Goal: Task Accomplishment & Management: Manage account settings

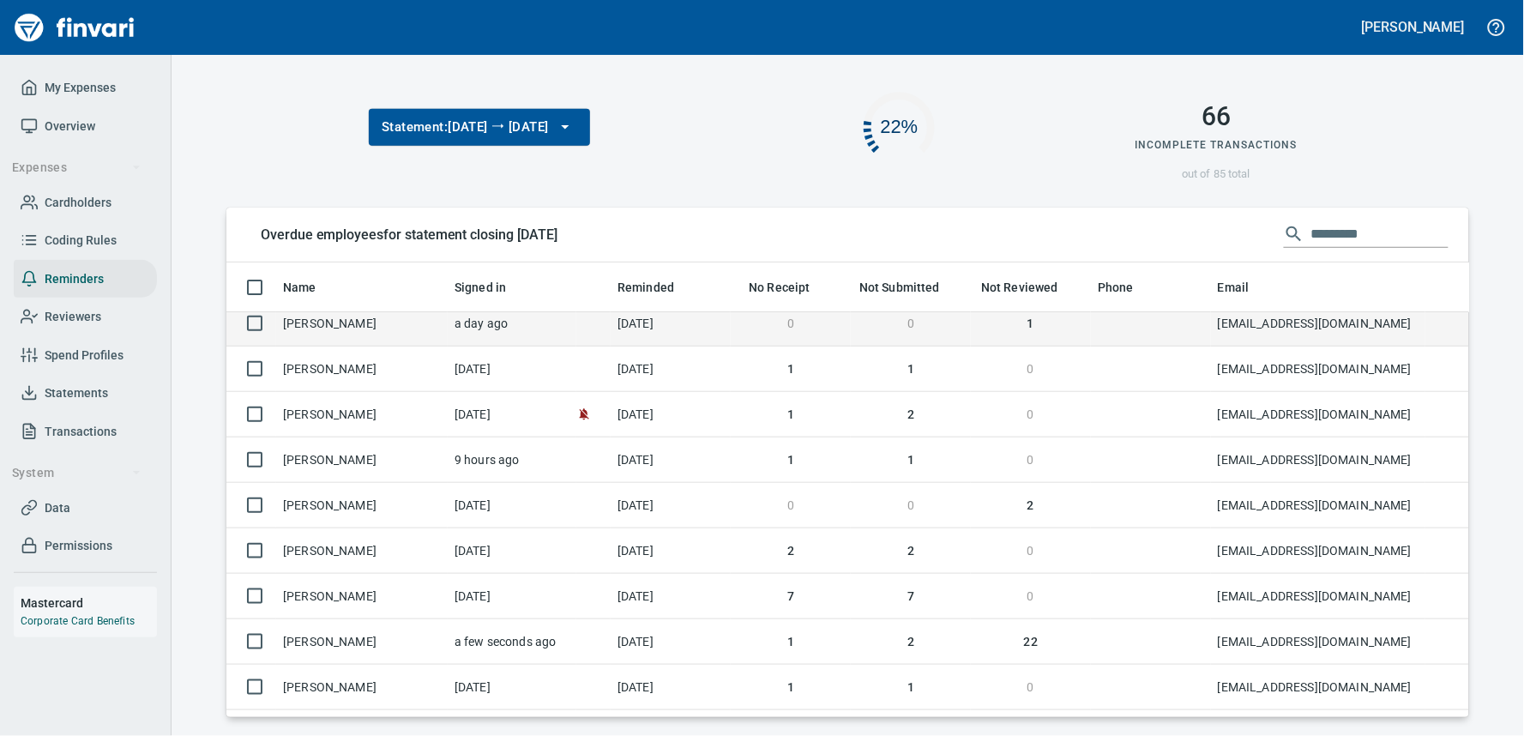
scroll to position [14, 0]
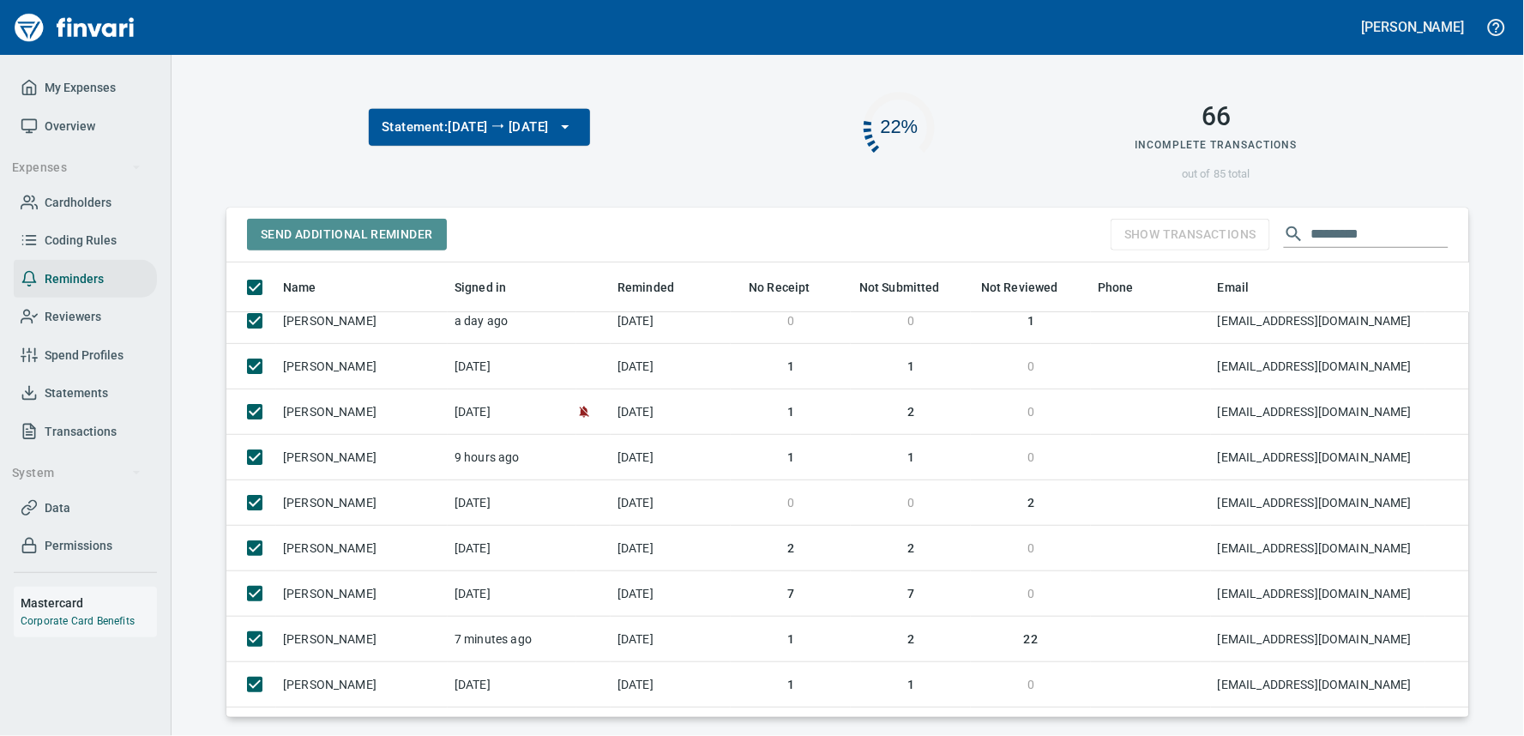
click at [366, 234] on span "Send Additional Reminder" at bounding box center [347, 234] width 172 height 21
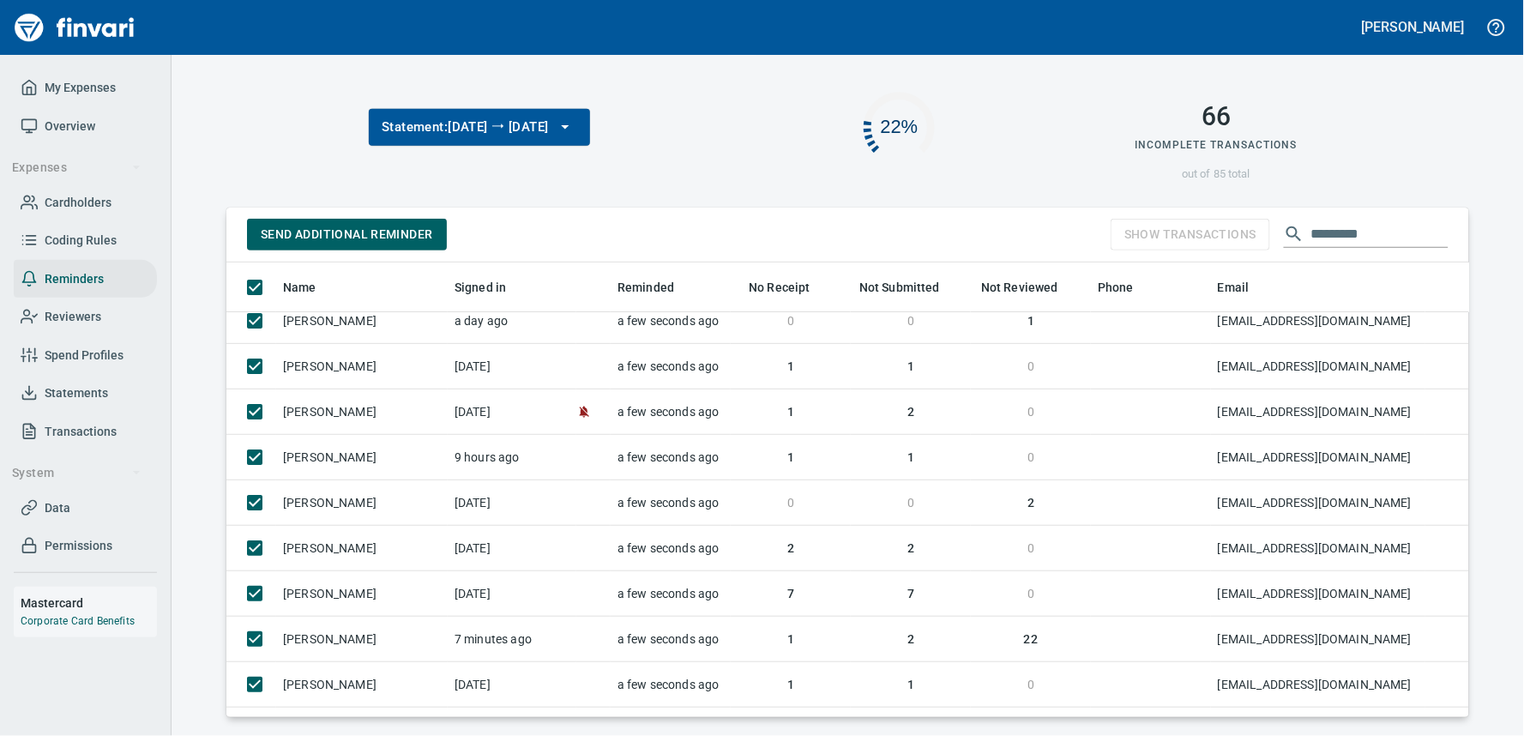
drag, startPoint x: 62, startPoint y: 87, endPoint x: 71, endPoint y: 86, distance: 9.5
click at [63, 87] on span "My Expenses" at bounding box center [80, 87] width 71 height 21
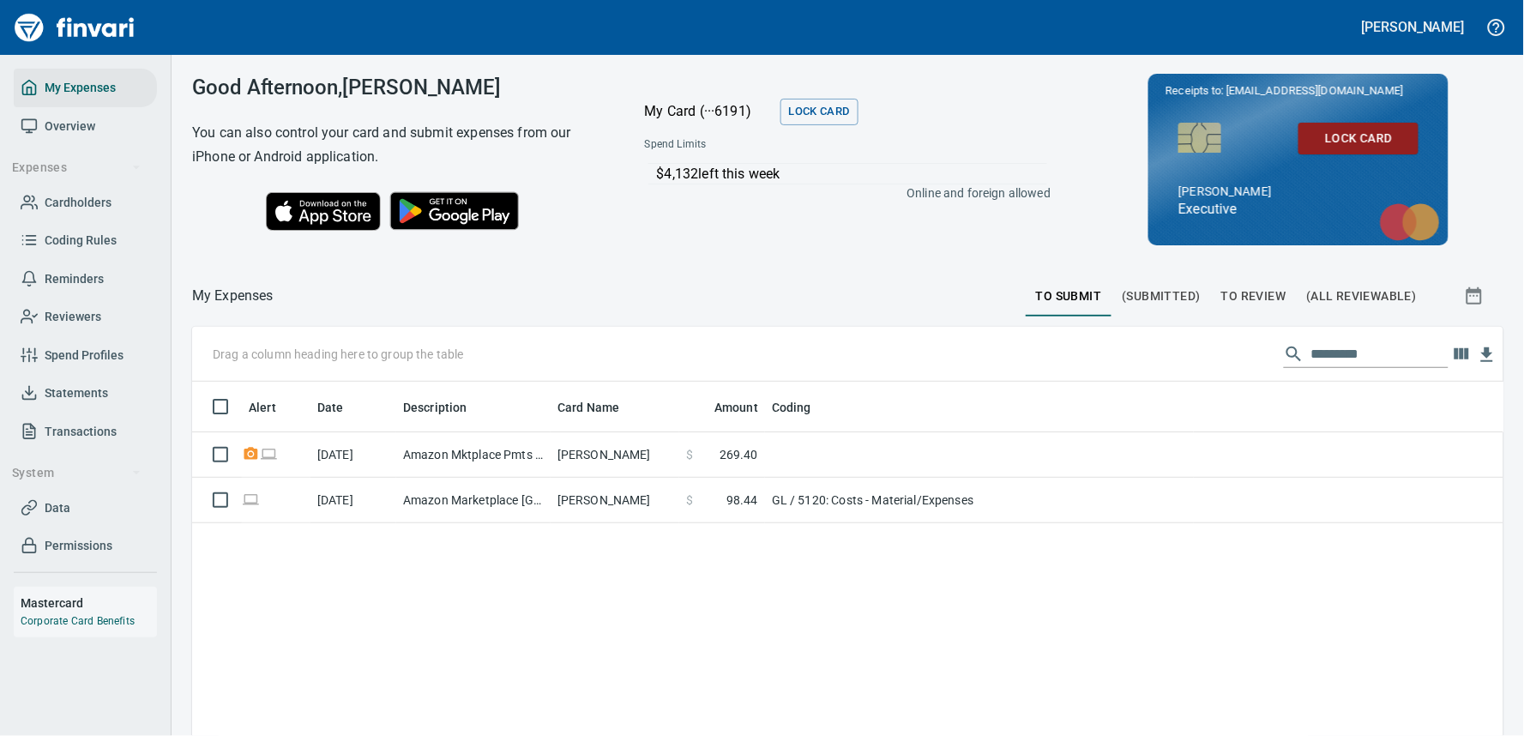
scroll to position [534, 1283]
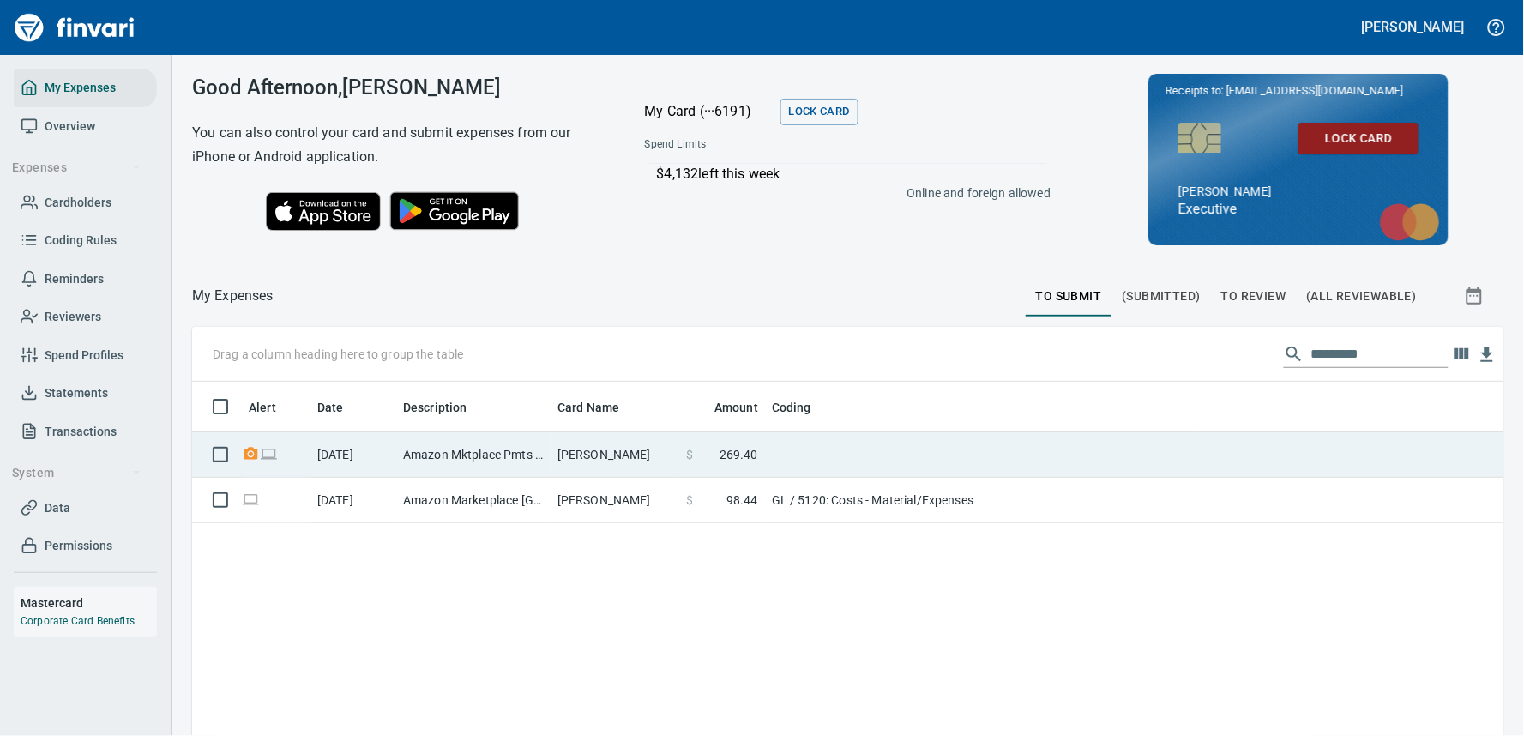
click at [510, 456] on td "Amazon Mktplace Pmts [DOMAIN_NAME][URL] WA" at bounding box center [473, 454] width 154 height 45
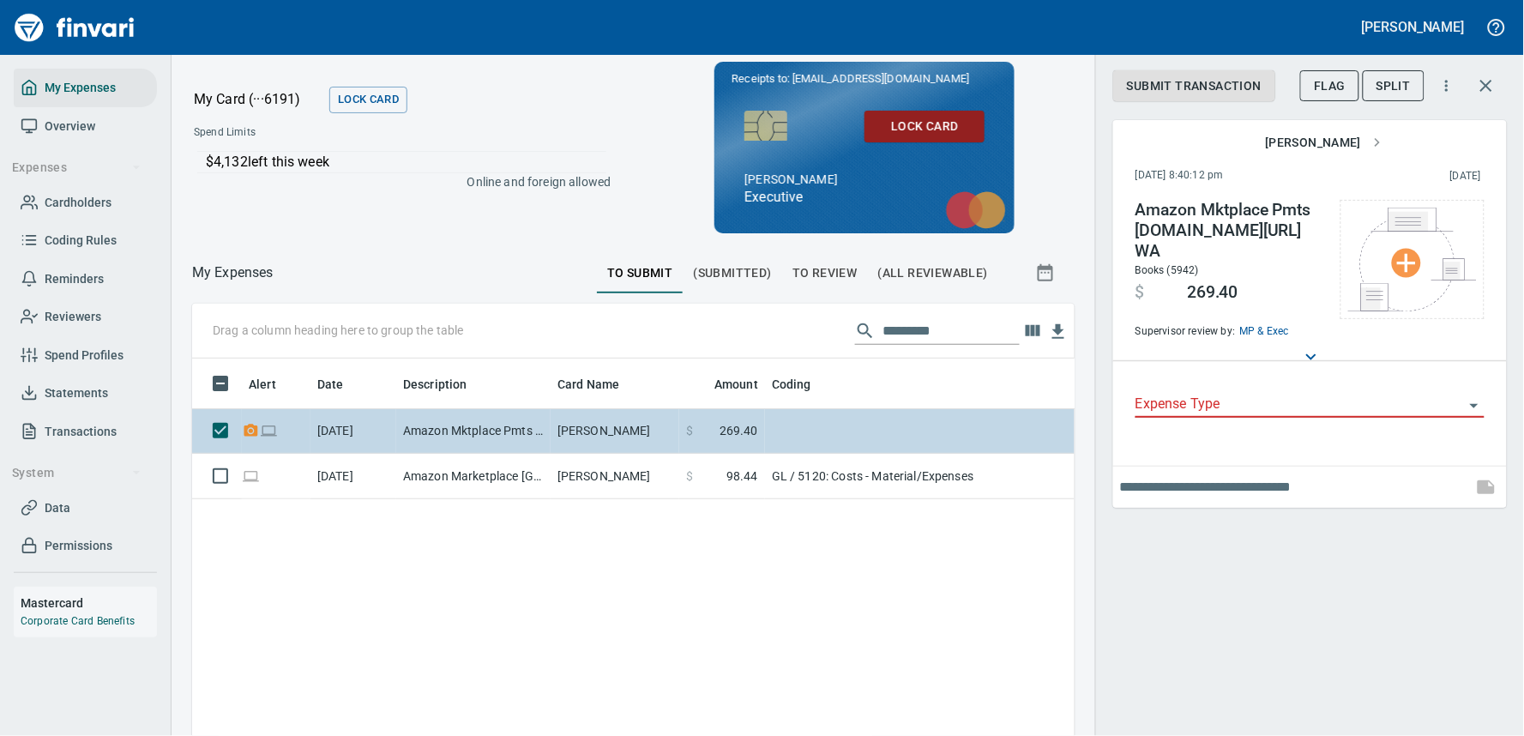
scroll to position [519, 854]
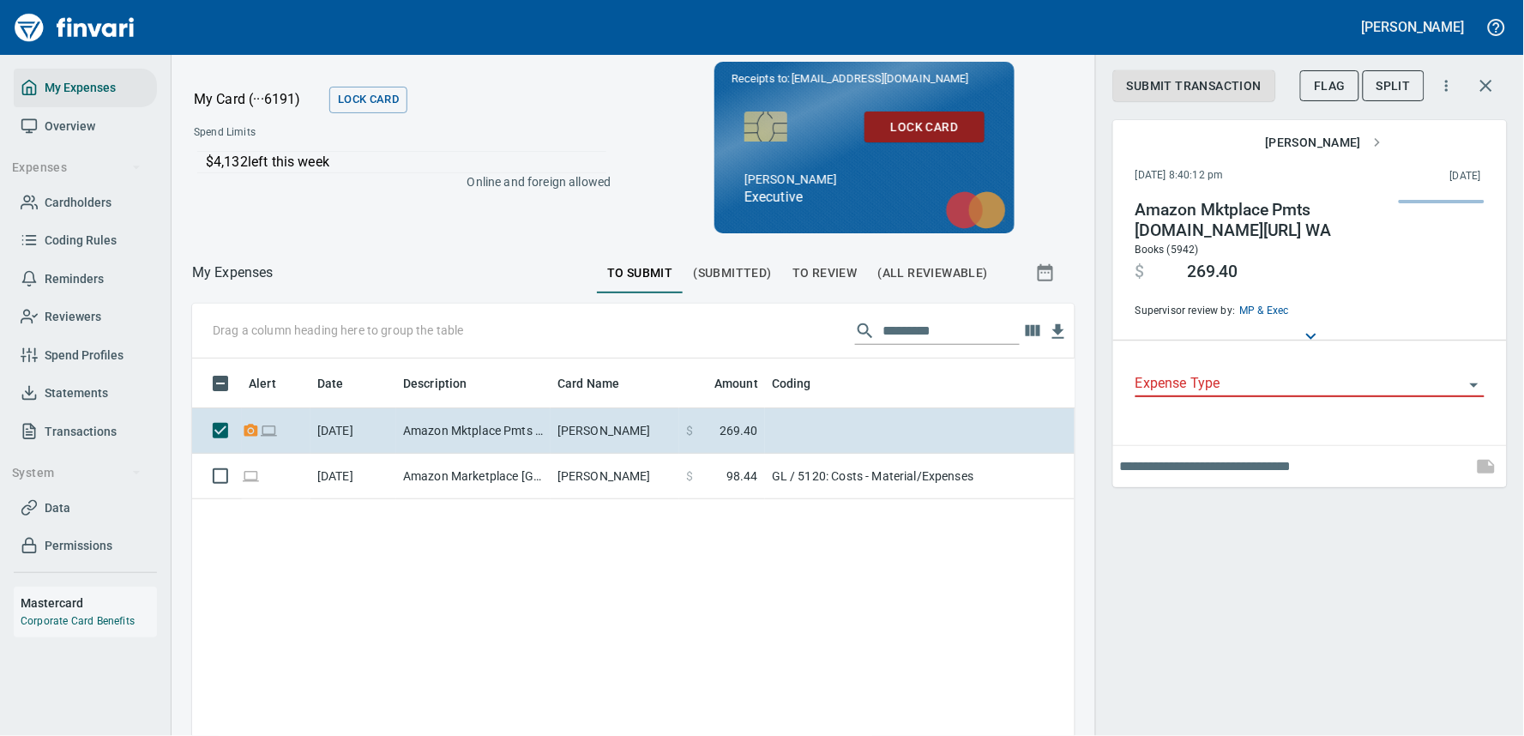
click at [1246, 377] on input "Expense Type" at bounding box center [1300, 384] width 329 height 24
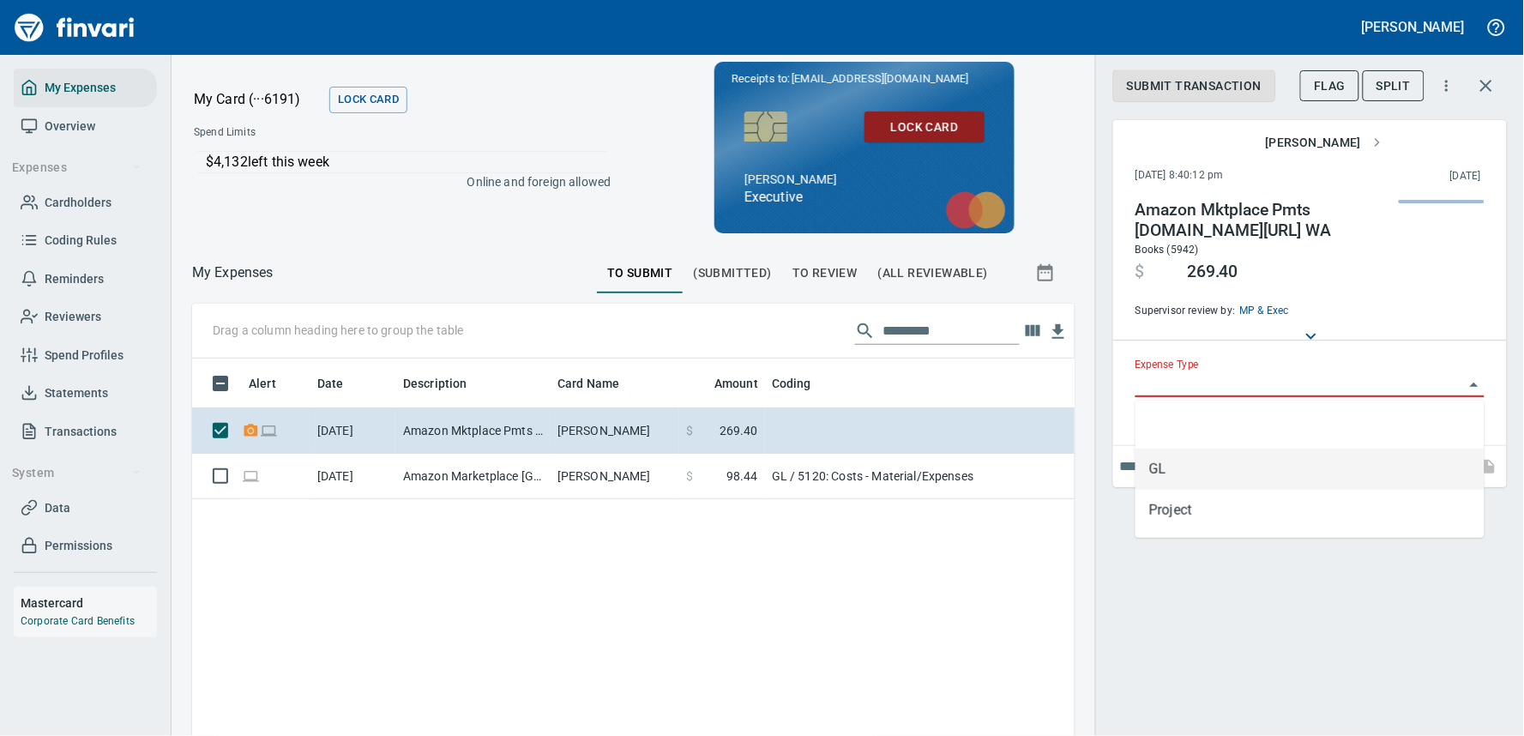
click at [1180, 465] on li "GL" at bounding box center [1310, 469] width 349 height 41
type input "**"
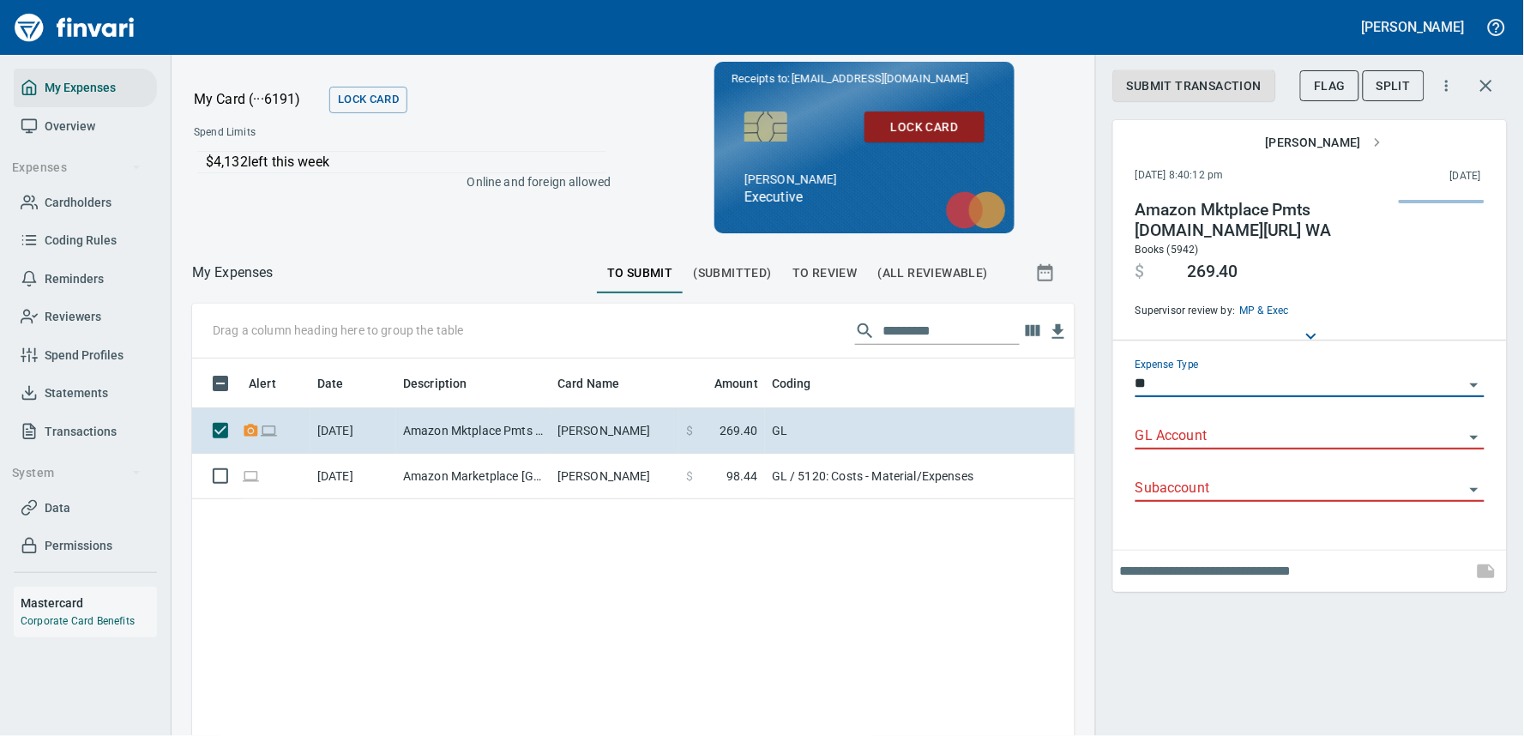
click at [1204, 442] on input "GL Account" at bounding box center [1300, 437] width 329 height 24
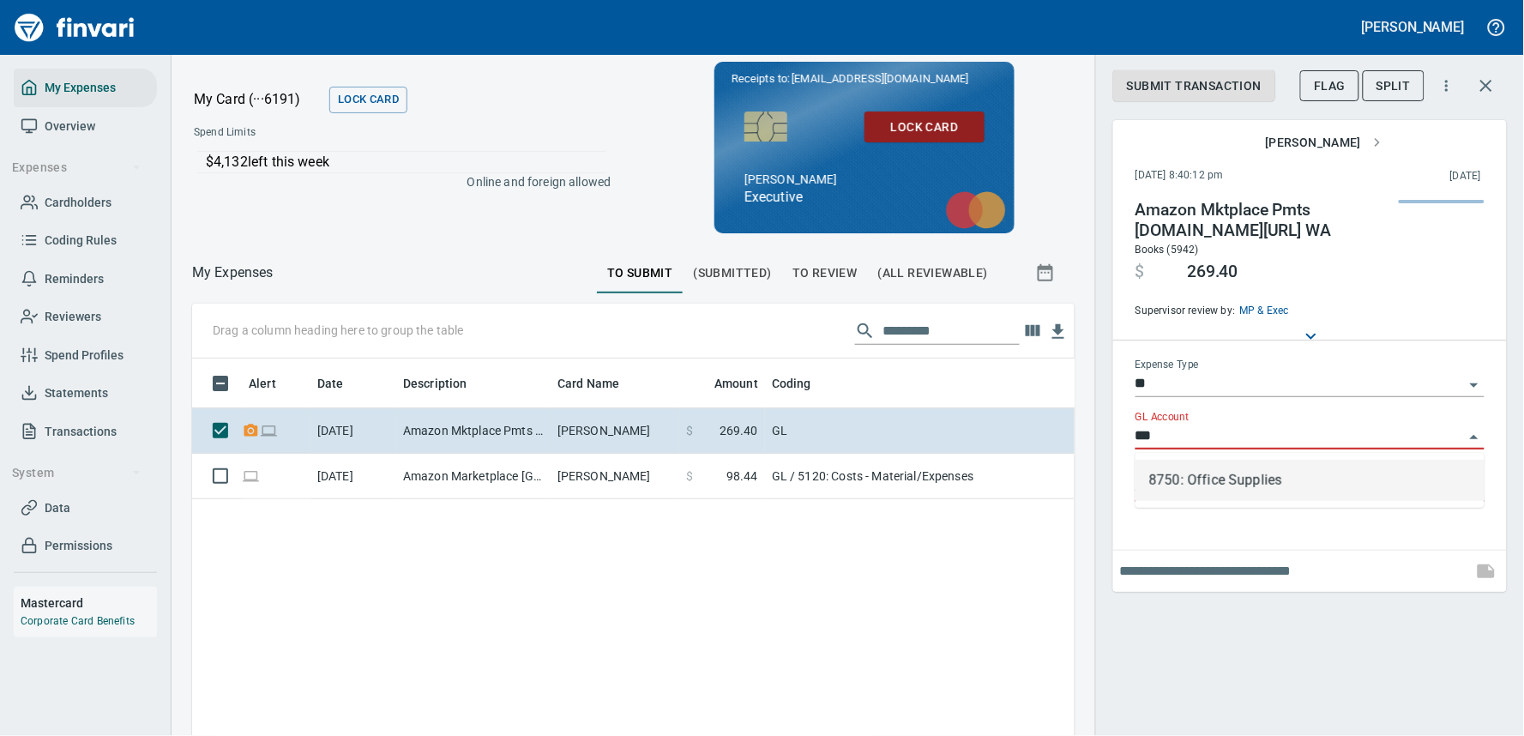
click at [1212, 481] on li "8750: Office Supplies" at bounding box center [1310, 480] width 349 height 41
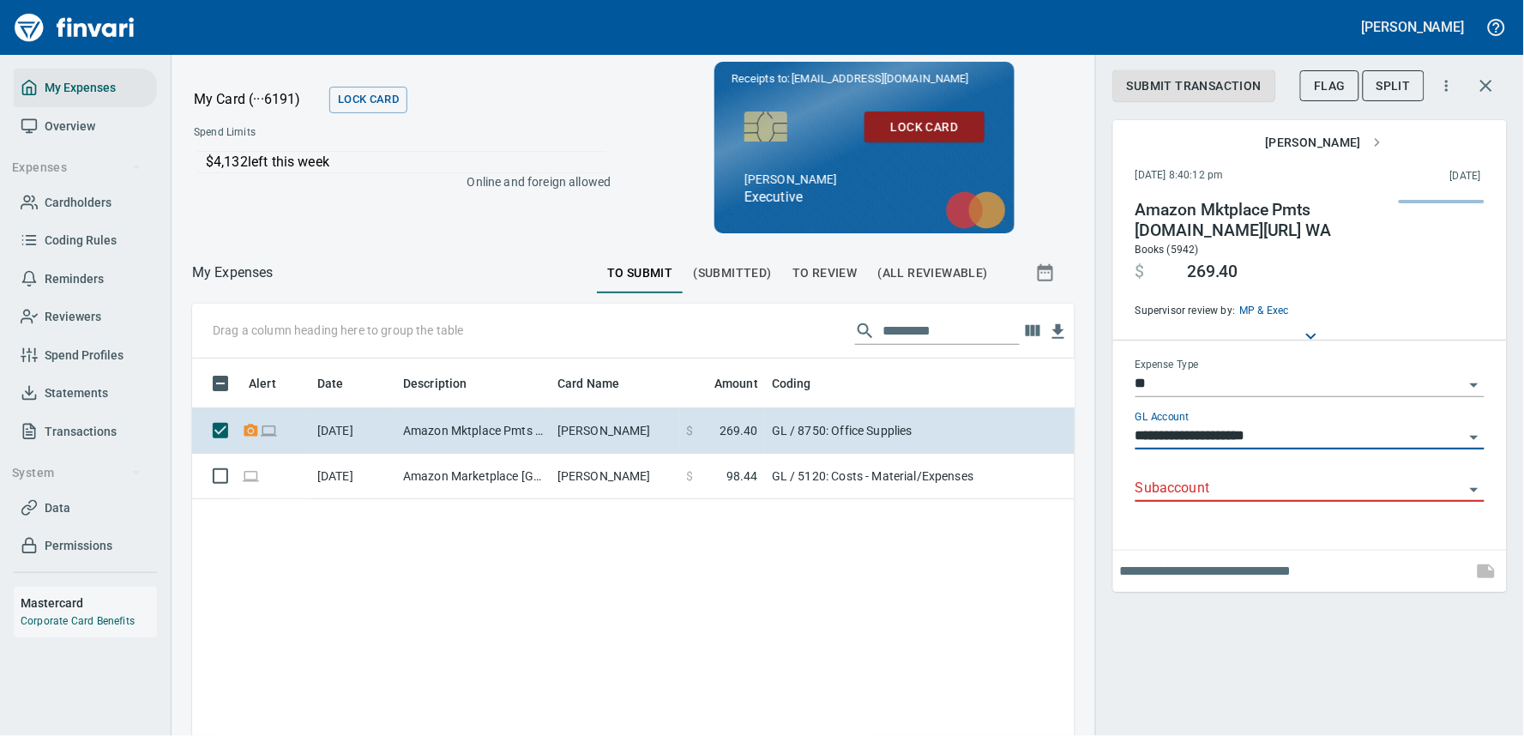
type input "**********"
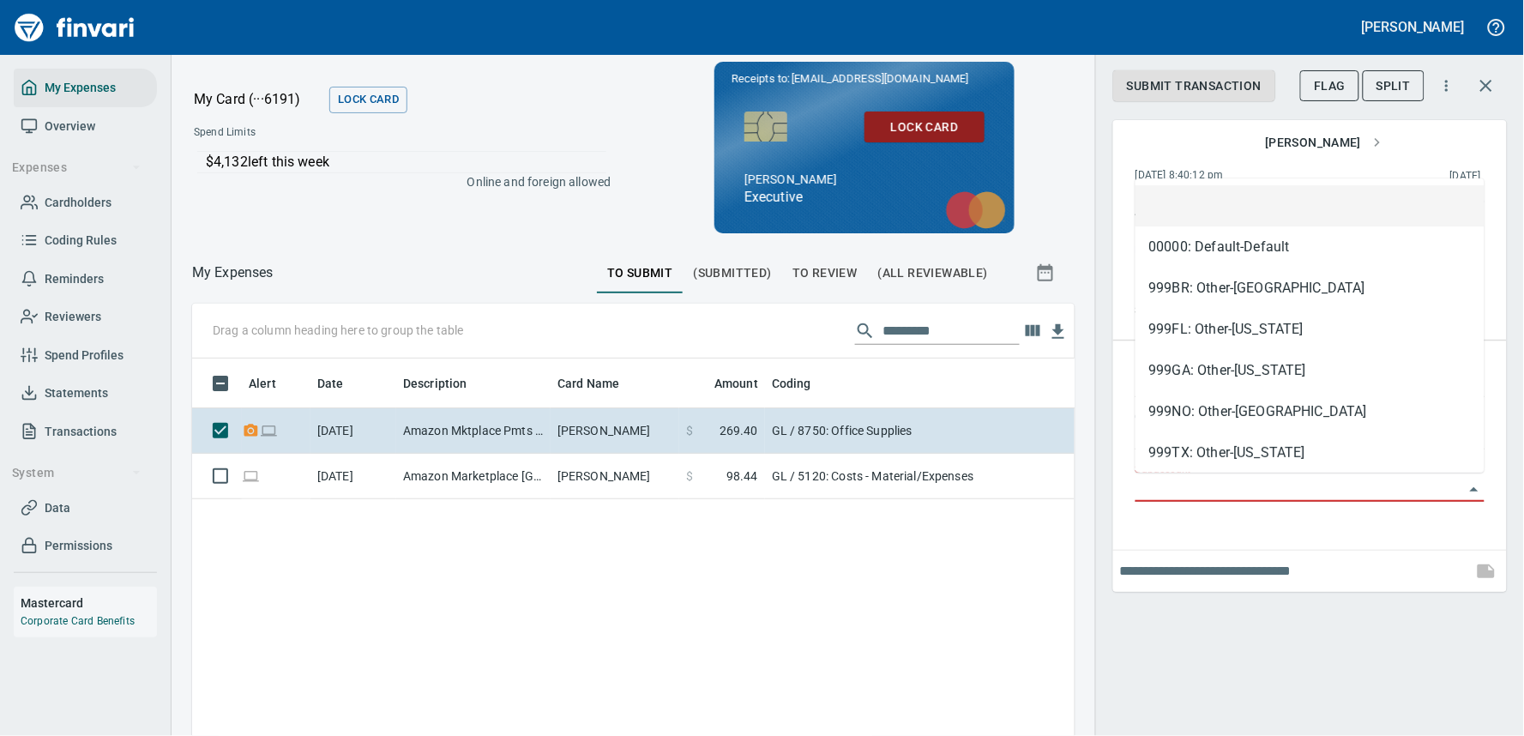
click at [1213, 481] on input "Subaccount" at bounding box center [1300, 489] width 329 height 24
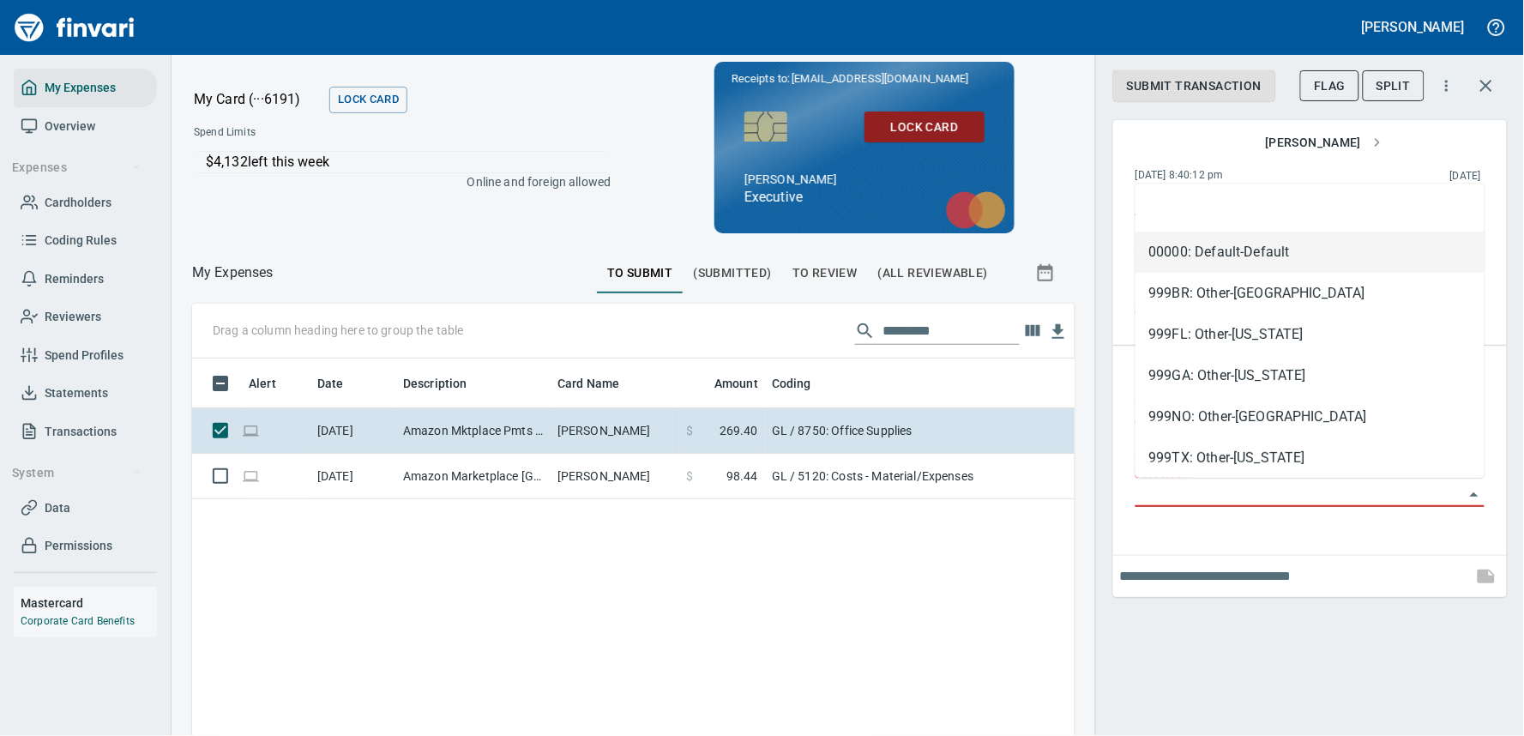
click at [1232, 250] on li "00000: Default-Default" at bounding box center [1310, 252] width 349 height 41
type input "**********"
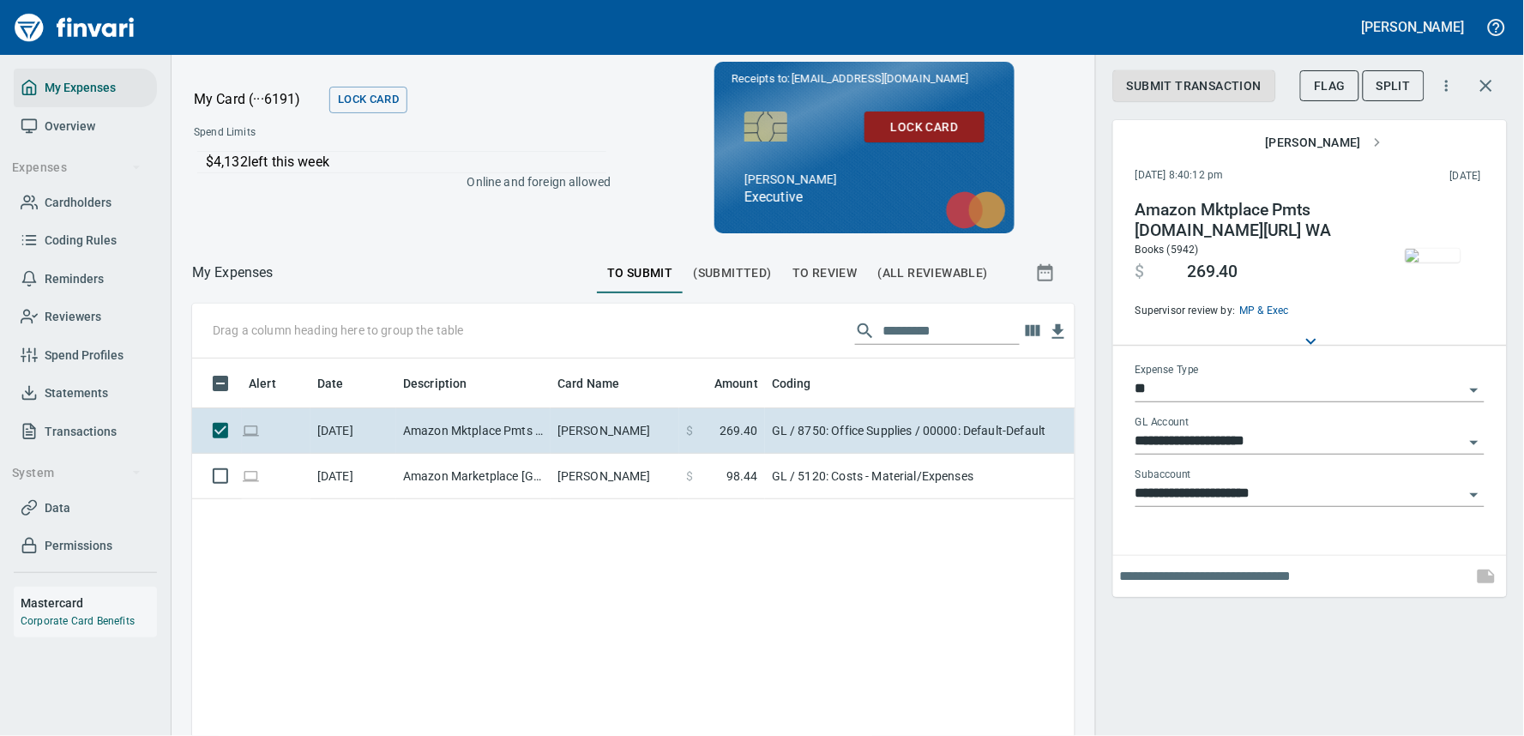
drag, startPoint x: 1204, startPoint y: 86, endPoint x: 1250, endPoint y: 516, distance: 433.1
click at [1250, 516] on div "**********" at bounding box center [1310, 328] width 394 height 537
click at [1256, 586] on input "text" at bounding box center [1293, 576] width 346 height 27
type input "*"
type input "**********"
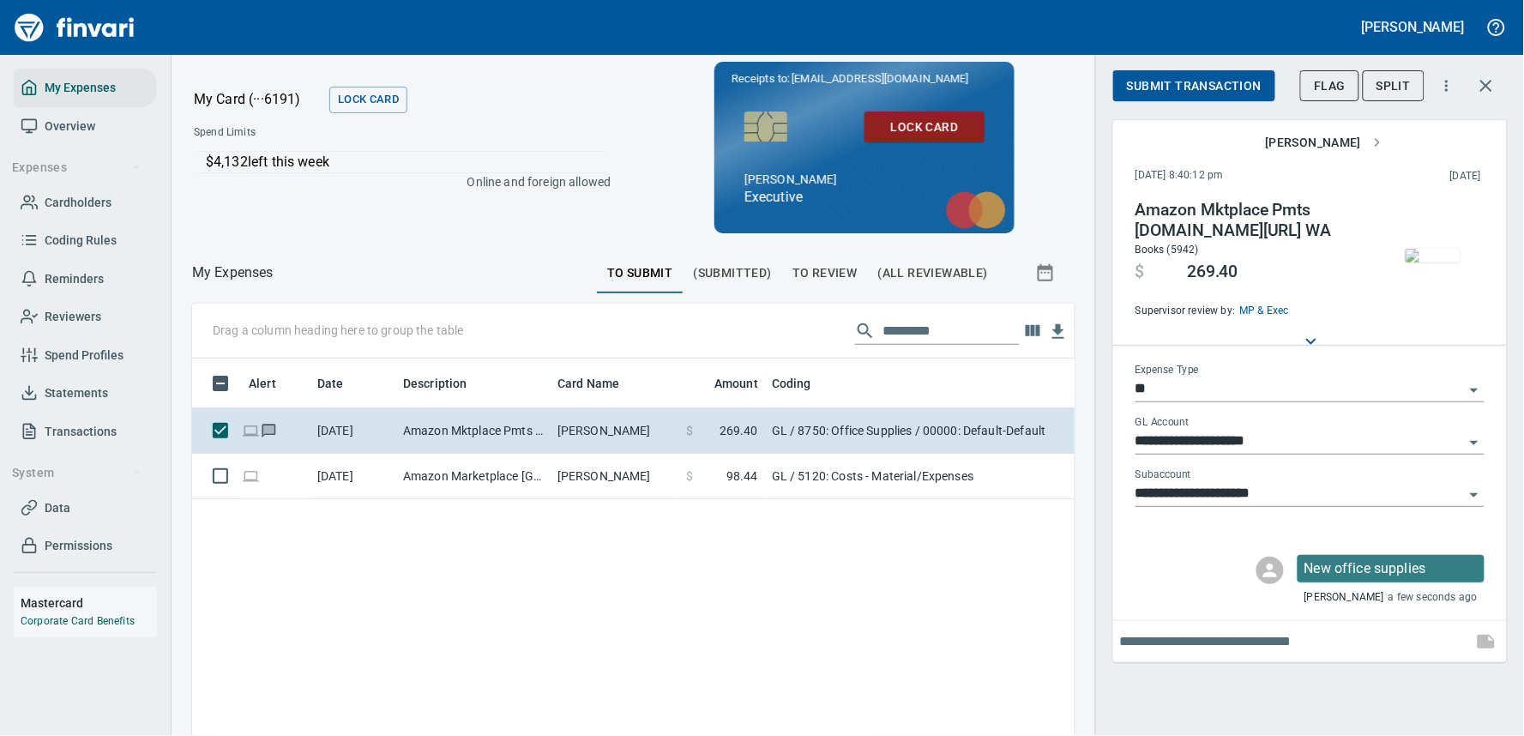
click at [1205, 93] on span "Submit Transaction" at bounding box center [1194, 85] width 135 height 21
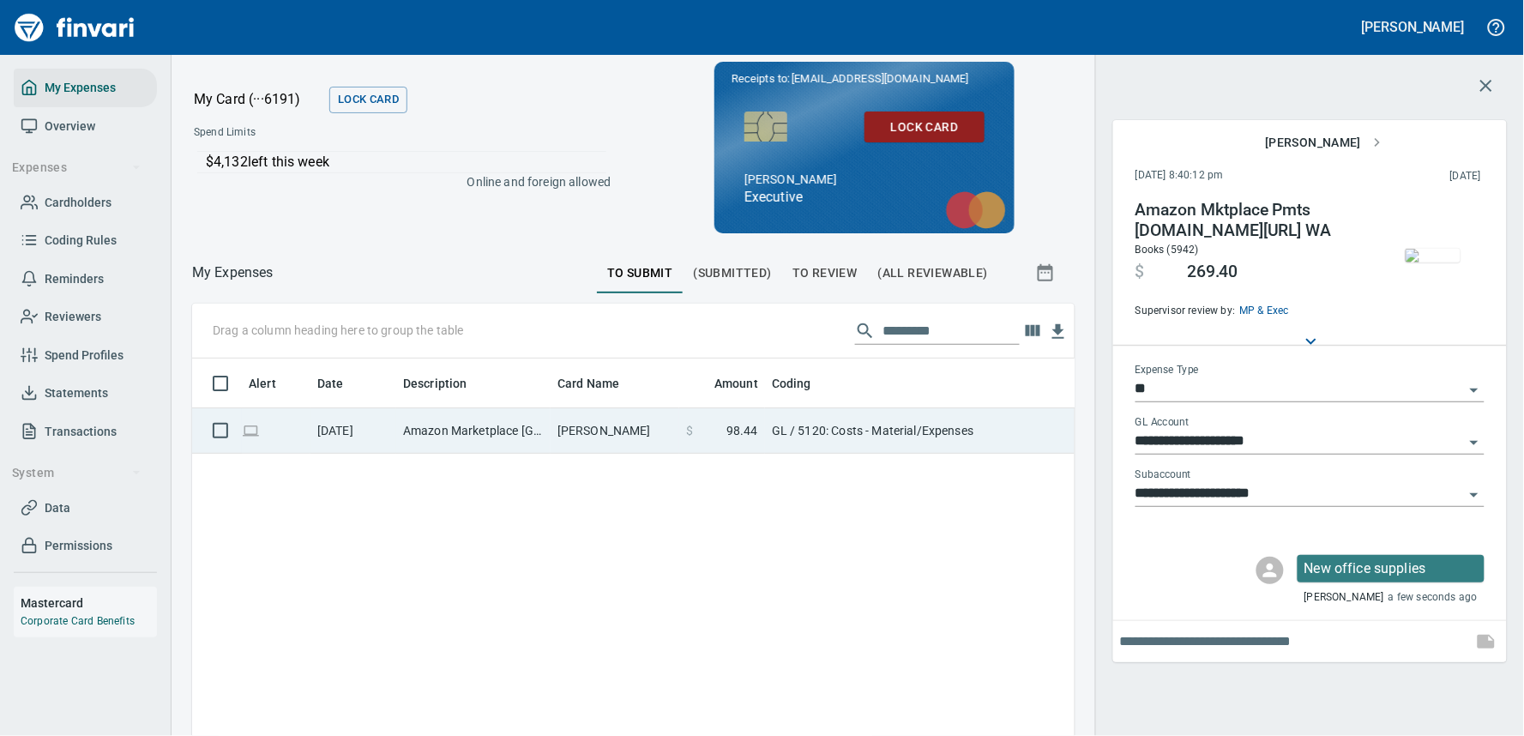
click at [572, 426] on td "[PERSON_NAME]" at bounding box center [615, 430] width 129 height 45
type input "**********"
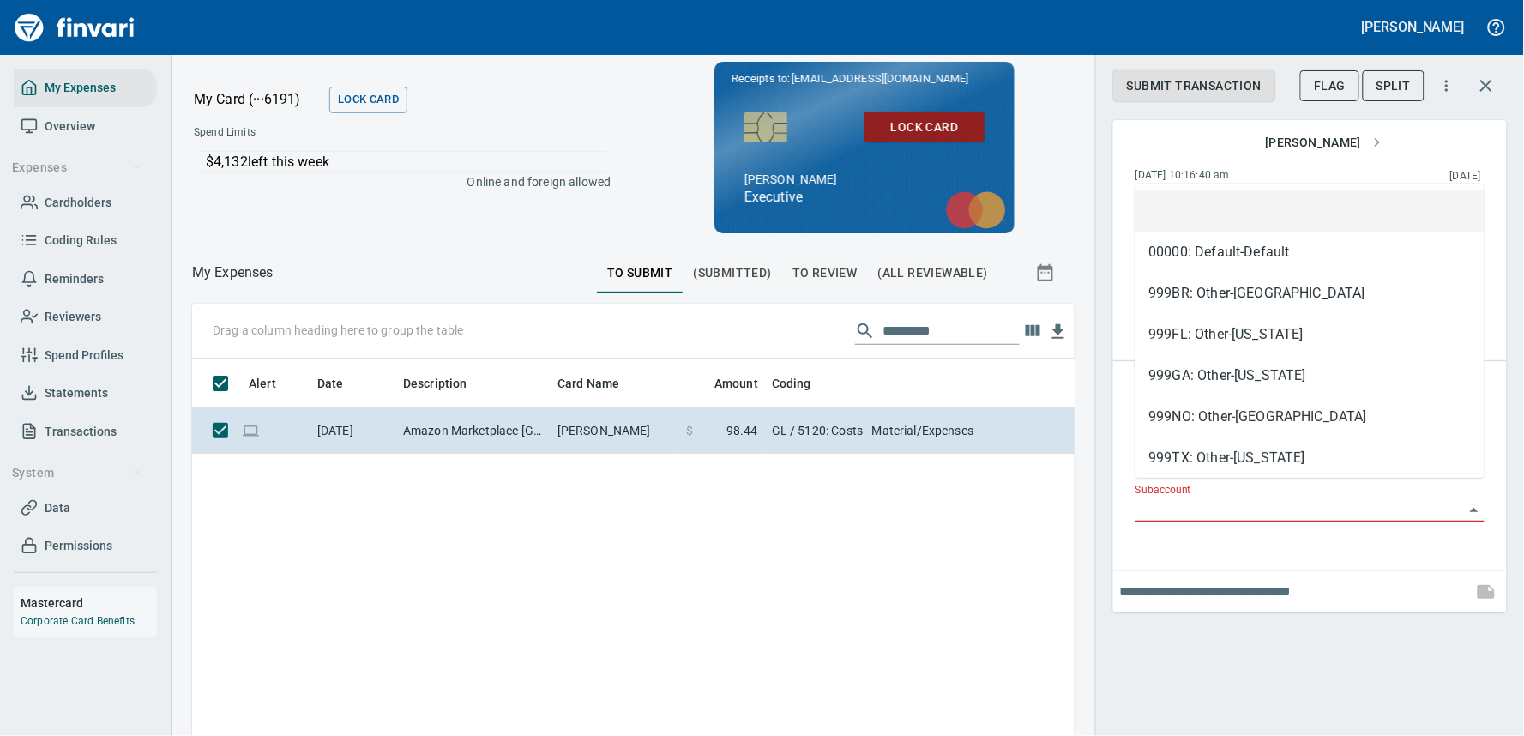
click at [1222, 498] on input "Subaccount" at bounding box center [1300, 510] width 329 height 24
click at [1238, 287] on li "999BR: Other-[GEOGRAPHIC_DATA]" at bounding box center [1310, 293] width 349 height 41
type input "**********"
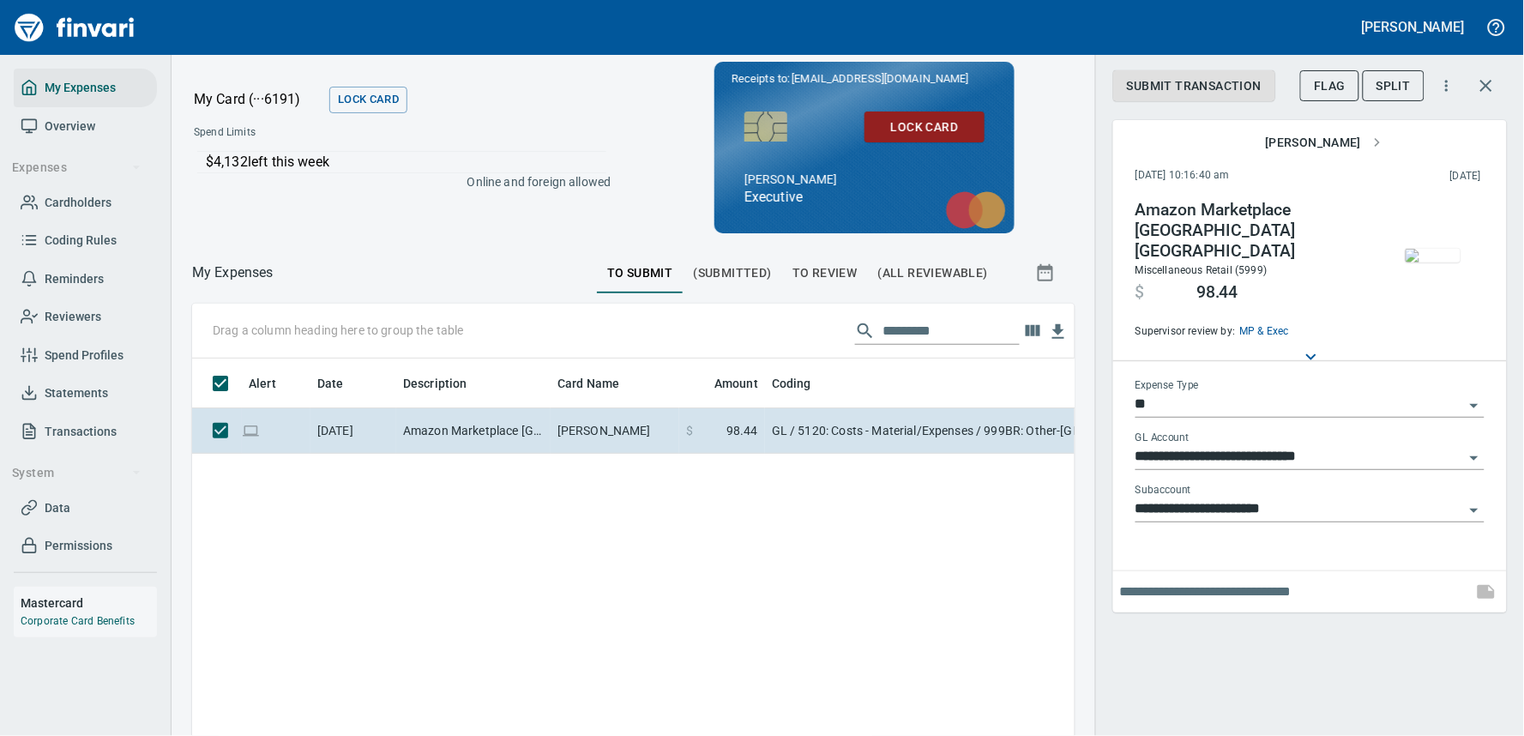
click at [1212, 582] on input "text" at bounding box center [1293, 591] width 346 height 27
type input "**********"
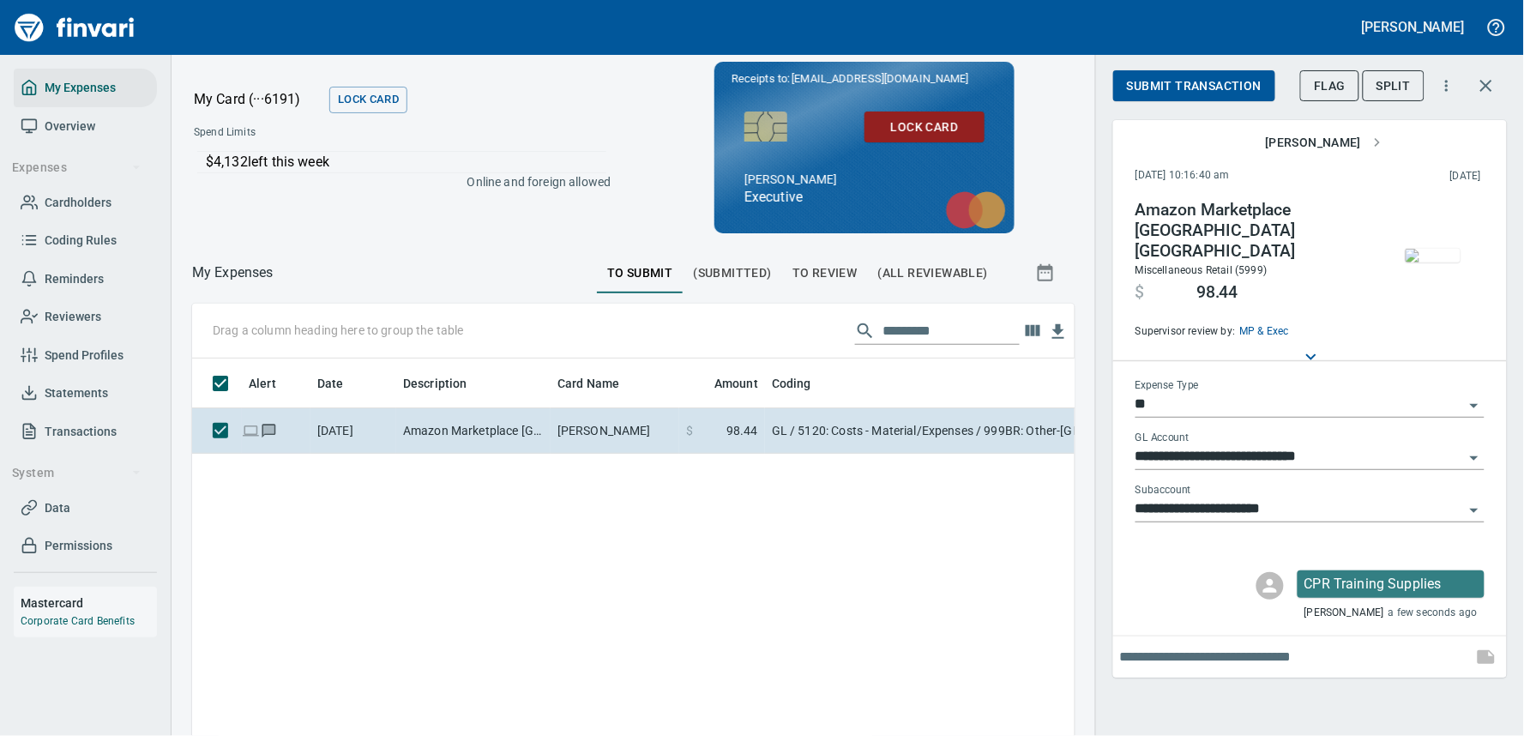
click at [1210, 90] on span "Submit Transaction" at bounding box center [1194, 85] width 135 height 21
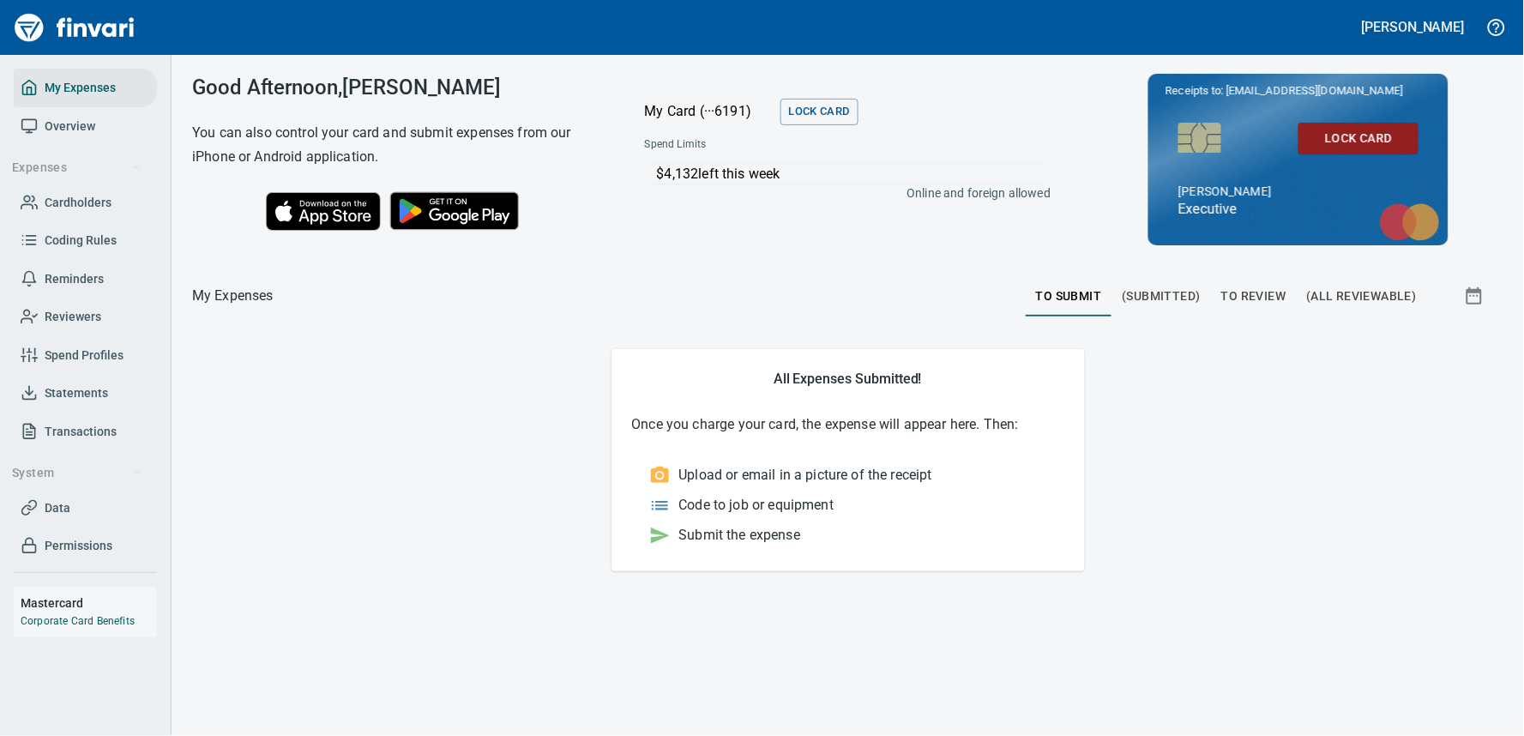
click at [1256, 292] on span "To Review" at bounding box center [1254, 296] width 65 height 21
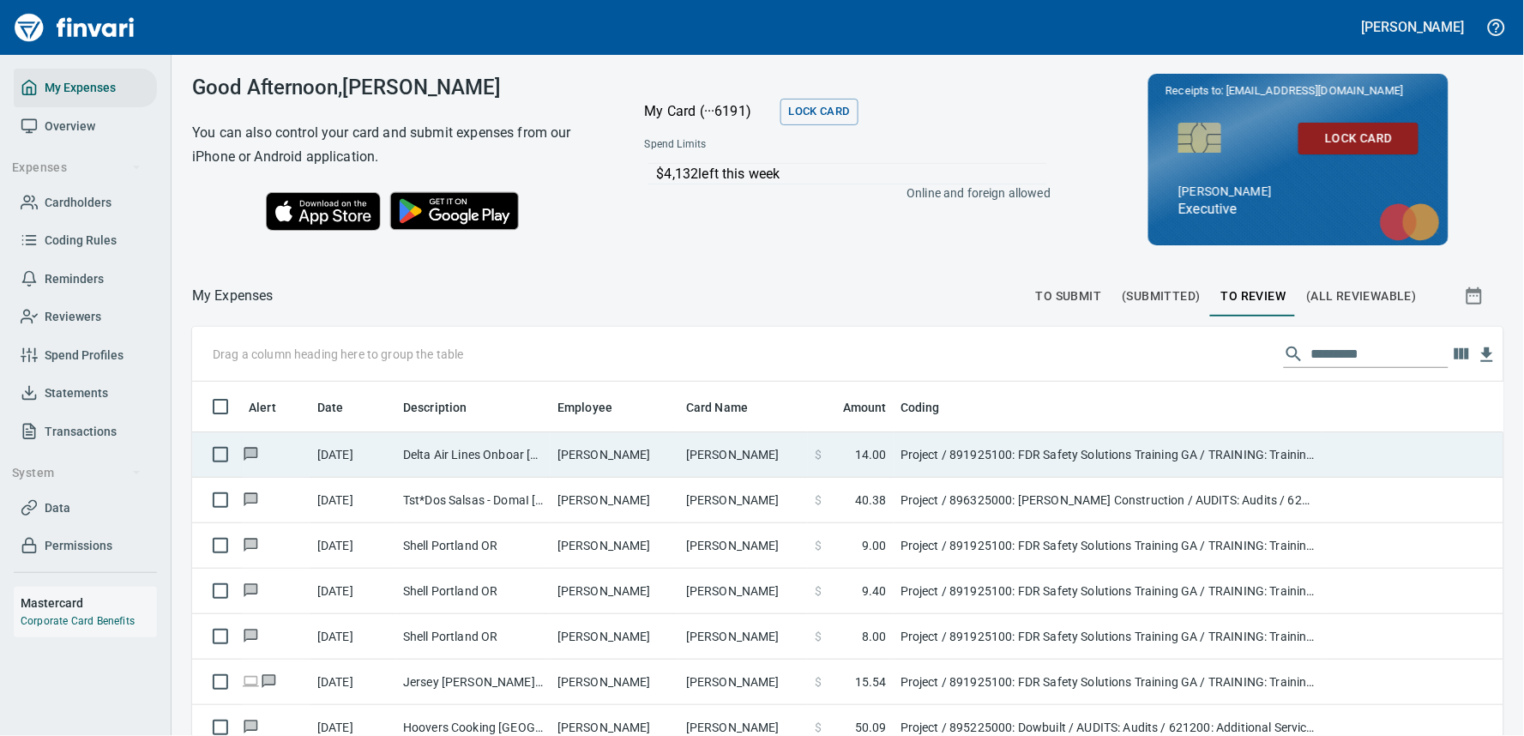
click at [709, 464] on td "[PERSON_NAME]" at bounding box center [743, 454] width 129 height 45
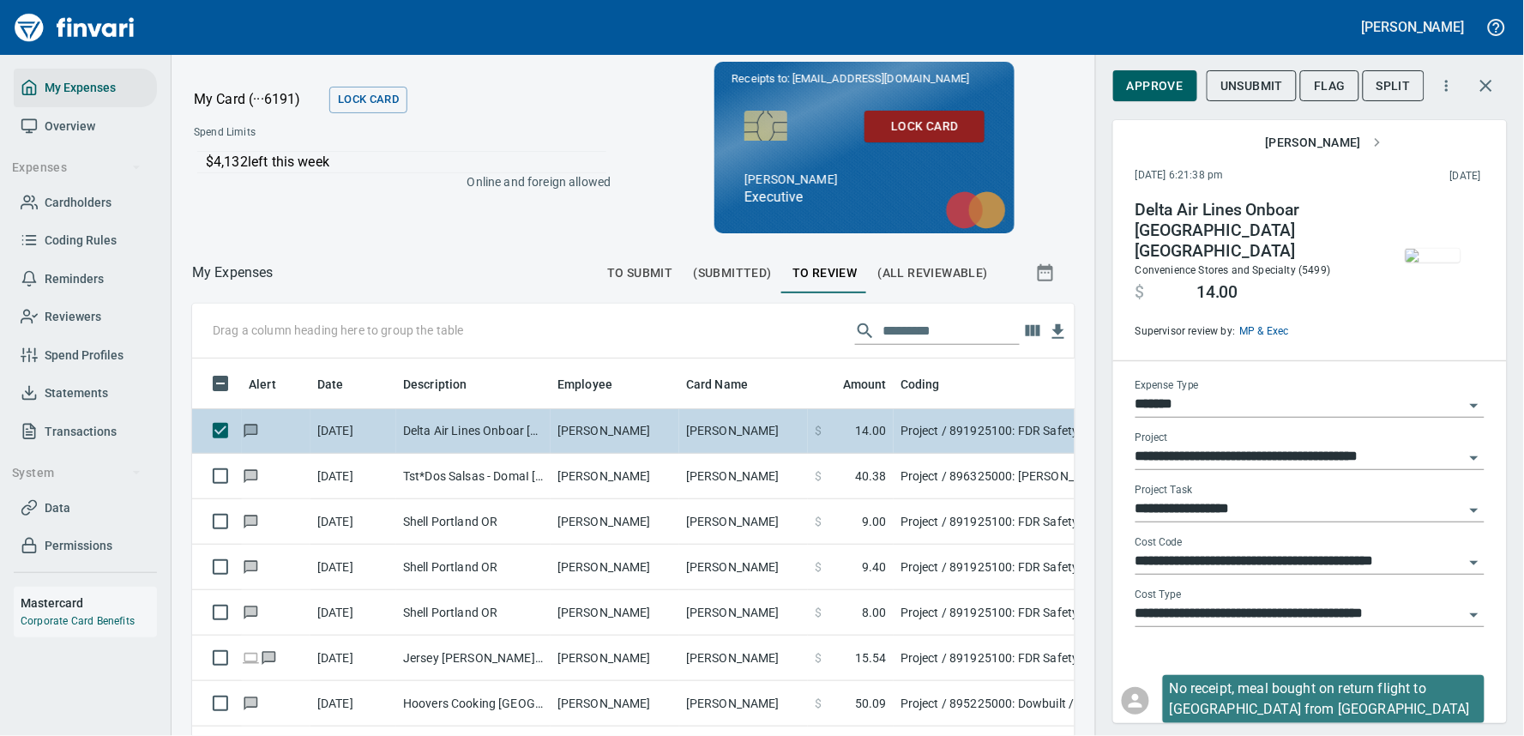
scroll to position [519, 841]
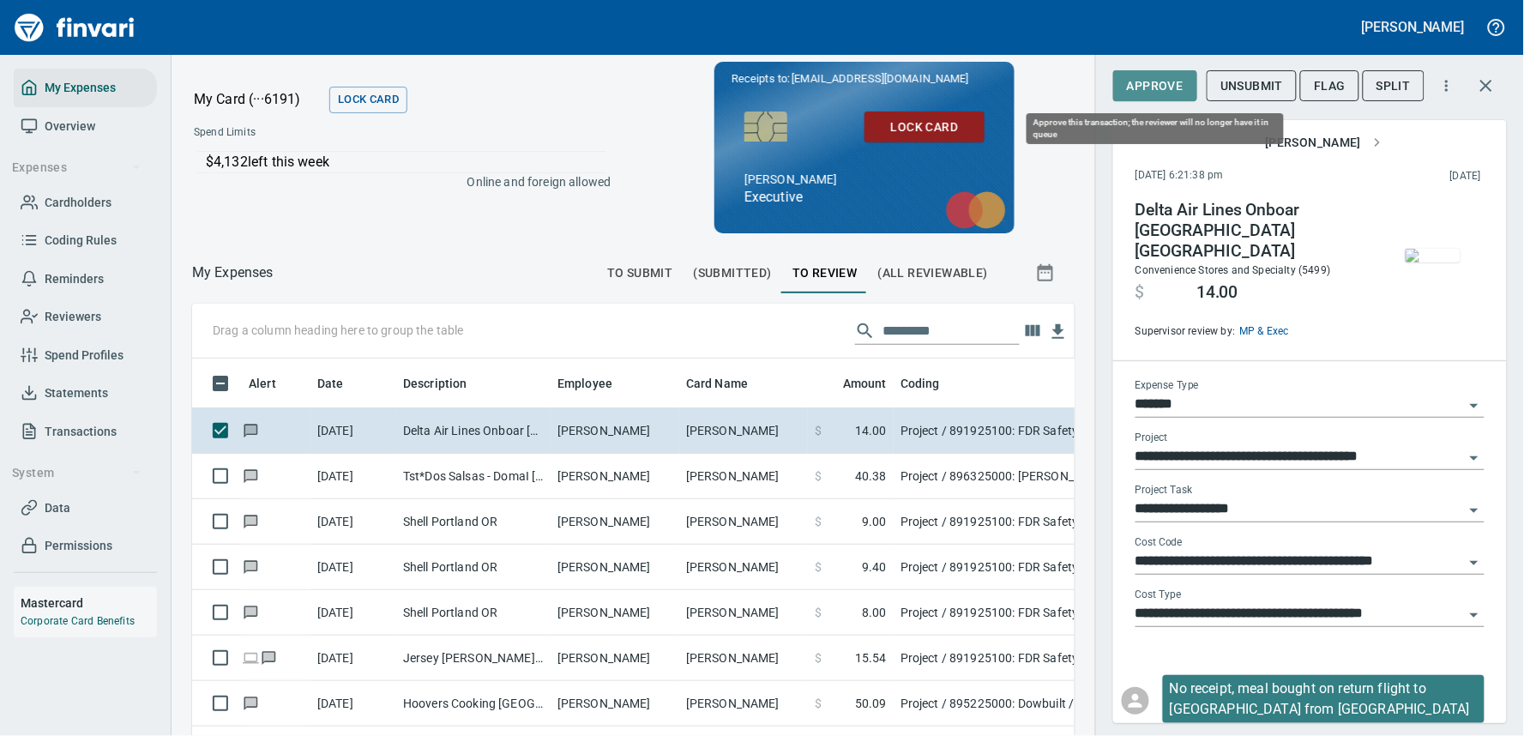
click at [1168, 87] on span "Approve" at bounding box center [1155, 85] width 57 height 21
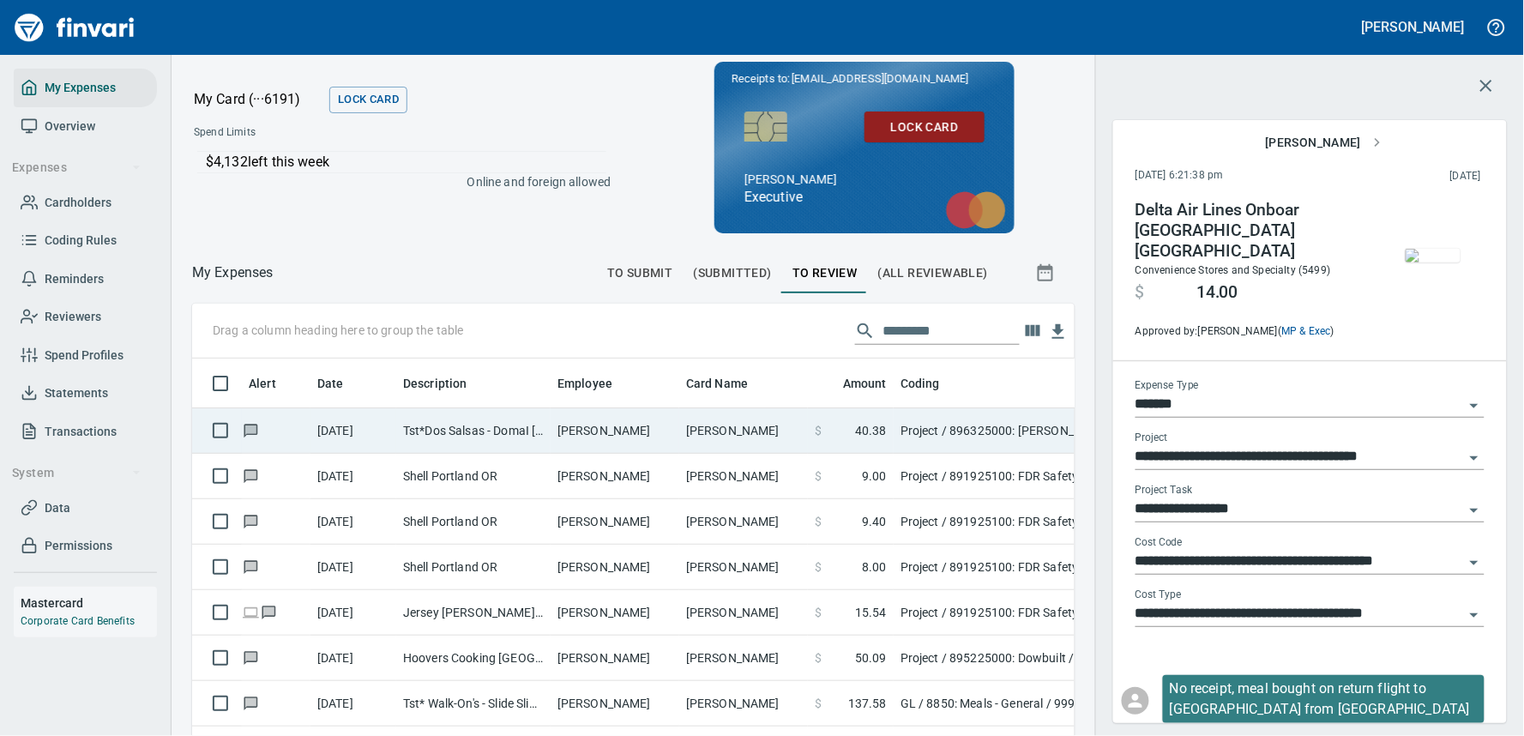
click at [715, 425] on td "[PERSON_NAME]" at bounding box center [743, 430] width 129 height 45
type input "**********"
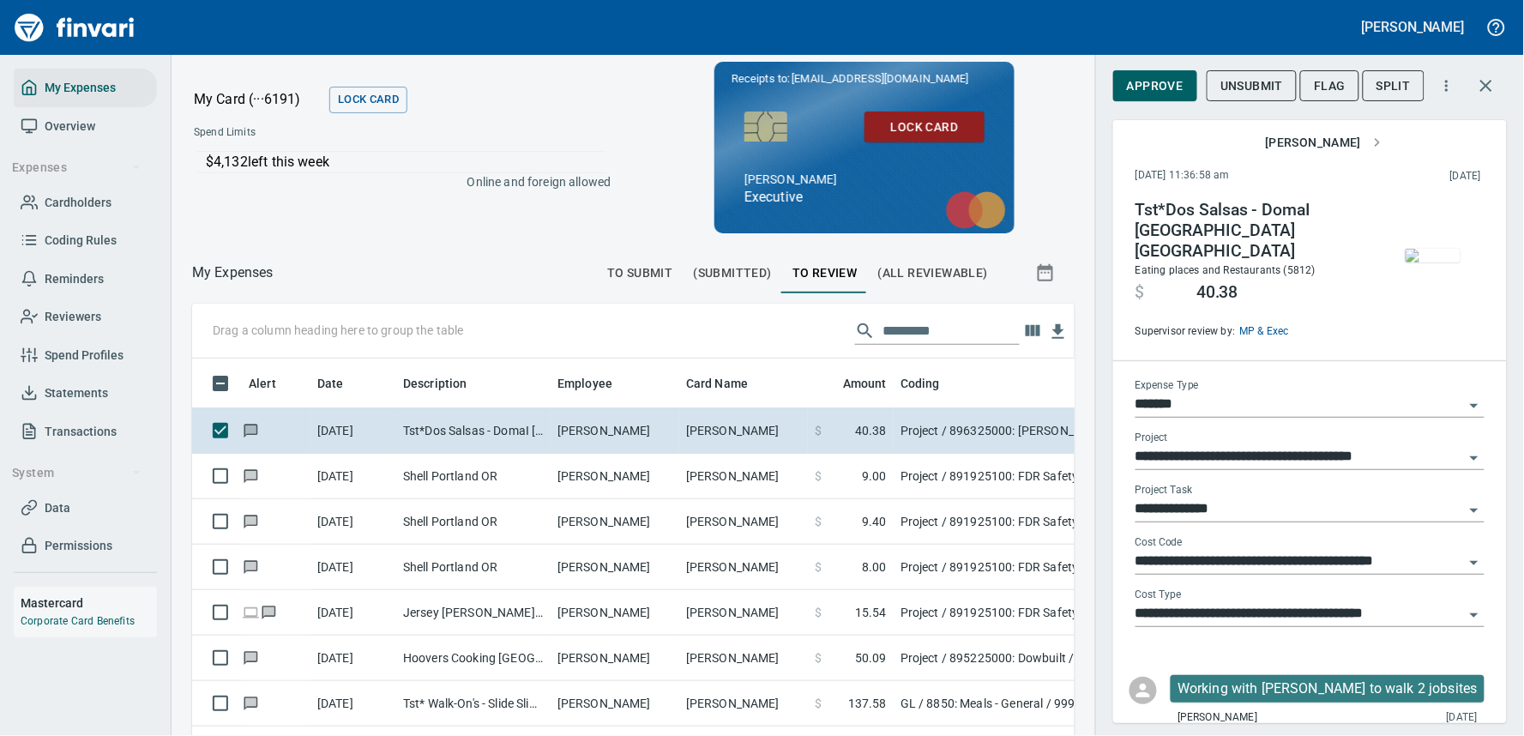
scroll to position [519, 841]
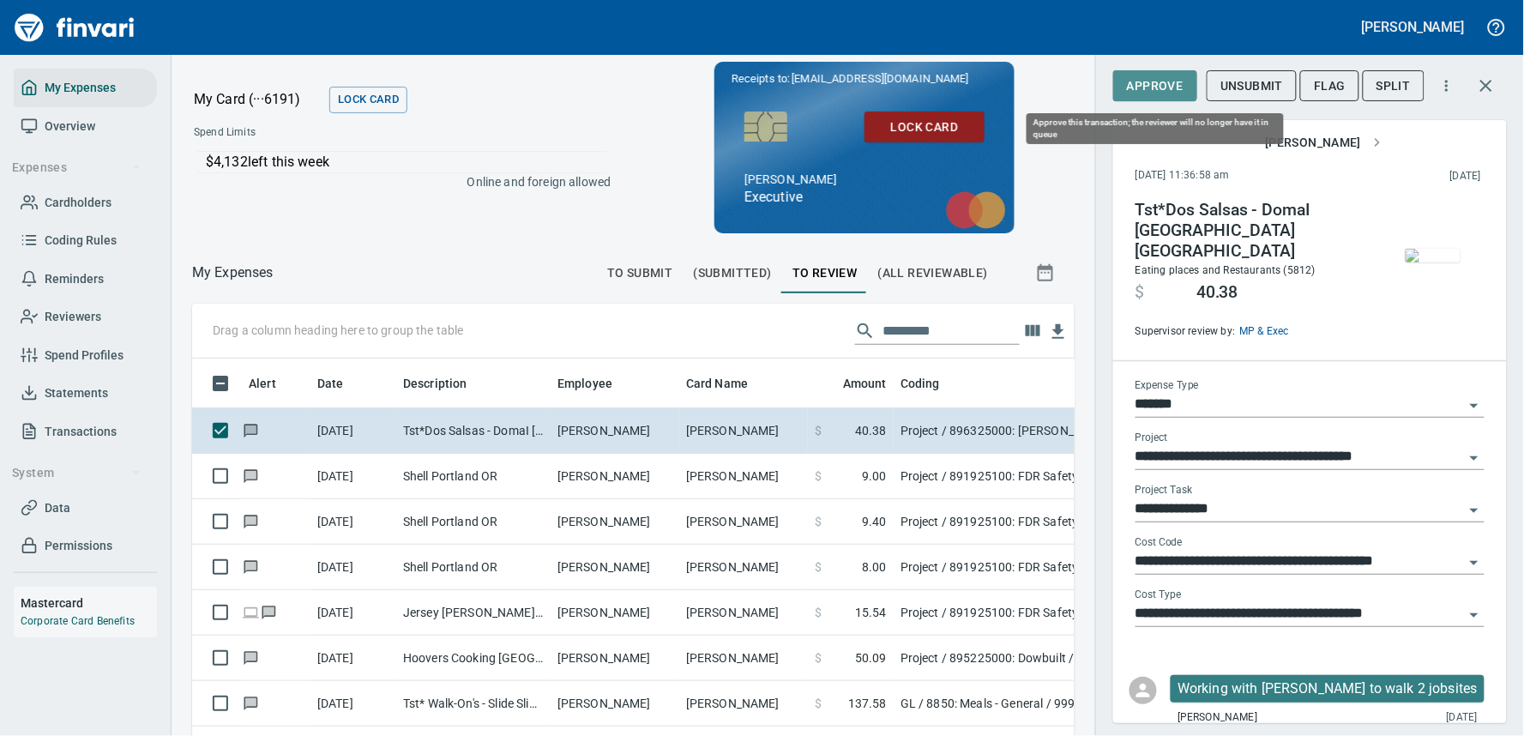
click at [1165, 91] on span "Approve" at bounding box center [1155, 85] width 57 height 21
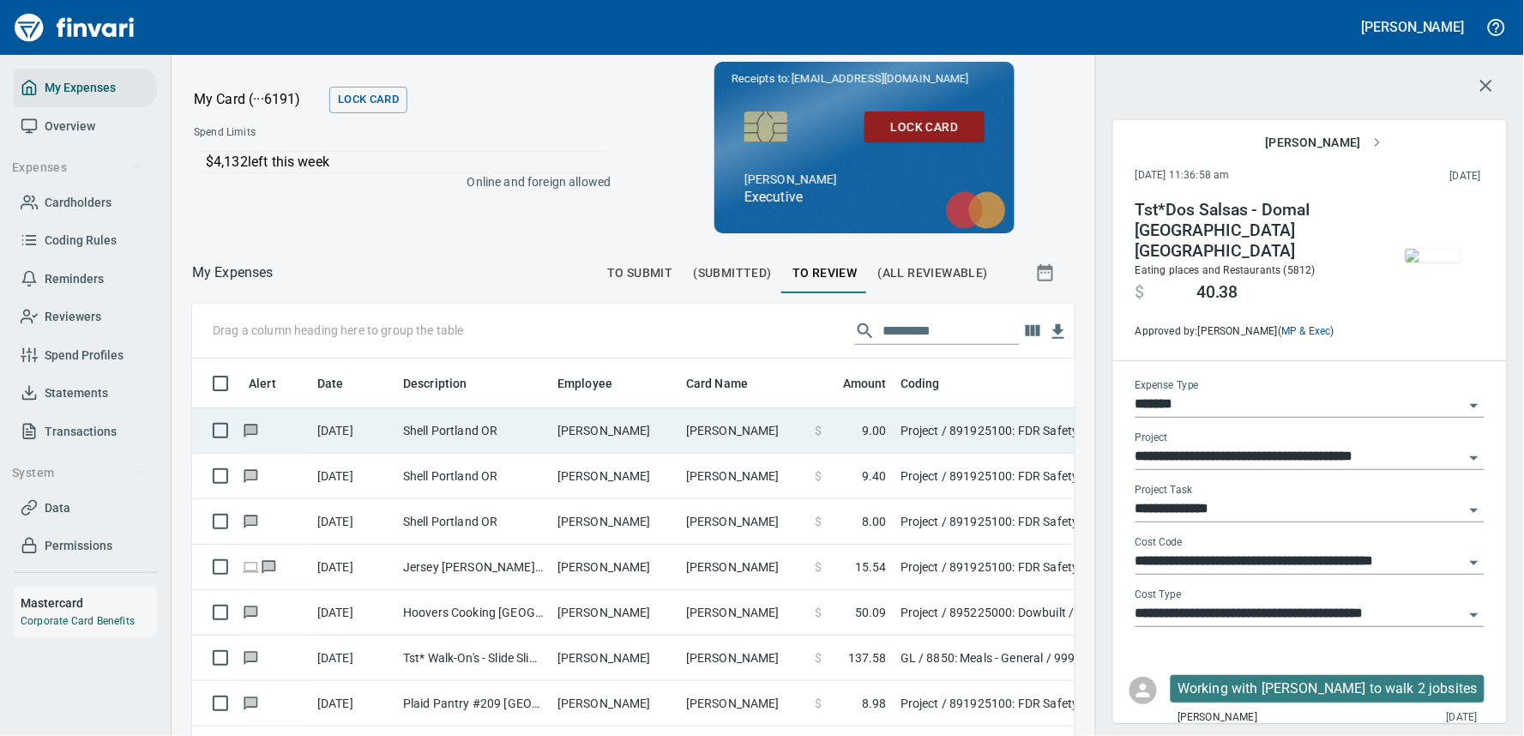
click at [603, 435] on td "[PERSON_NAME]" at bounding box center [615, 430] width 129 height 45
type input "**********"
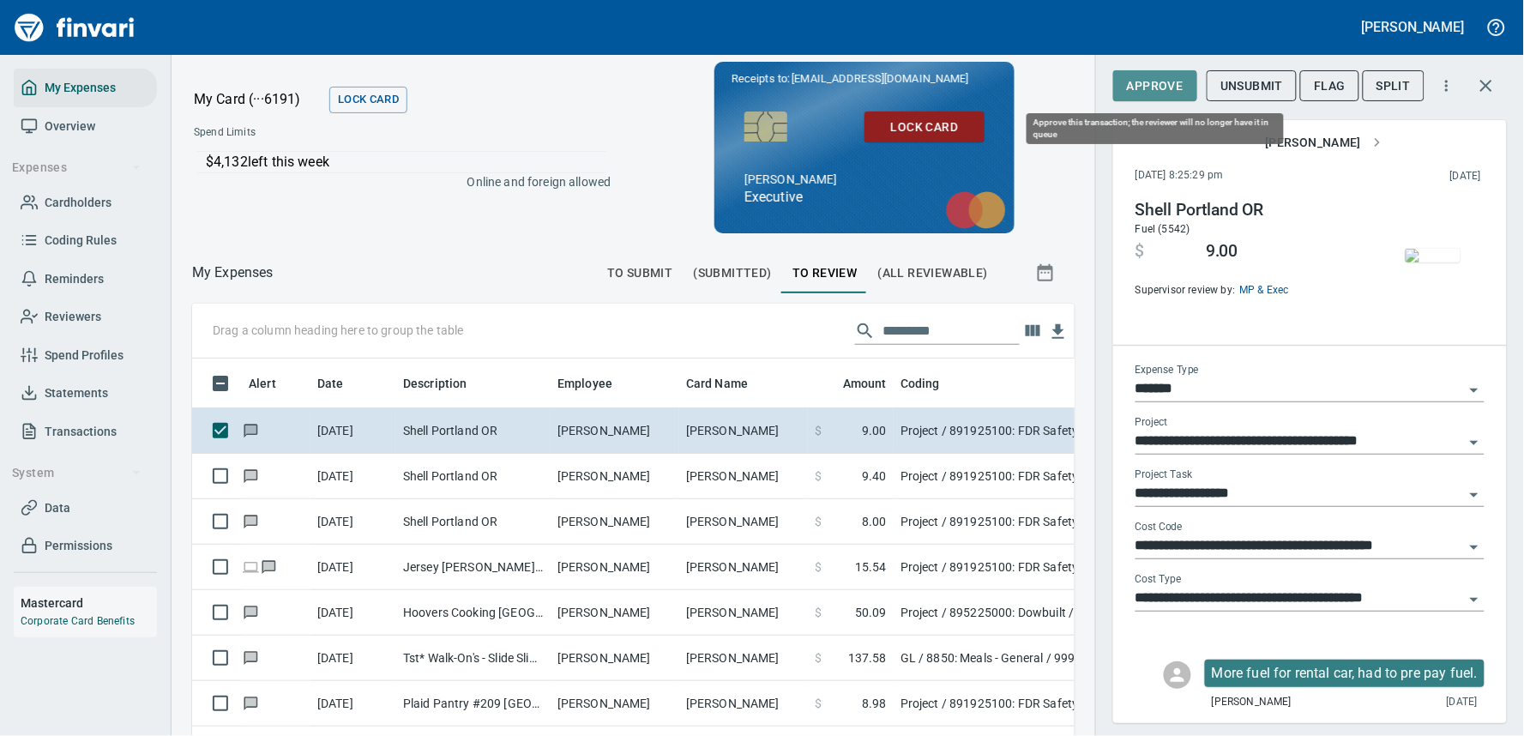
click at [1169, 91] on span "Approve" at bounding box center [1155, 85] width 57 height 21
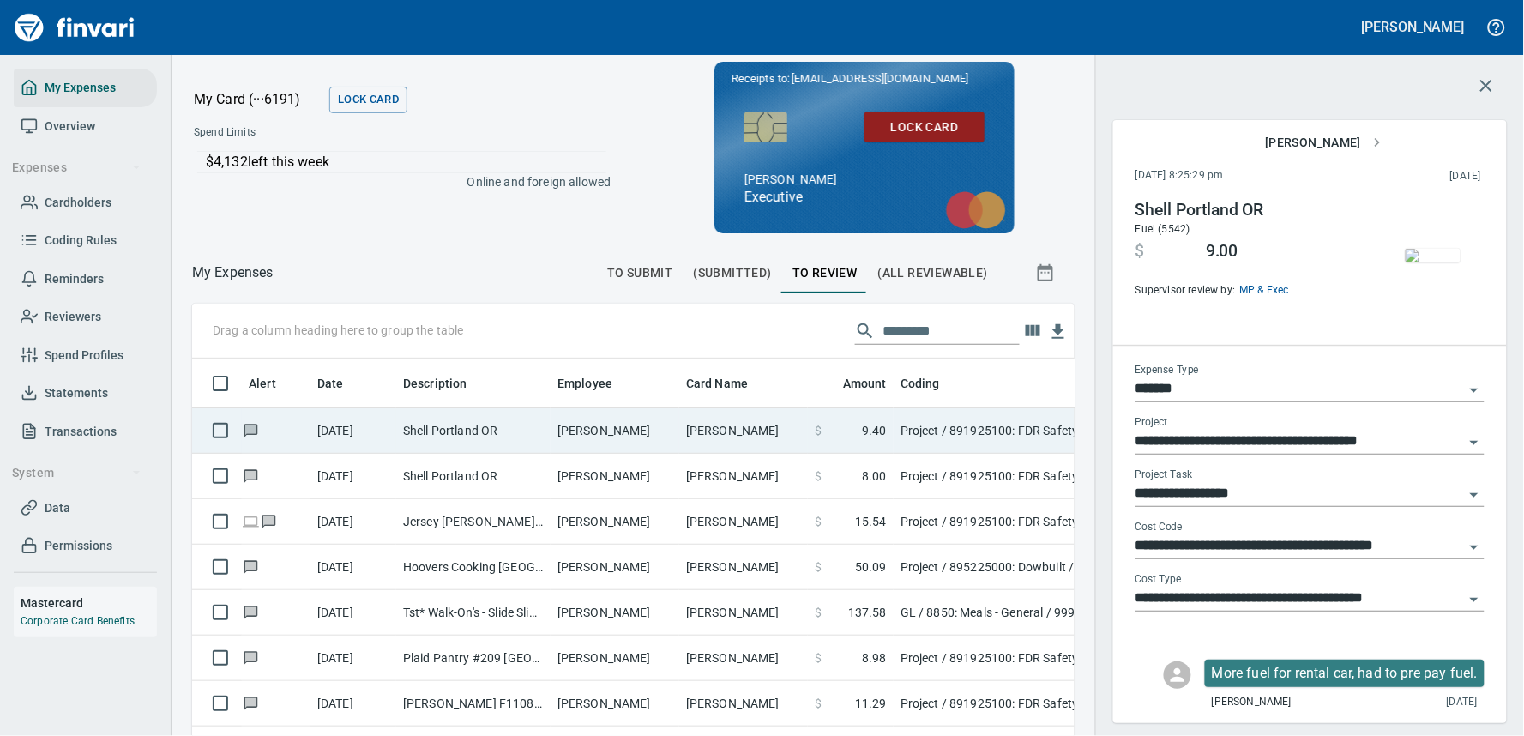
scroll to position [519, 841]
click at [619, 424] on td "[PERSON_NAME]" at bounding box center [615, 430] width 129 height 45
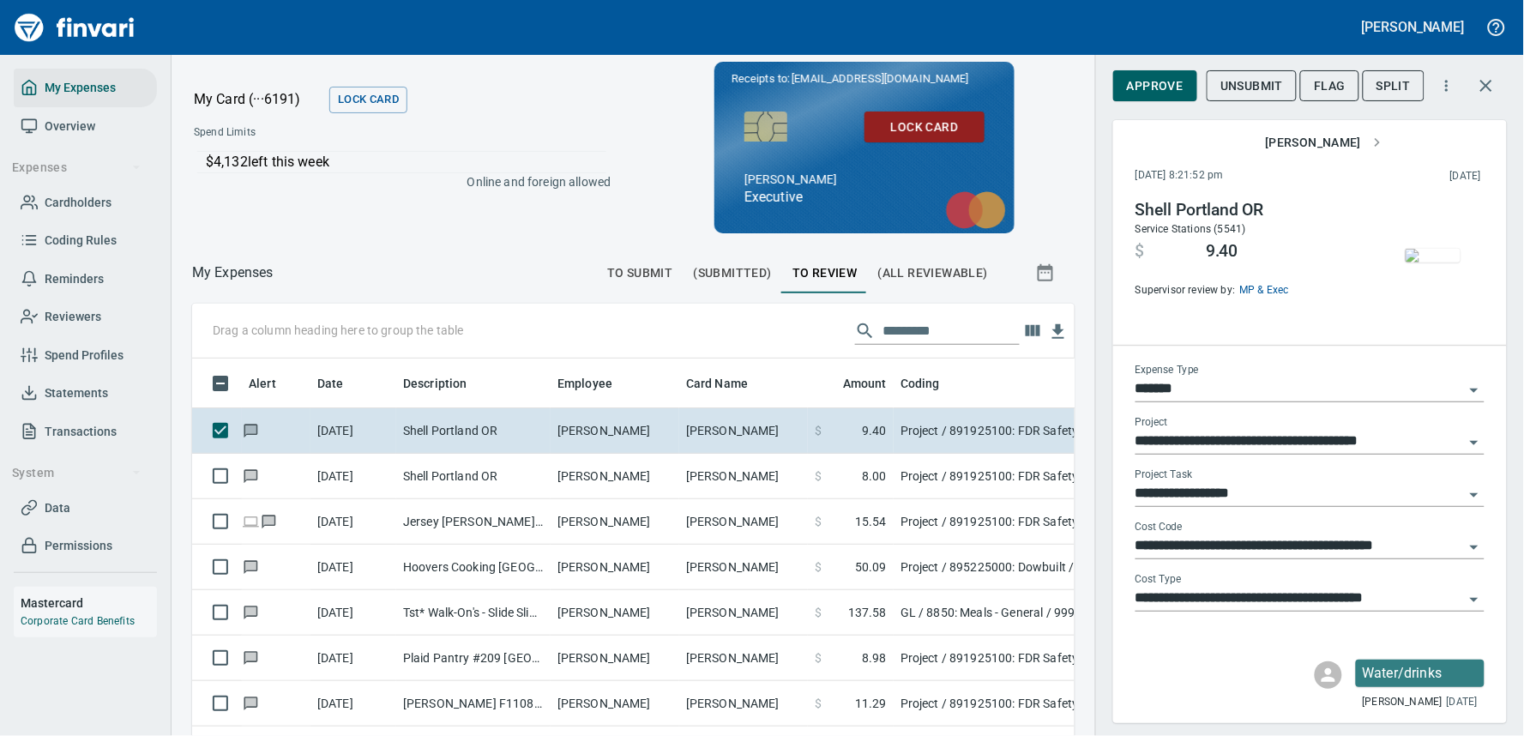
scroll to position [519, 841]
click at [1150, 88] on span "Approve" at bounding box center [1155, 85] width 57 height 21
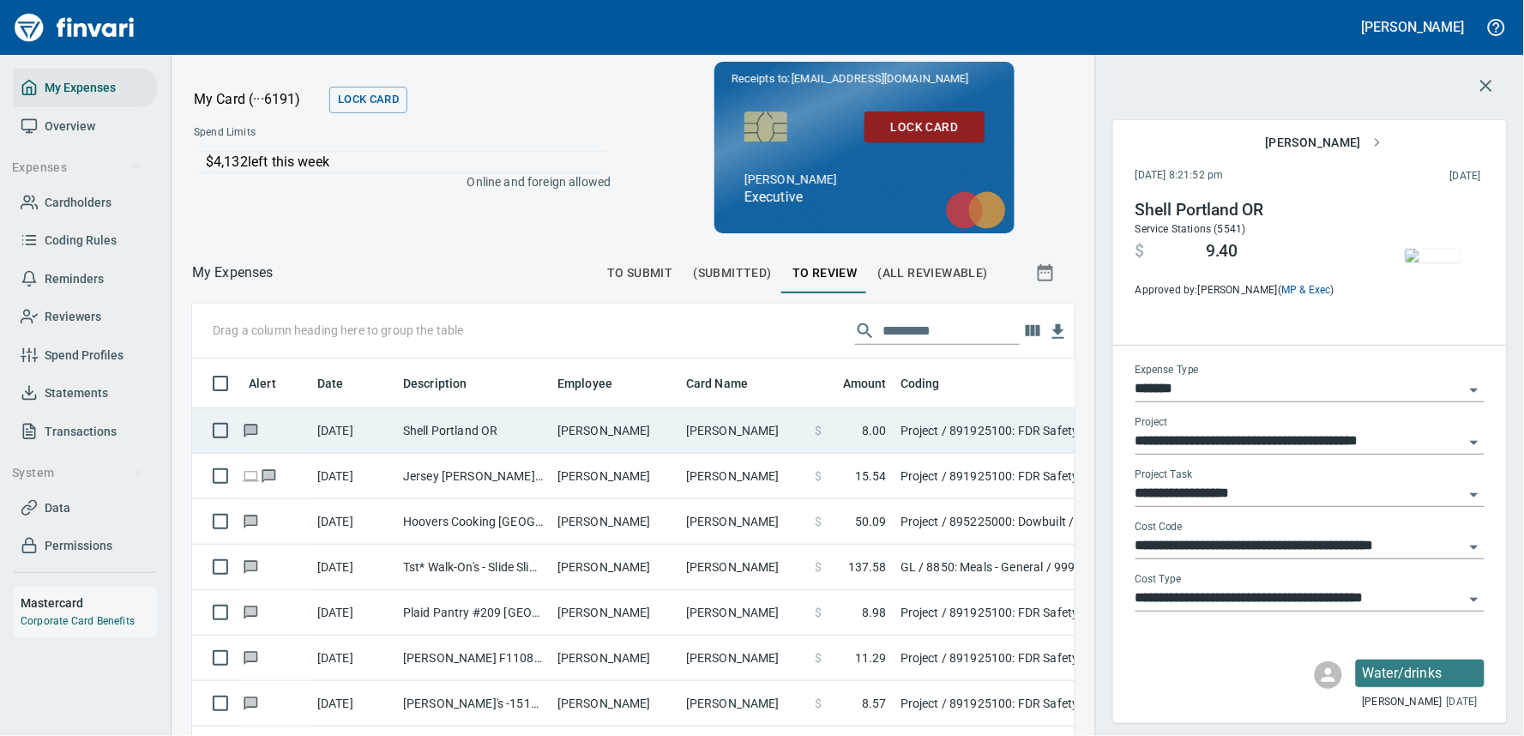
click at [614, 433] on td "[PERSON_NAME]" at bounding box center [615, 430] width 129 height 45
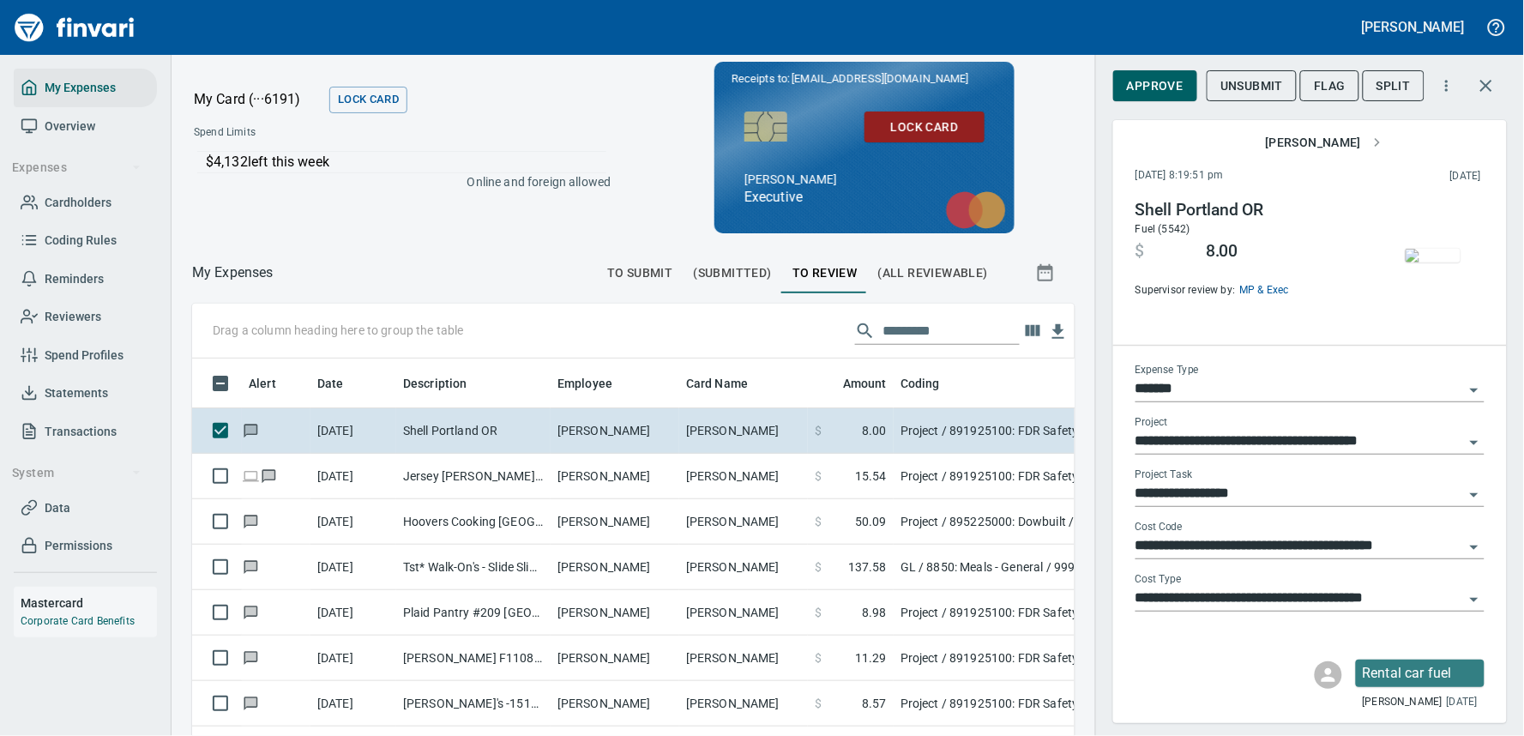
scroll to position [519, 841]
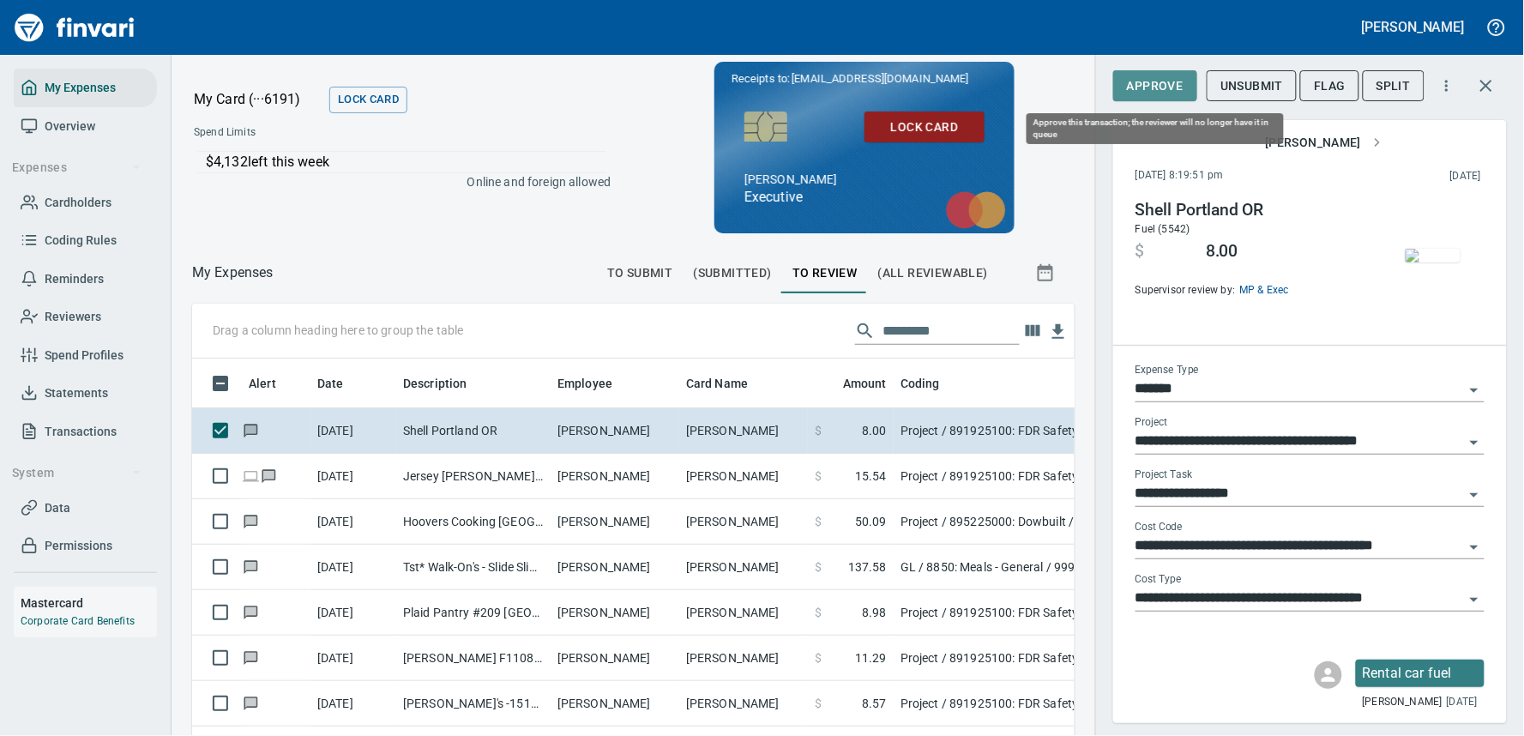
click at [1156, 89] on span "Approve" at bounding box center [1155, 85] width 57 height 21
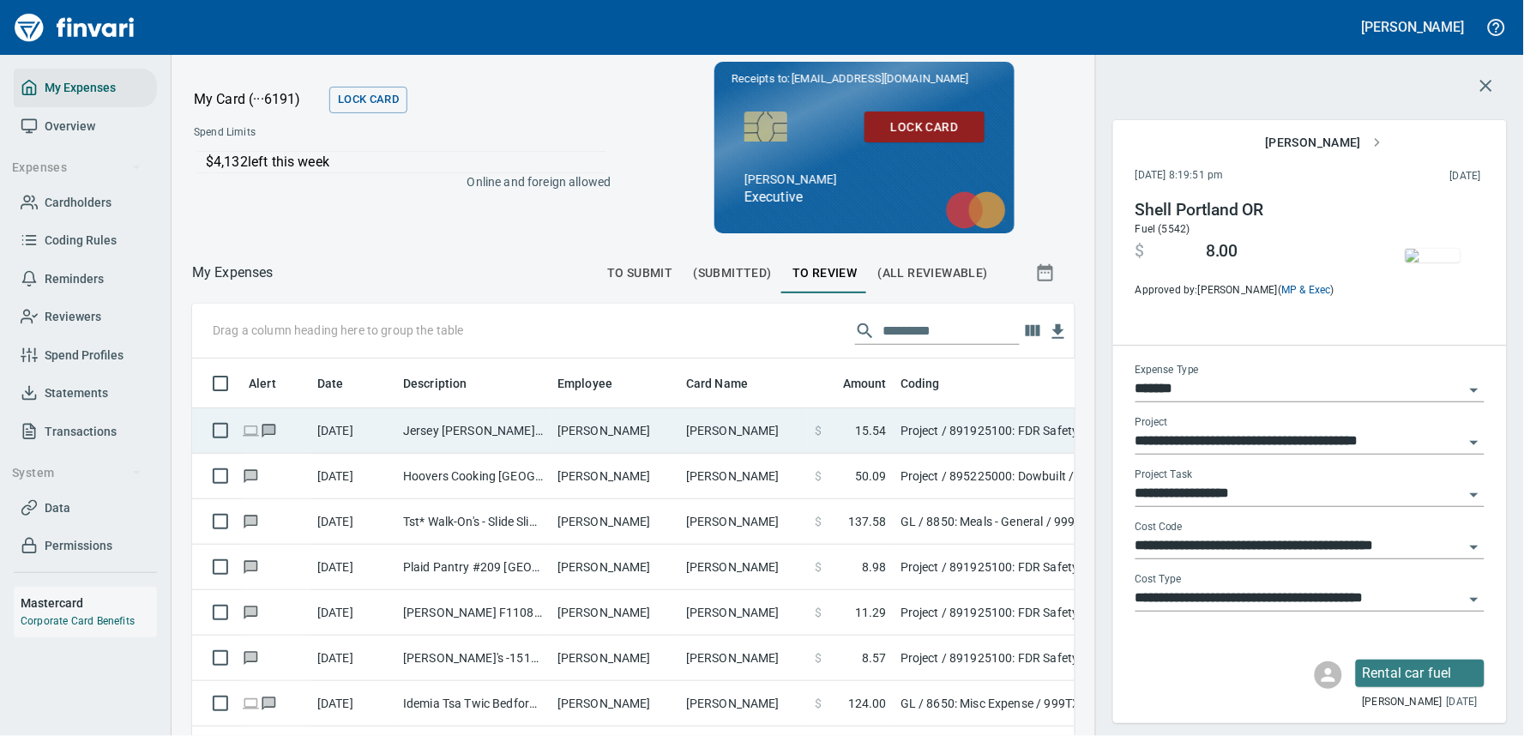
click at [701, 432] on td "[PERSON_NAME]" at bounding box center [743, 430] width 129 height 45
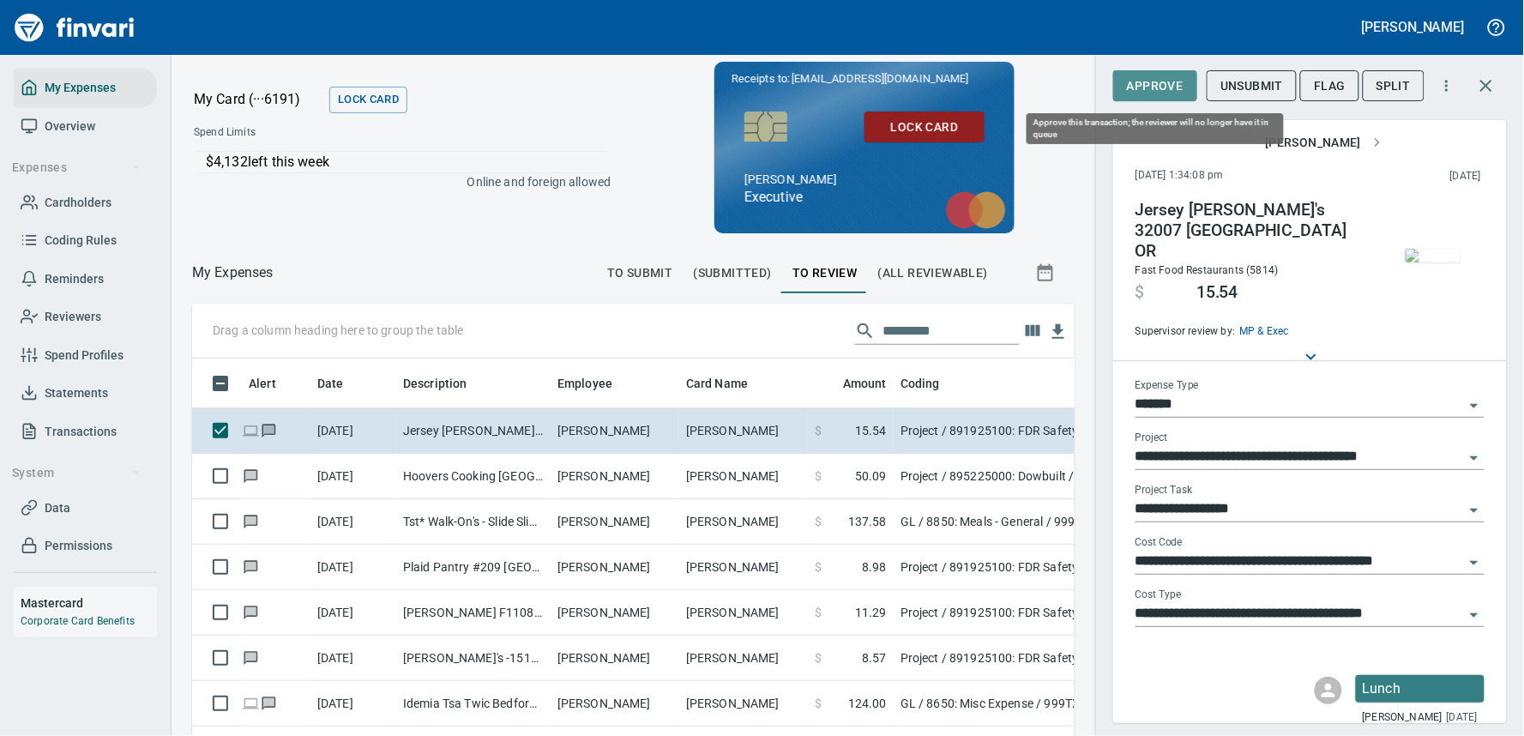
click at [1153, 84] on span "Approve" at bounding box center [1155, 85] width 57 height 21
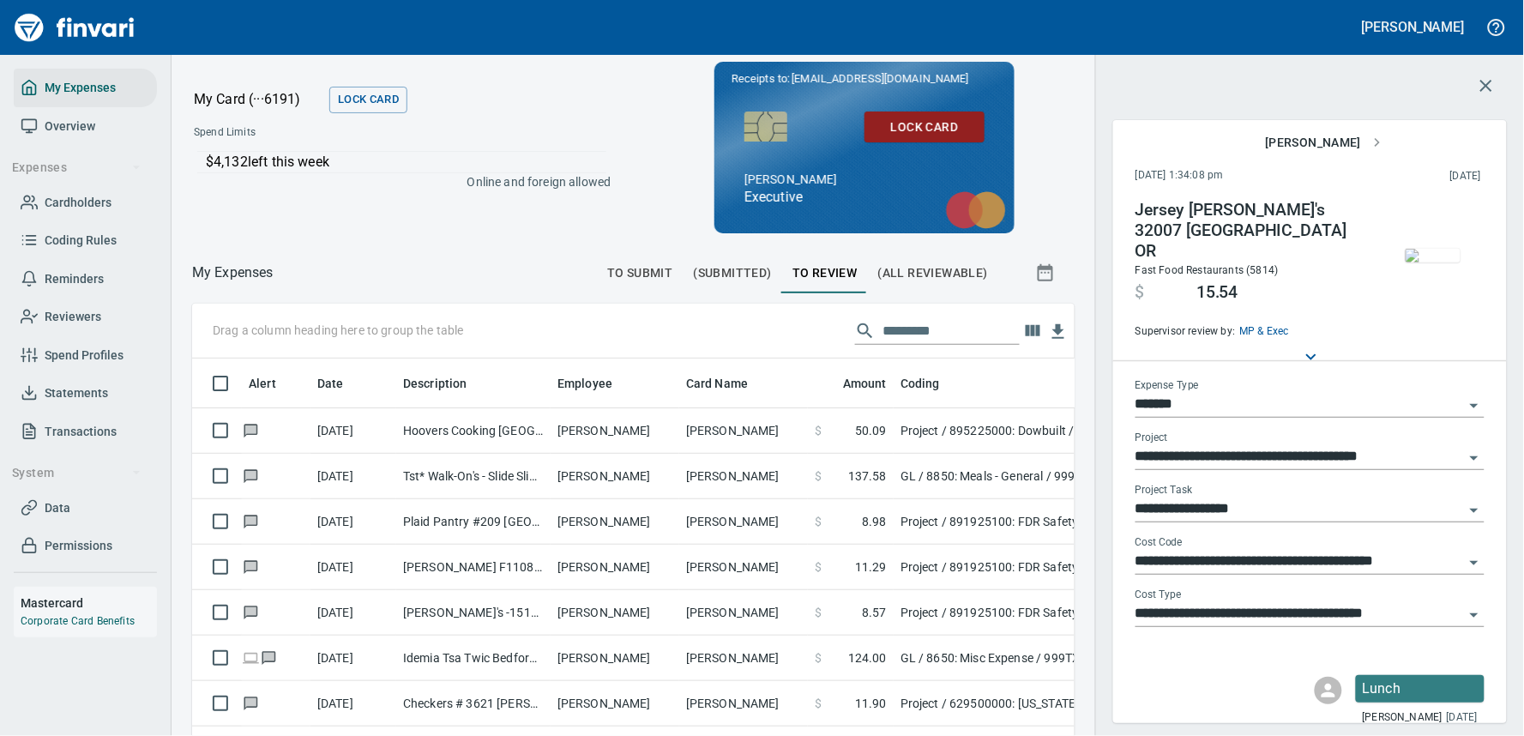
scroll to position [519, 841]
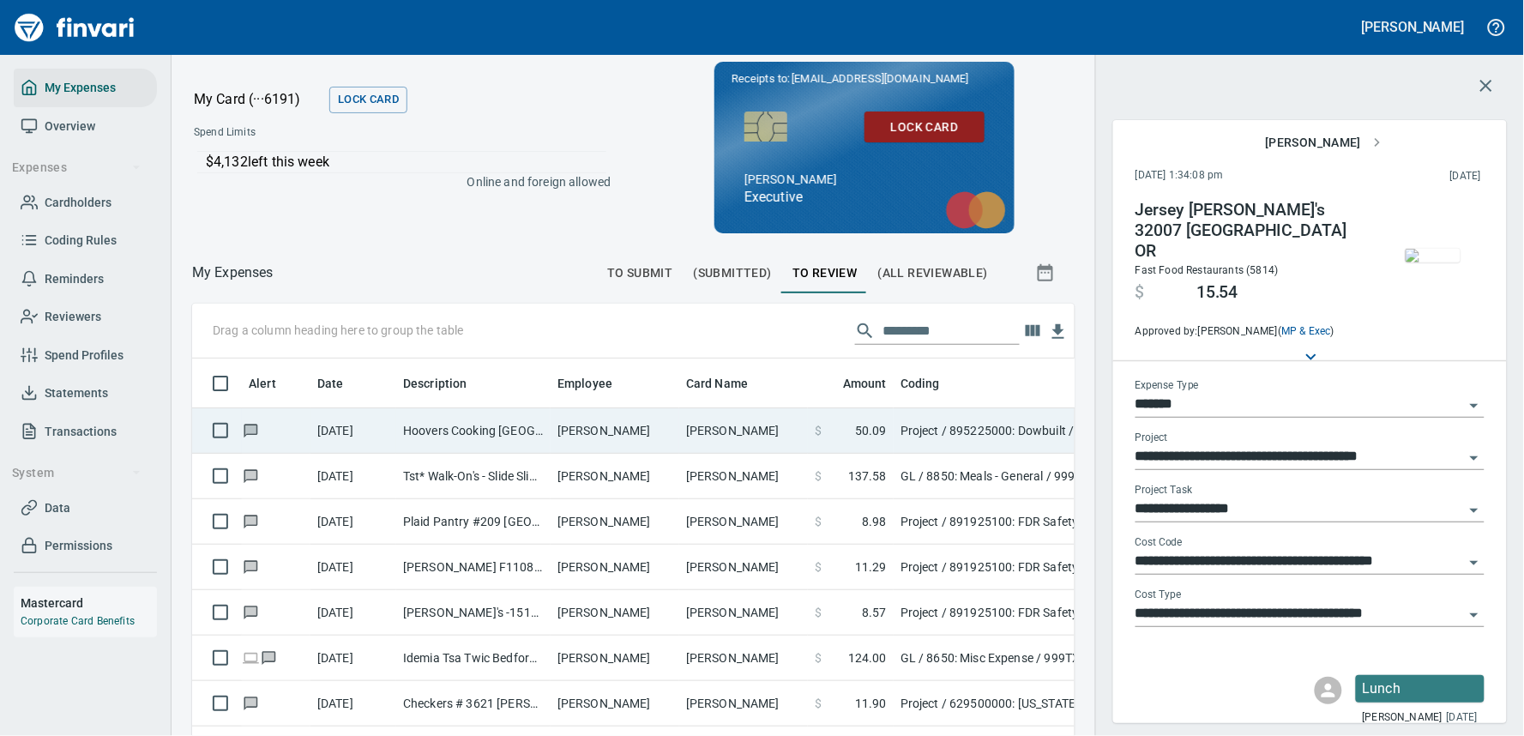
click at [750, 430] on td "[PERSON_NAME]" at bounding box center [743, 430] width 129 height 45
type input "**********"
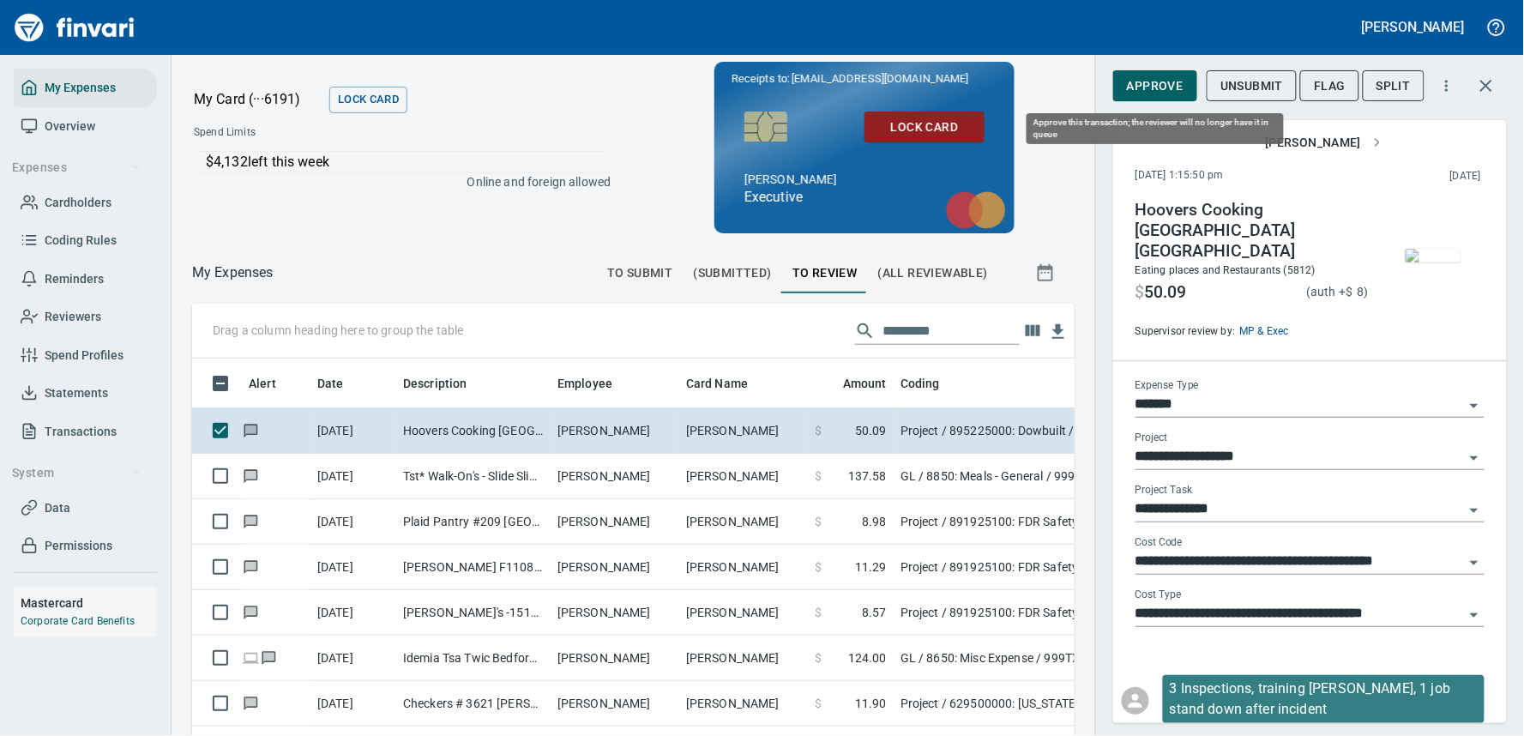
scroll to position [519, 841]
click at [1152, 82] on span "Approve" at bounding box center [1155, 85] width 57 height 21
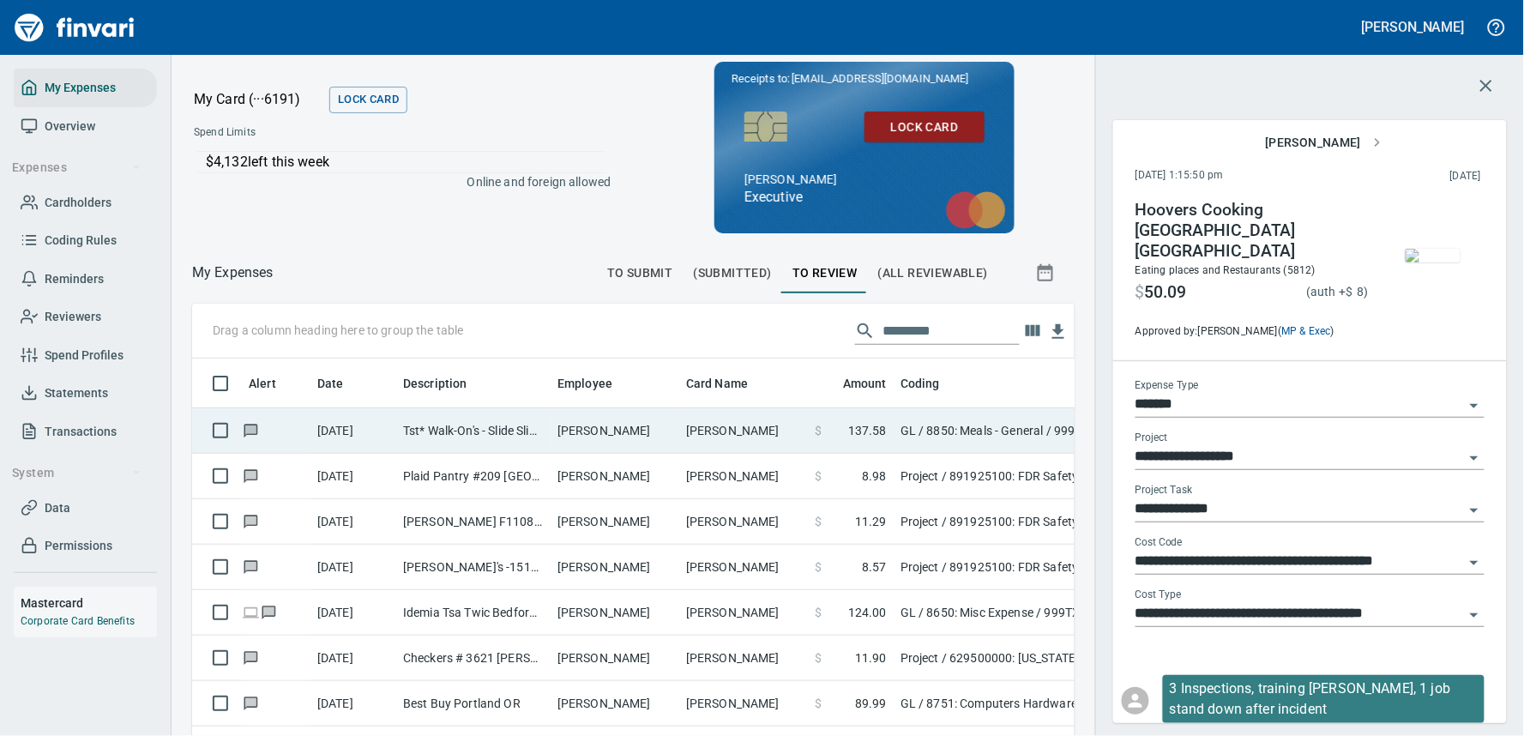
click at [775, 430] on td "[PERSON_NAME]" at bounding box center [743, 430] width 129 height 45
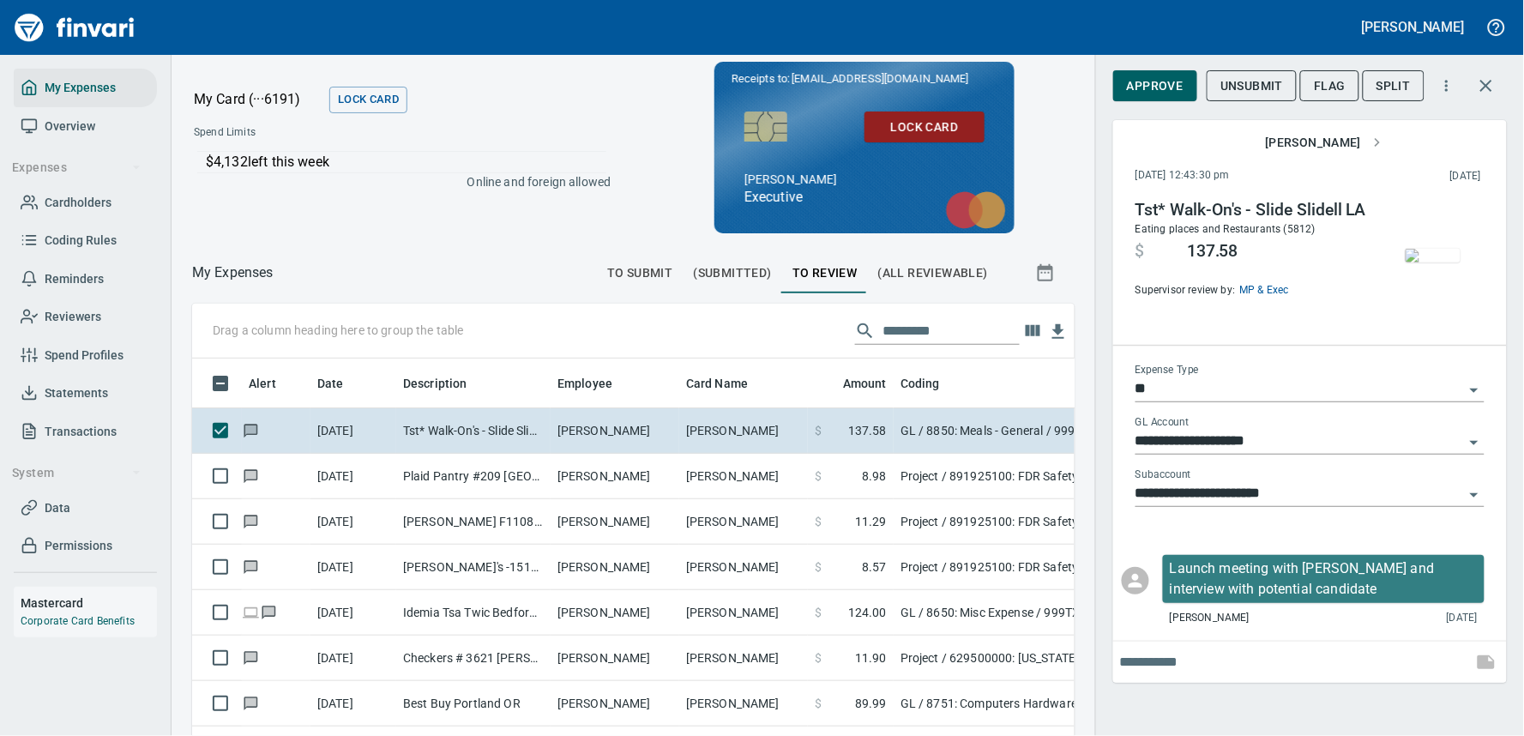
click at [1442, 262] on img "button" at bounding box center [1433, 256] width 55 height 14
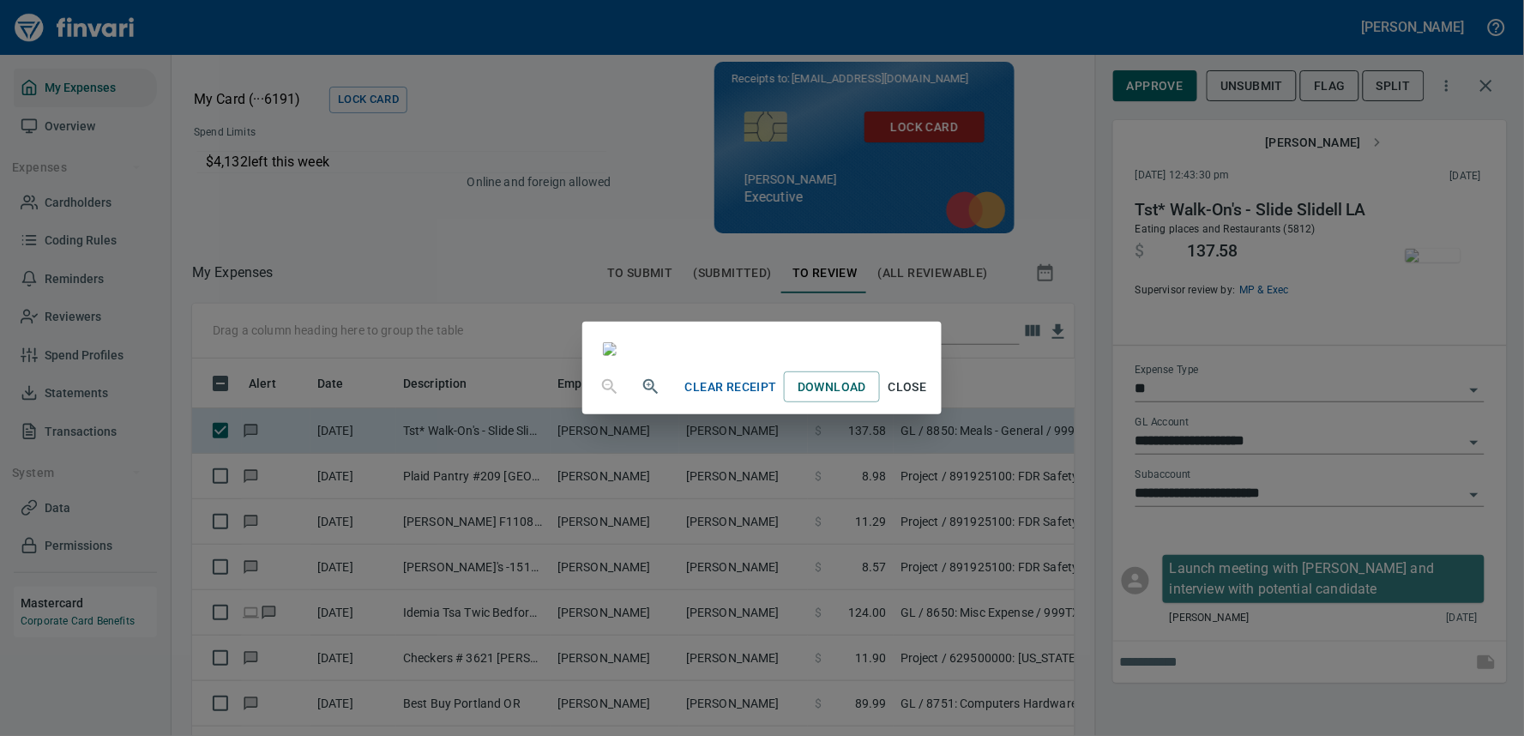
click at [1170, 106] on div "Clear Receipt Download Close" at bounding box center [762, 368] width 1524 height 736
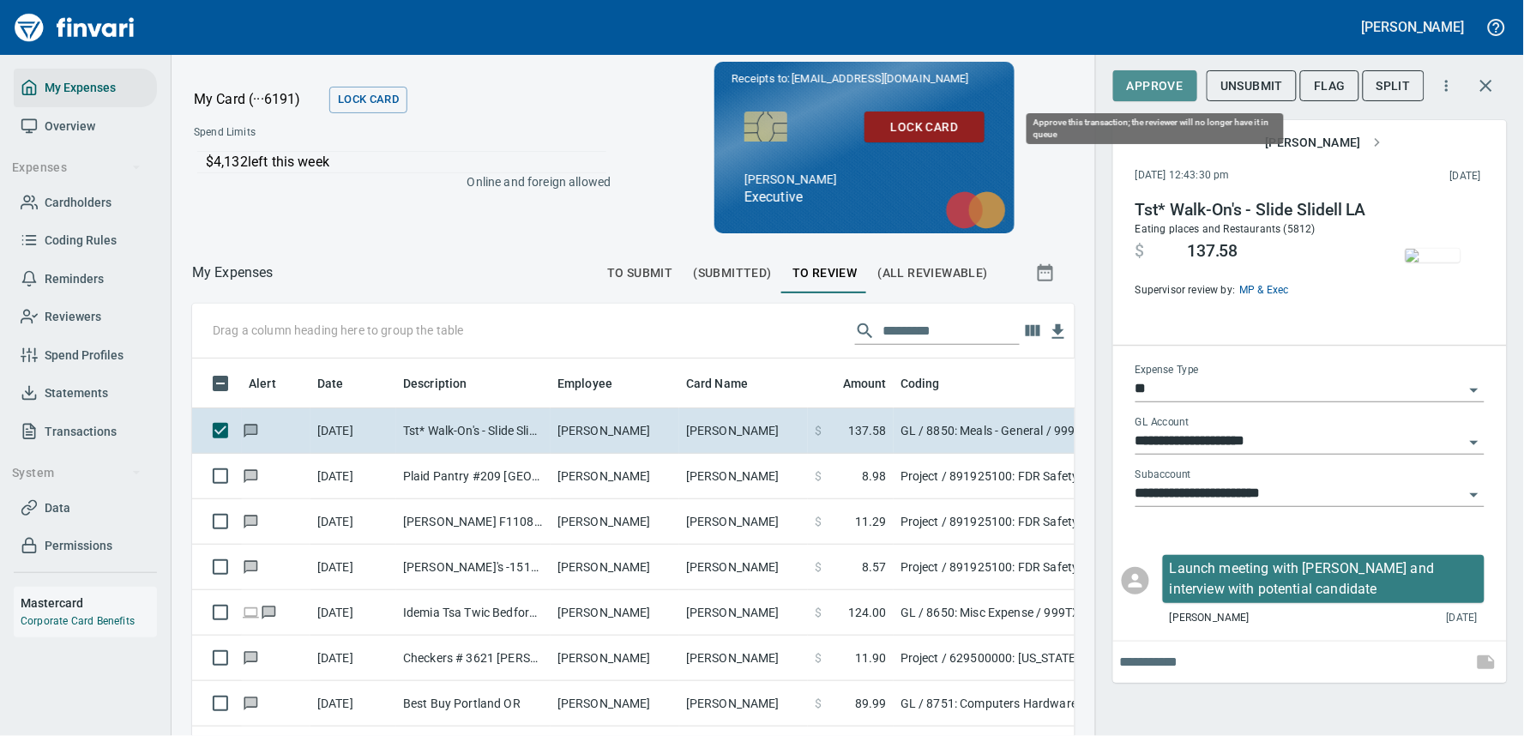
click at [1167, 87] on span "Approve" at bounding box center [1155, 85] width 57 height 21
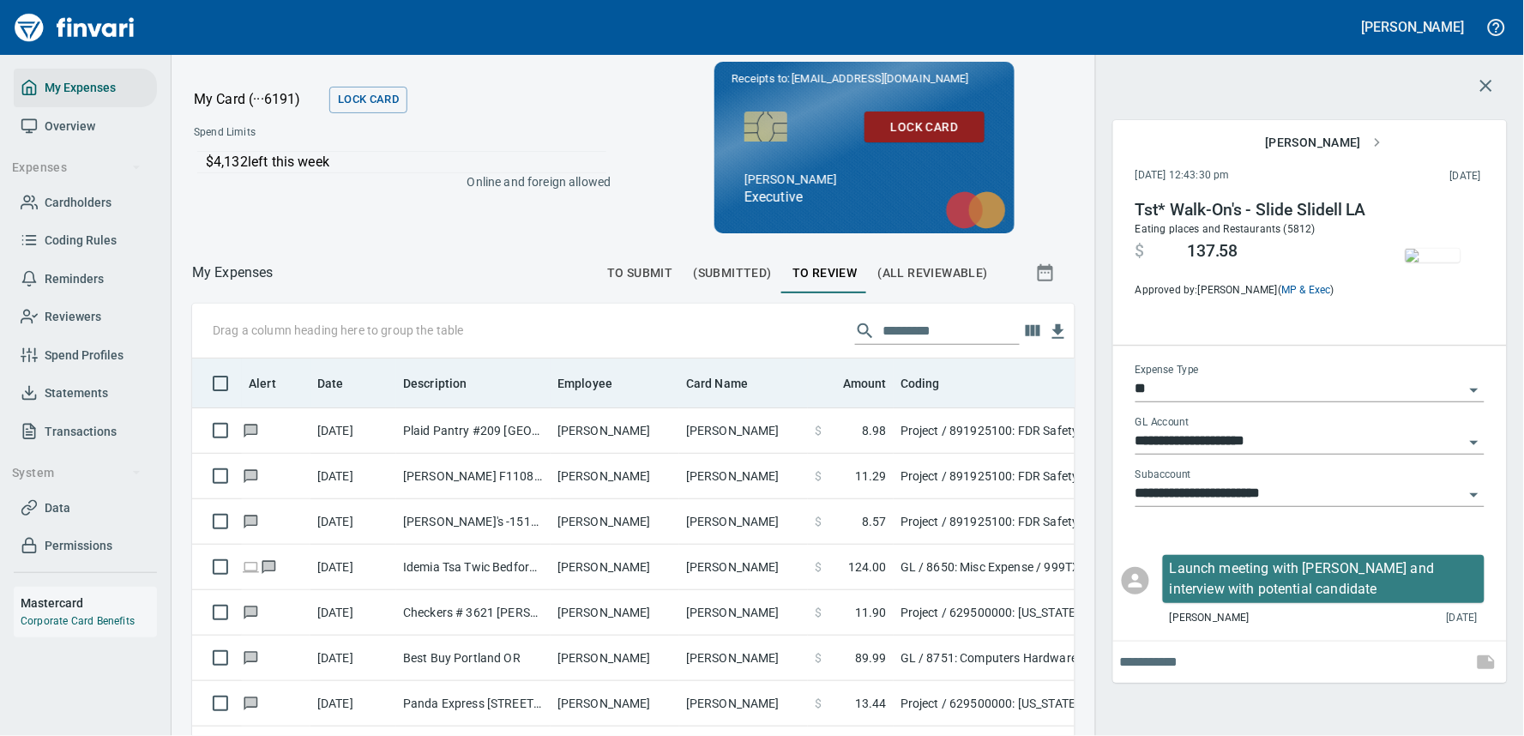
scroll to position [519, 841]
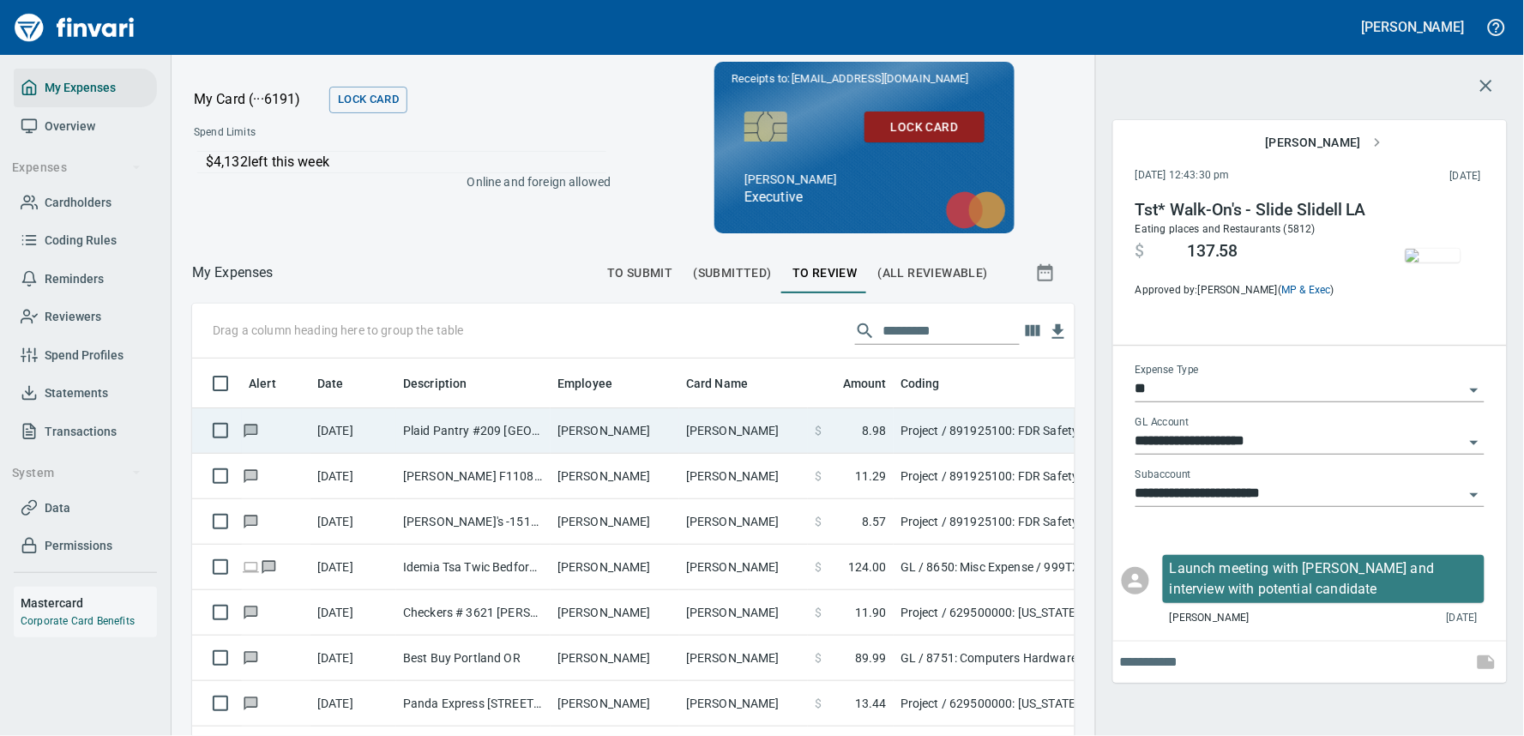
click at [610, 441] on td "[PERSON_NAME]" at bounding box center [615, 430] width 129 height 45
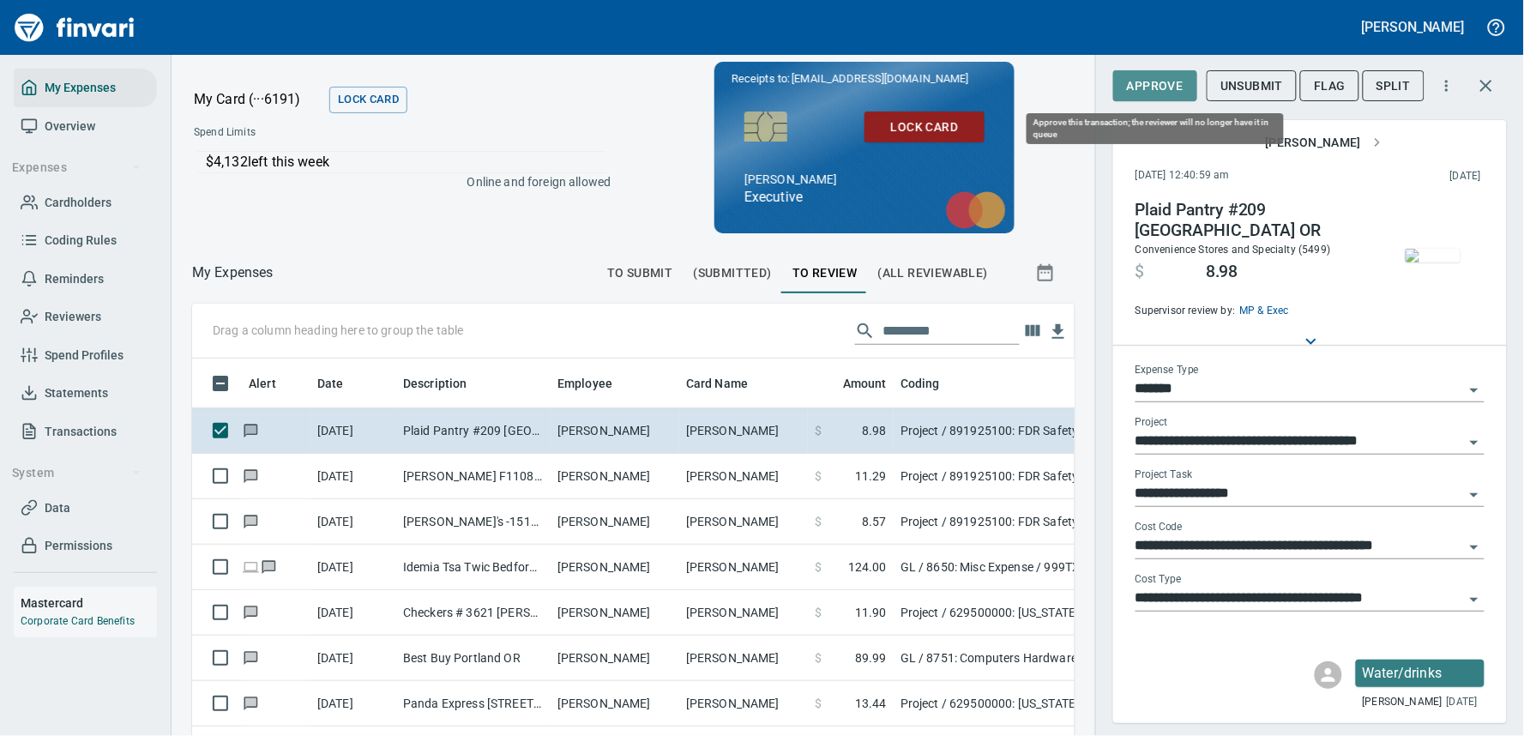
click at [1150, 95] on span "Approve" at bounding box center [1155, 85] width 57 height 21
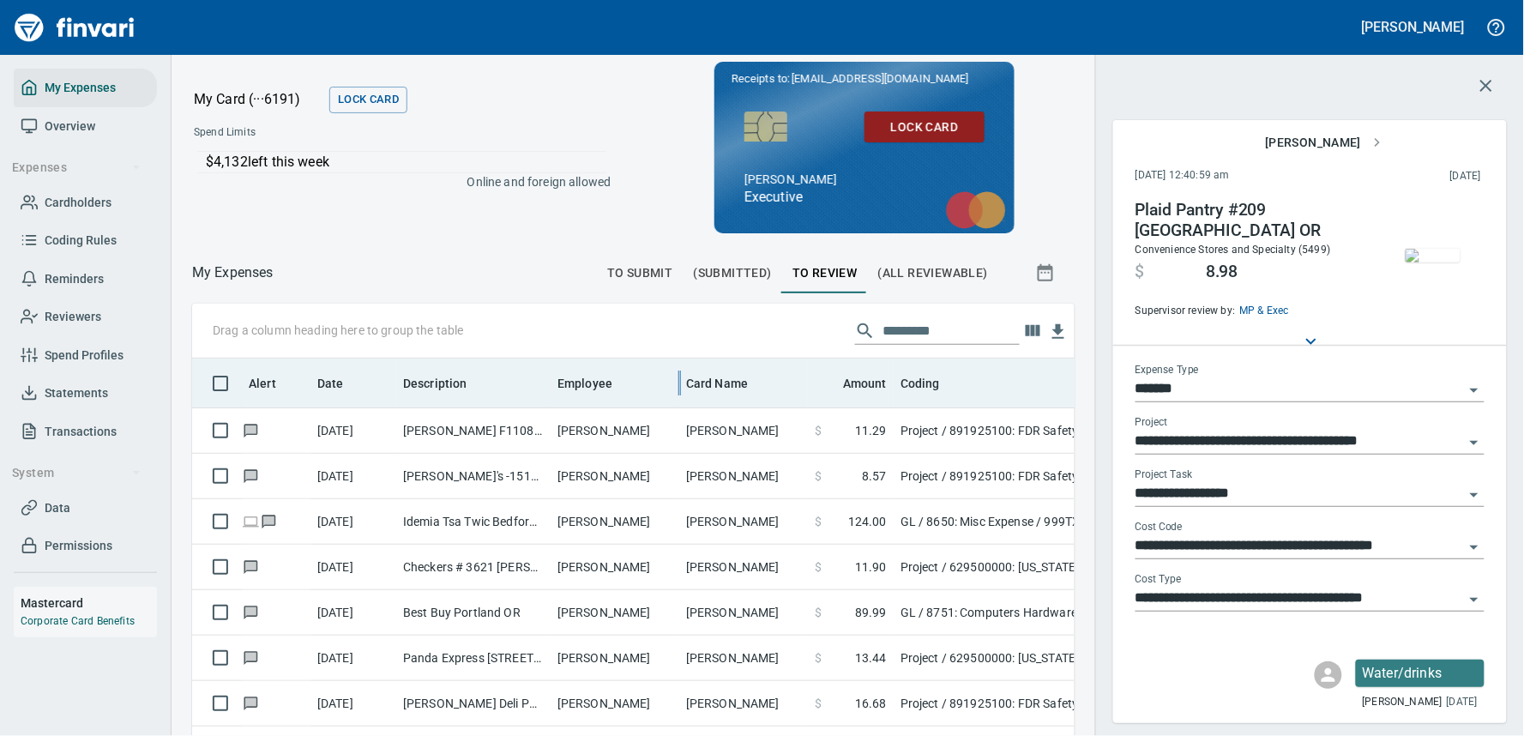
scroll to position [519, 841]
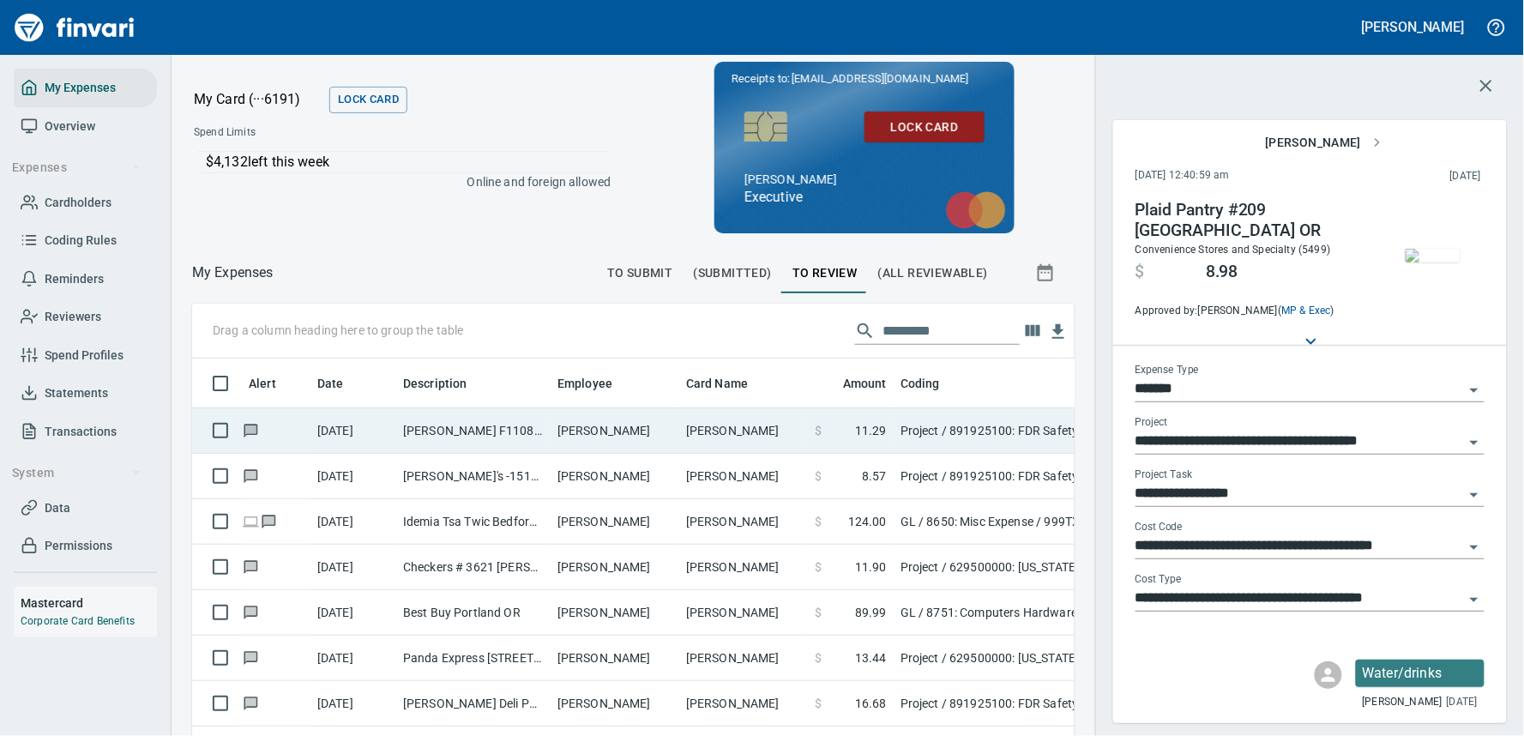
click at [626, 426] on td "[PERSON_NAME]" at bounding box center [615, 430] width 129 height 45
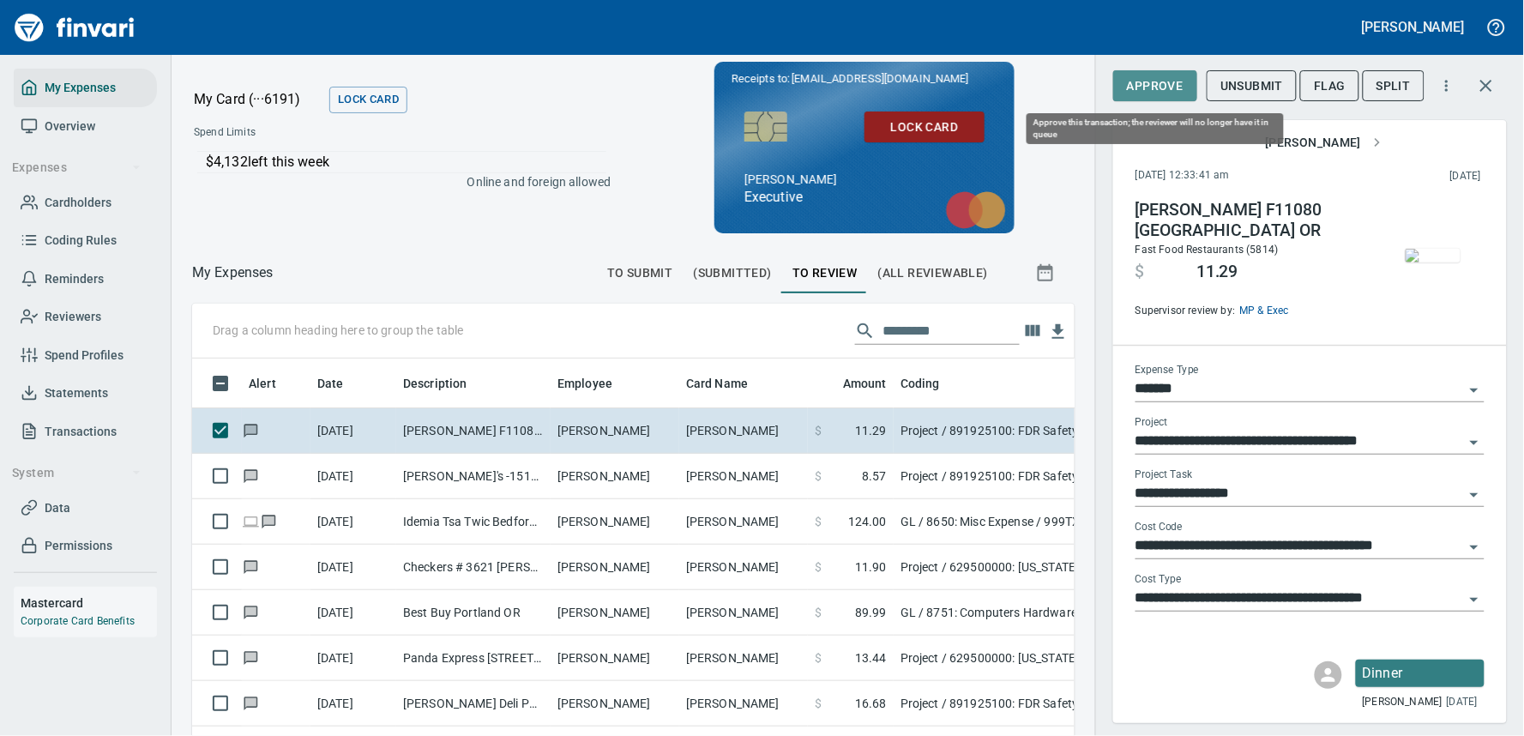
click at [1155, 87] on span "Approve" at bounding box center [1155, 85] width 57 height 21
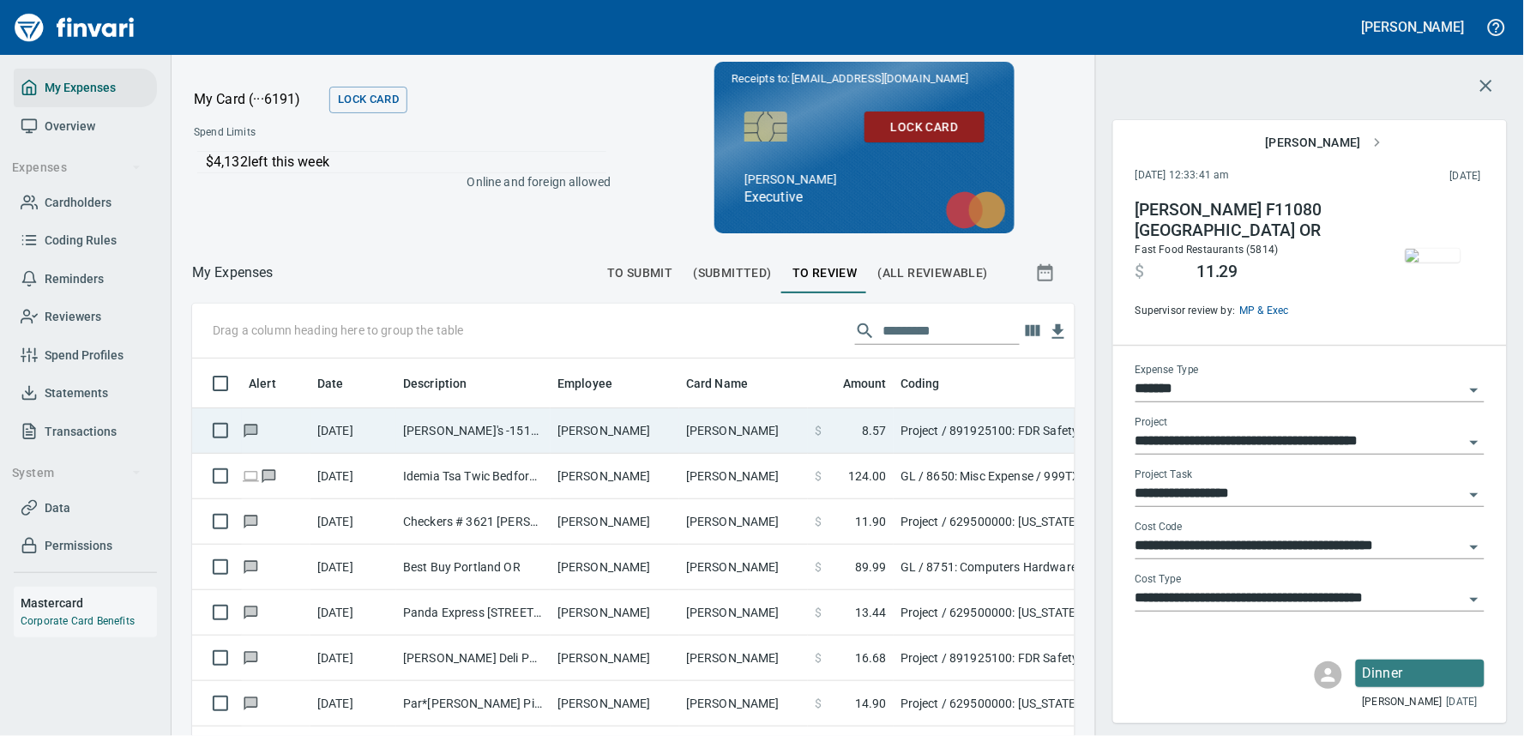
scroll to position [519, 841]
click at [648, 420] on td "[PERSON_NAME]" at bounding box center [615, 430] width 129 height 45
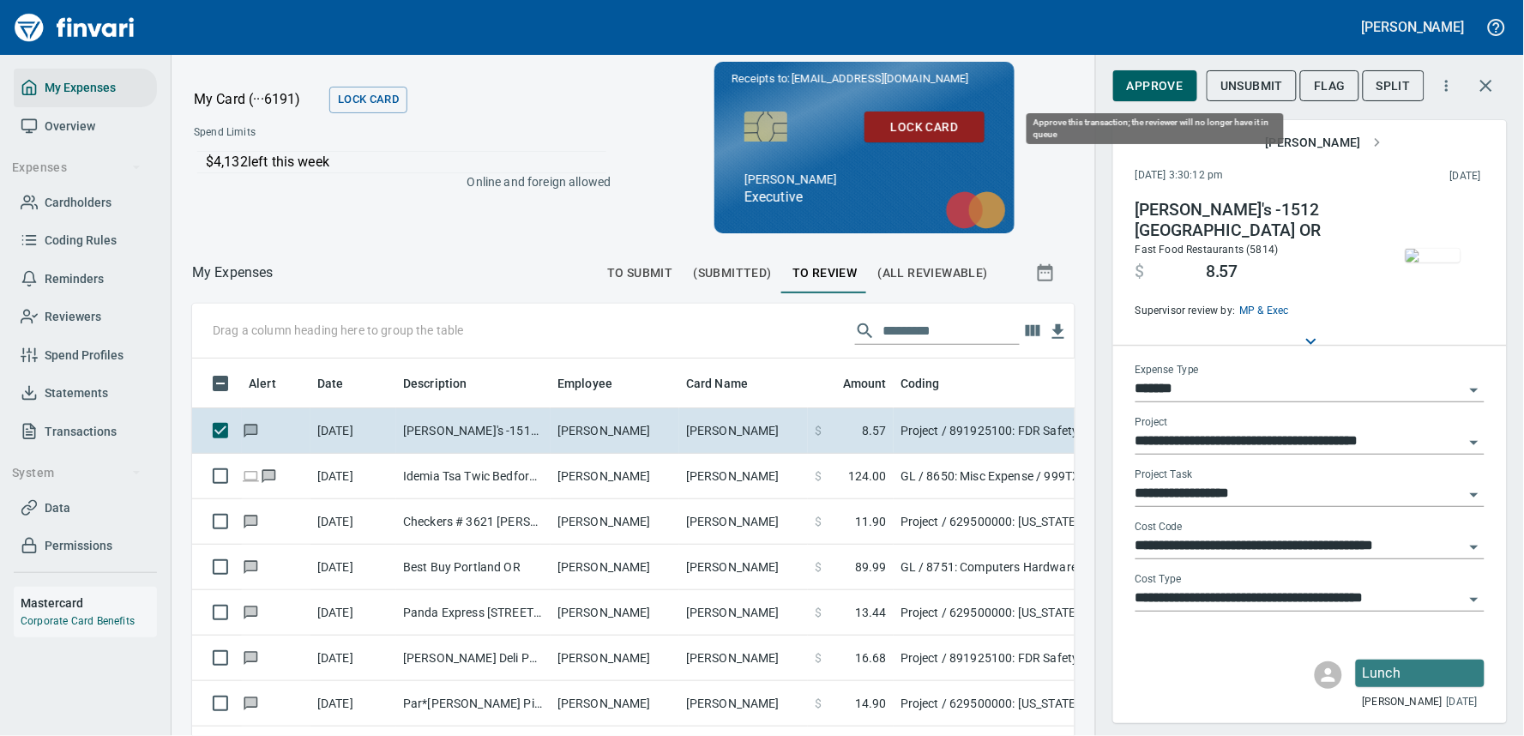
click at [1153, 84] on span "Approve" at bounding box center [1155, 85] width 57 height 21
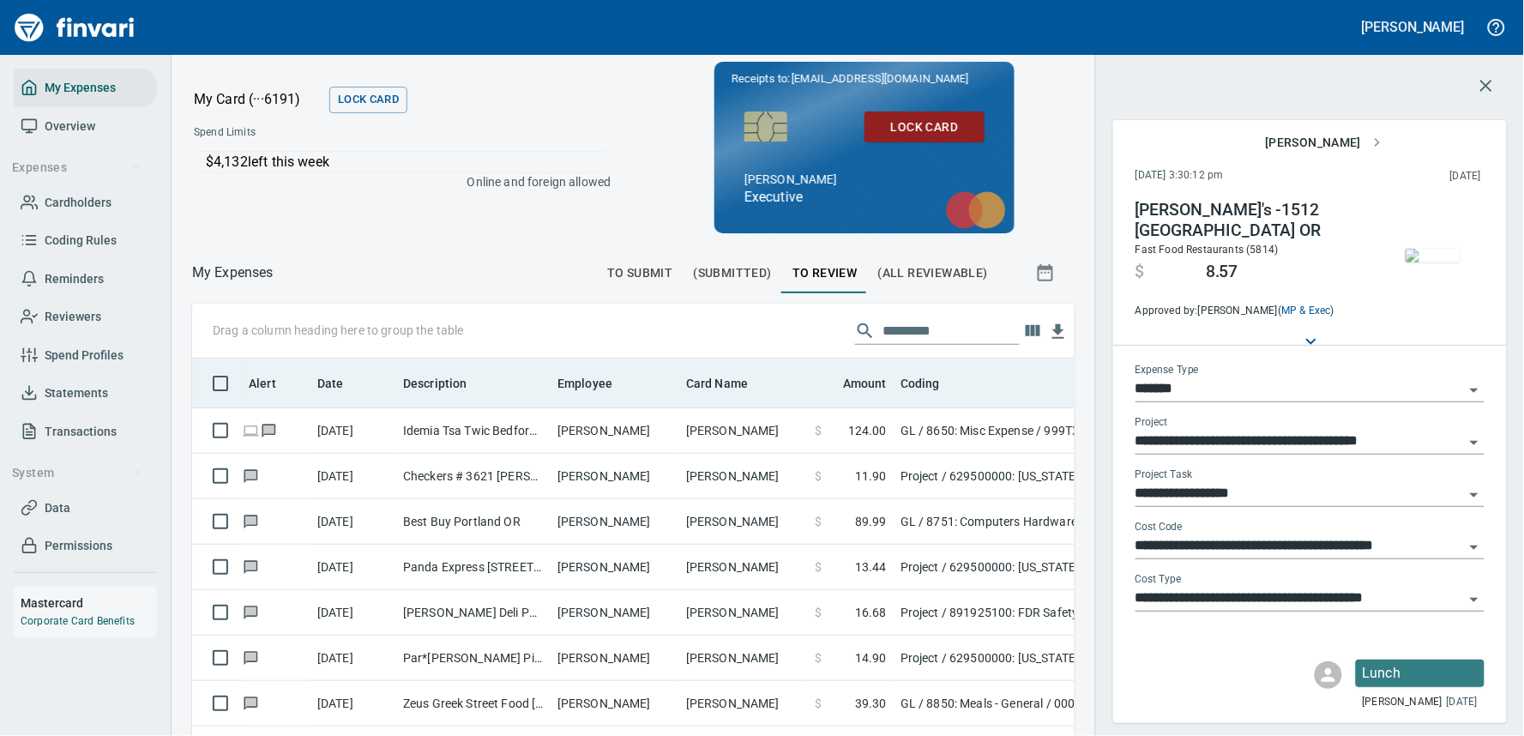
scroll to position [519, 841]
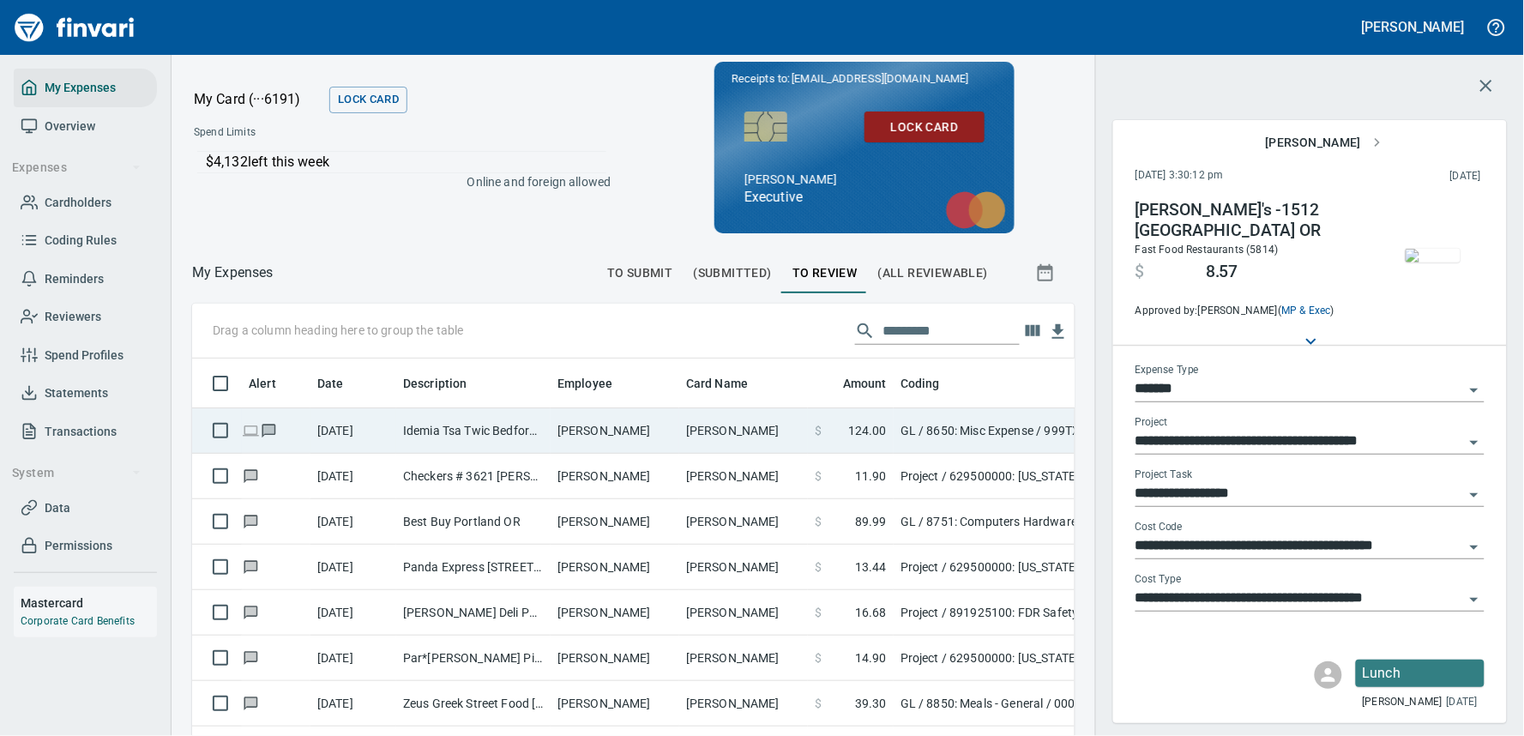
click at [607, 430] on td "[PERSON_NAME]" at bounding box center [615, 430] width 129 height 45
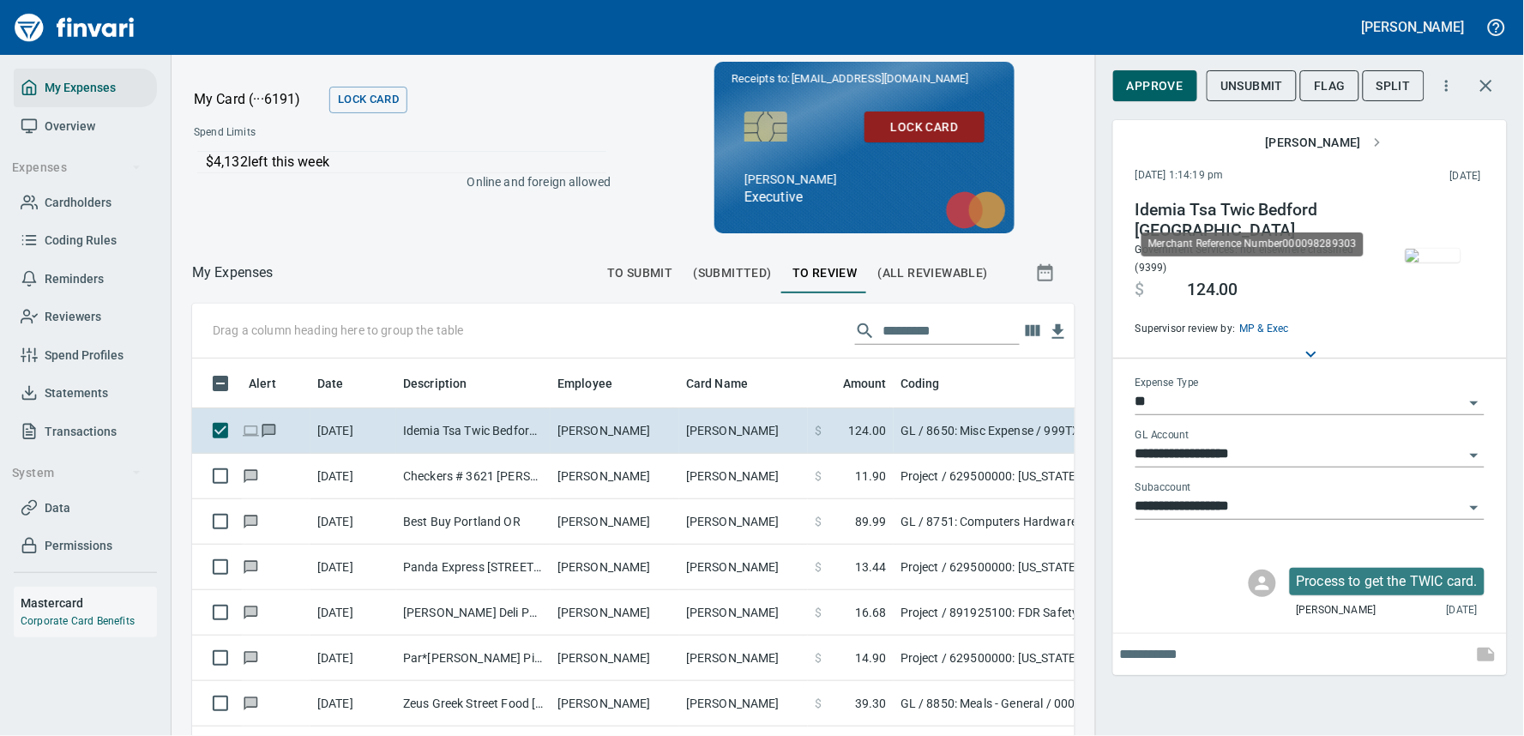
scroll to position [519, 841]
click at [1429, 262] on img "button" at bounding box center [1433, 256] width 55 height 14
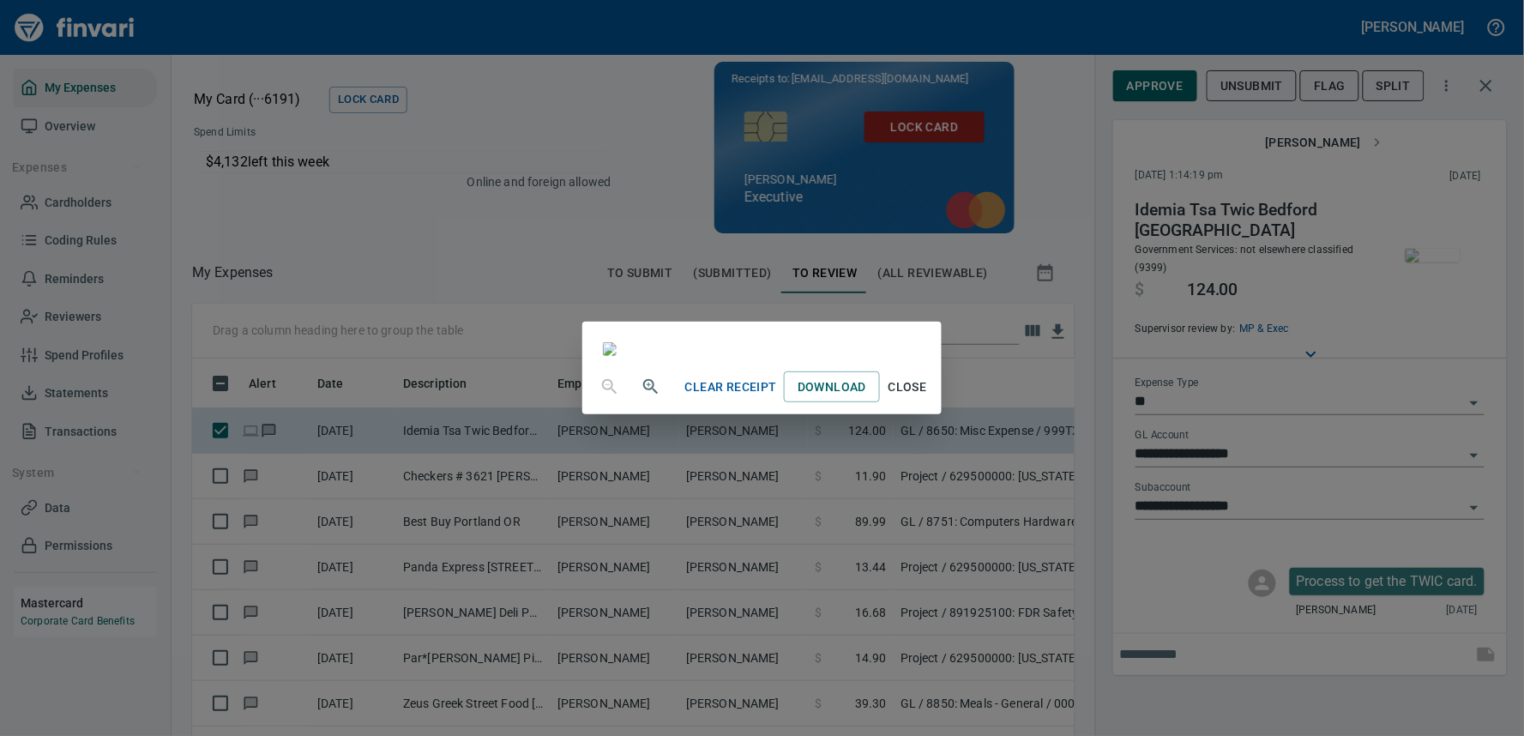
click at [1155, 125] on div "Clear Receipt Download Close" at bounding box center [762, 368] width 1524 height 736
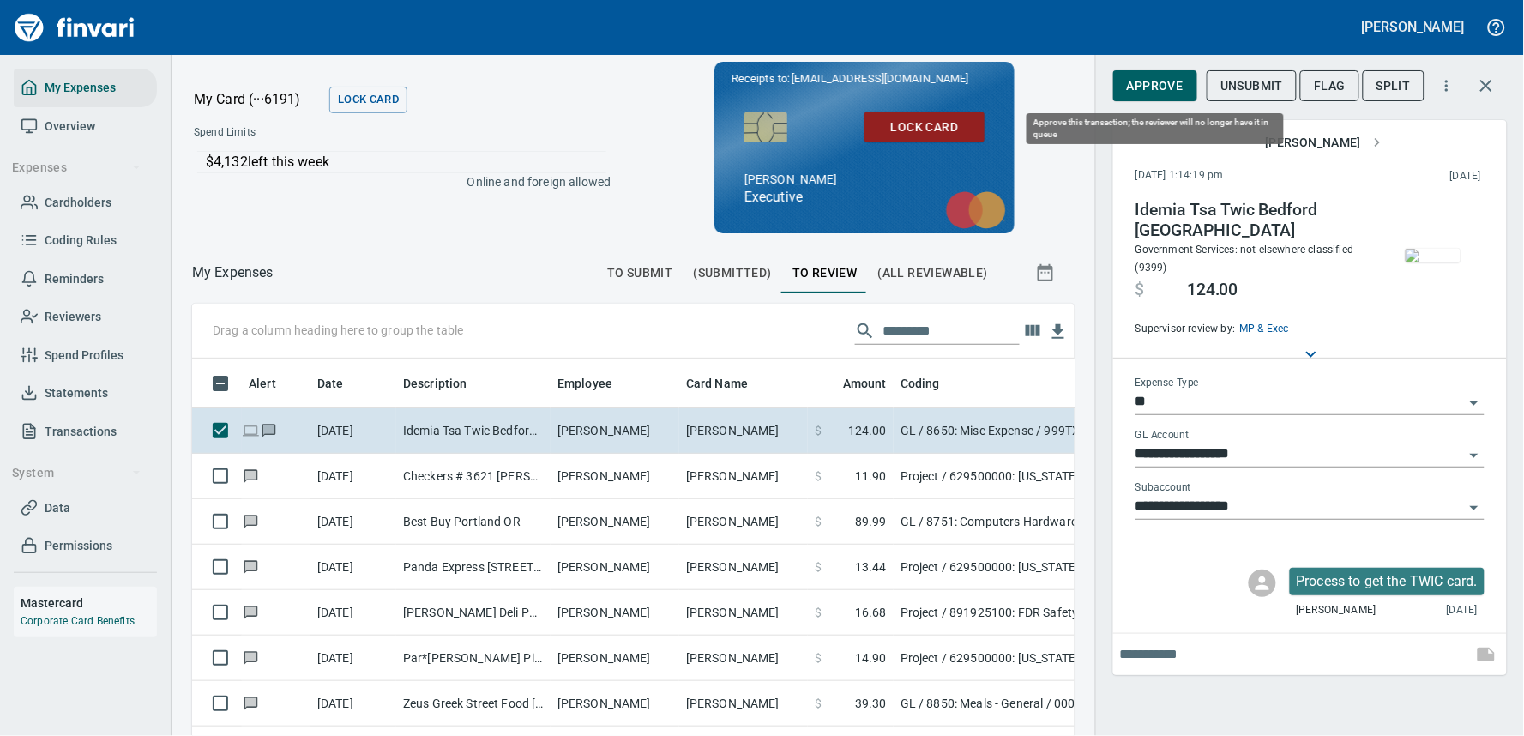
click at [1151, 92] on span "Approve" at bounding box center [1155, 85] width 57 height 21
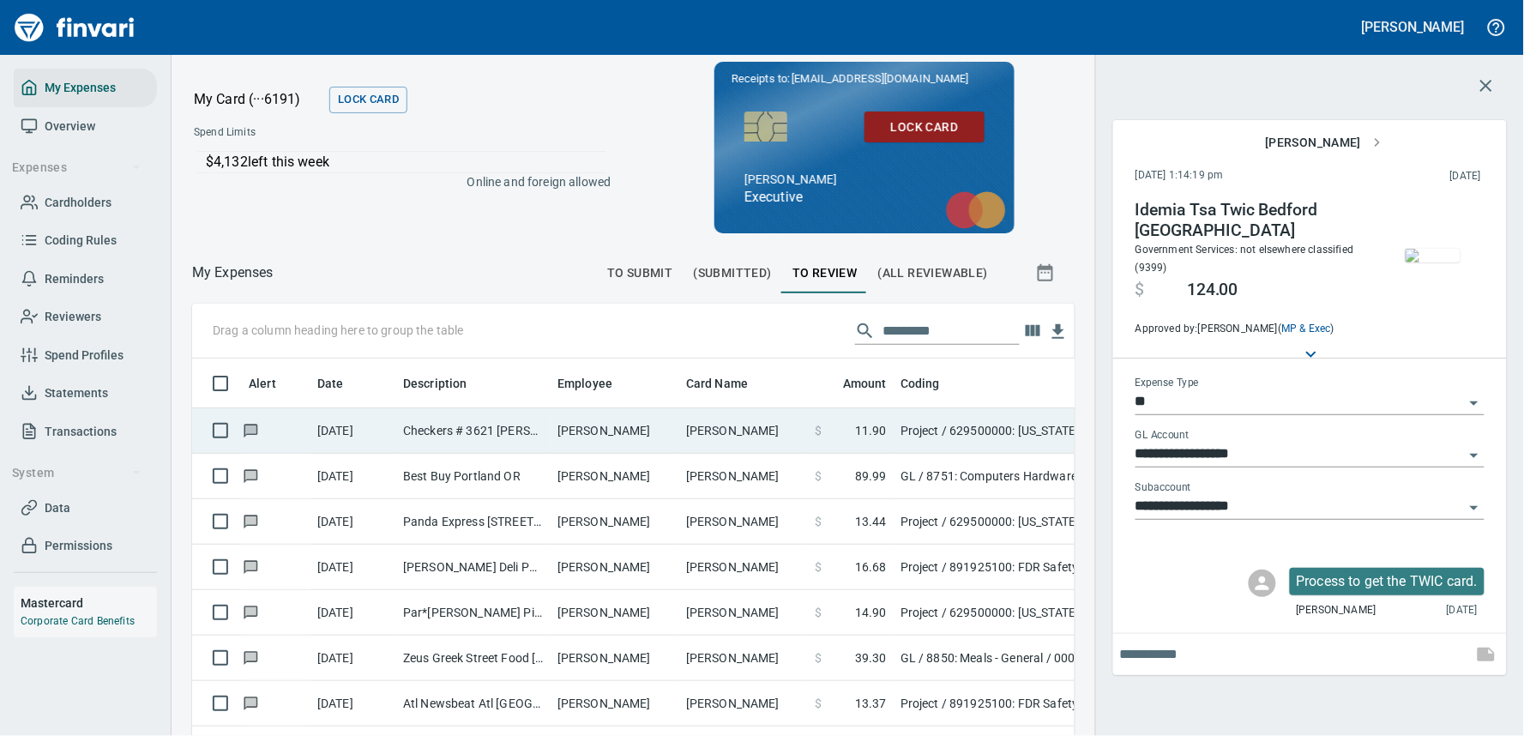
click at [601, 422] on td "[PERSON_NAME]" at bounding box center [615, 430] width 129 height 45
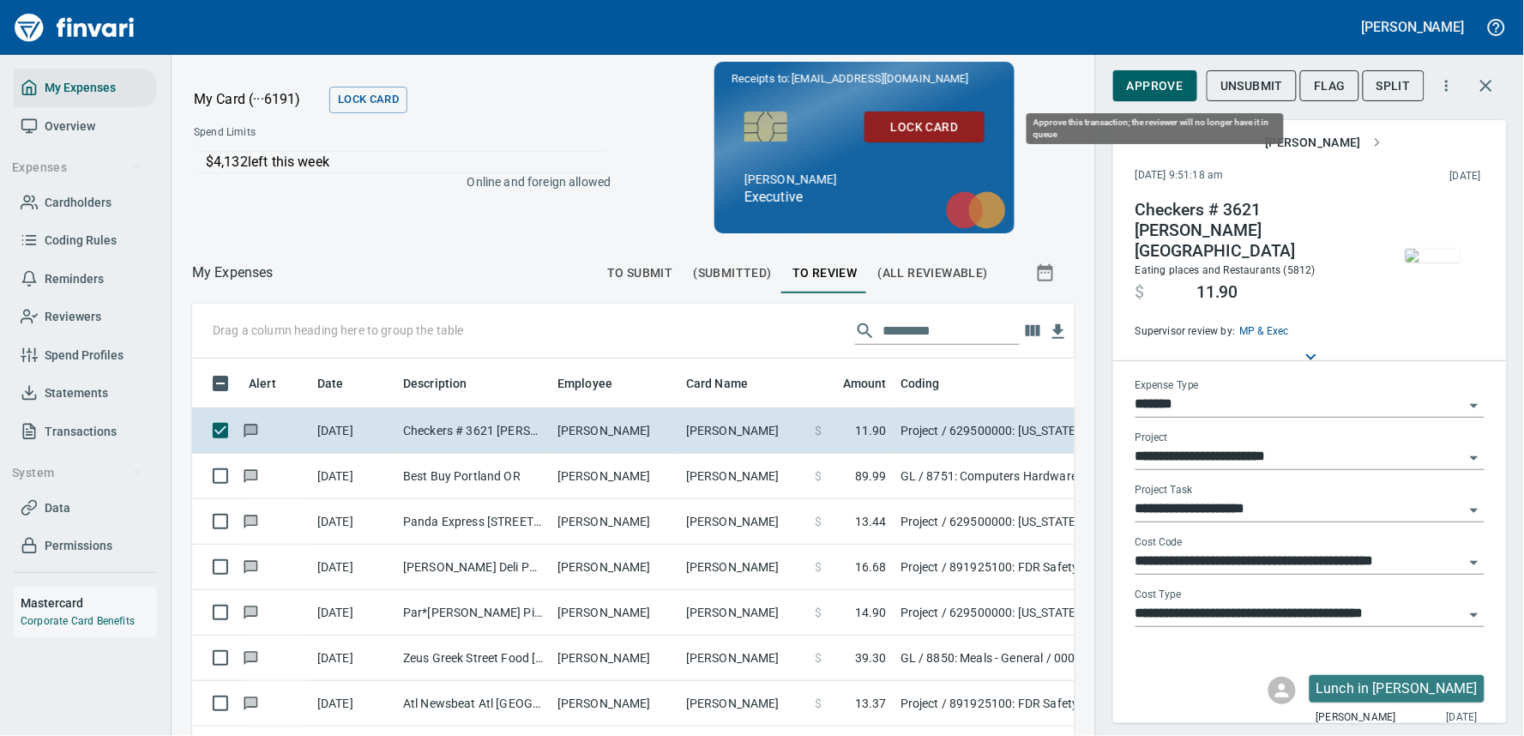
scroll to position [519, 841]
click at [1156, 87] on span "Approve" at bounding box center [1155, 85] width 57 height 21
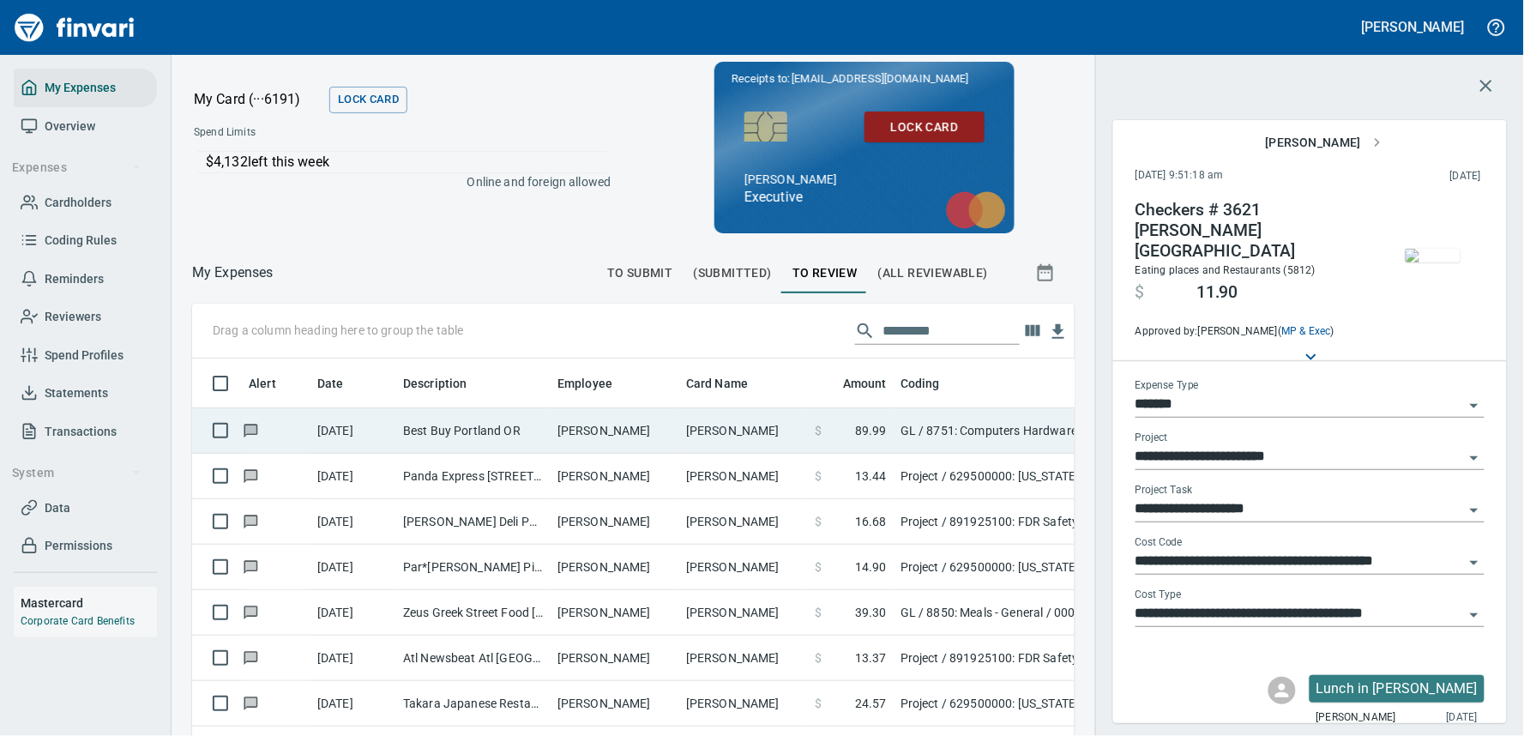
scroll to position [519, 854]
click at [615, 419] on td "[PERSON_NAME]" at bounding box center [615, 430] width 129 height 45
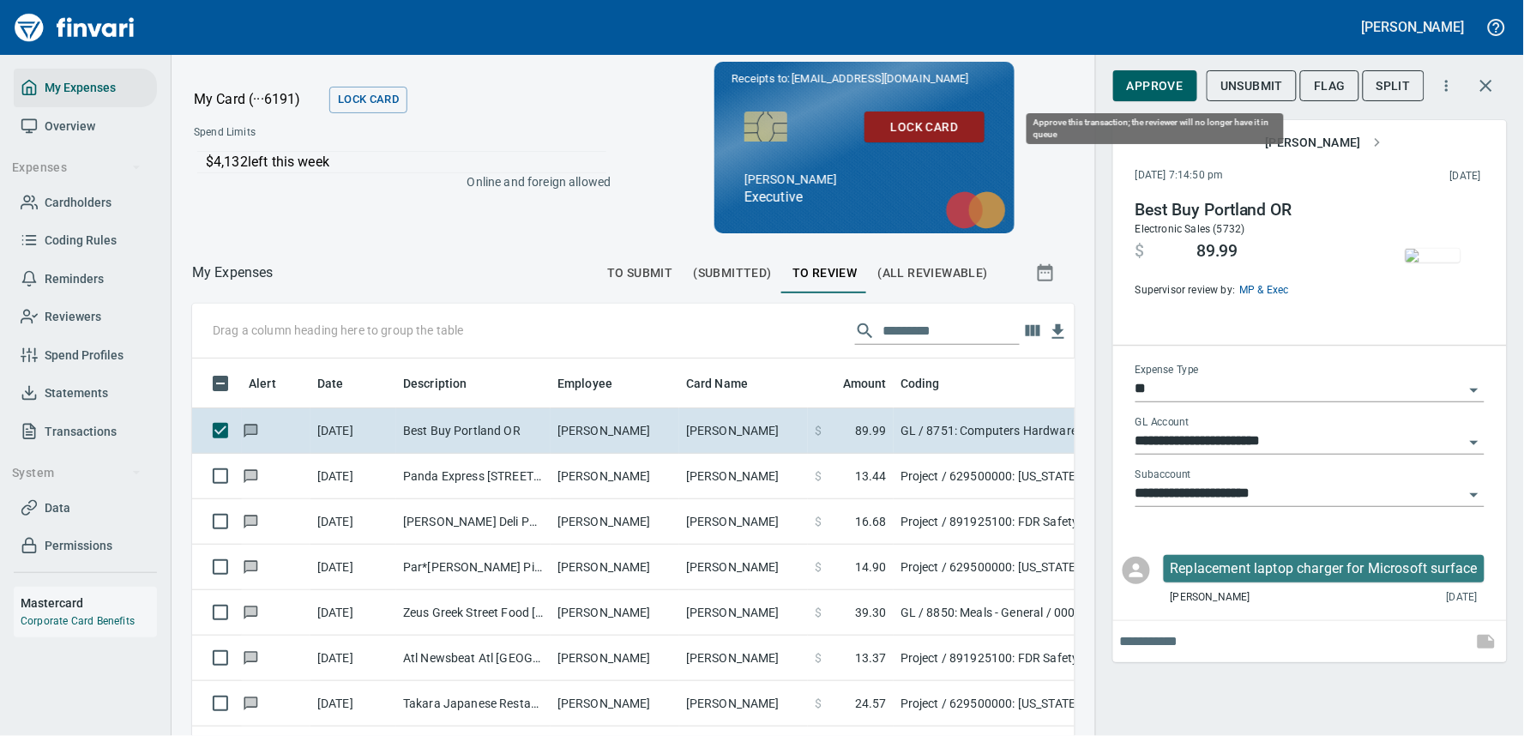
scroll to position [519, 854]
click at [1151, 92] on span "Approve" at bounding box center [1155, 85] width 57 height 21
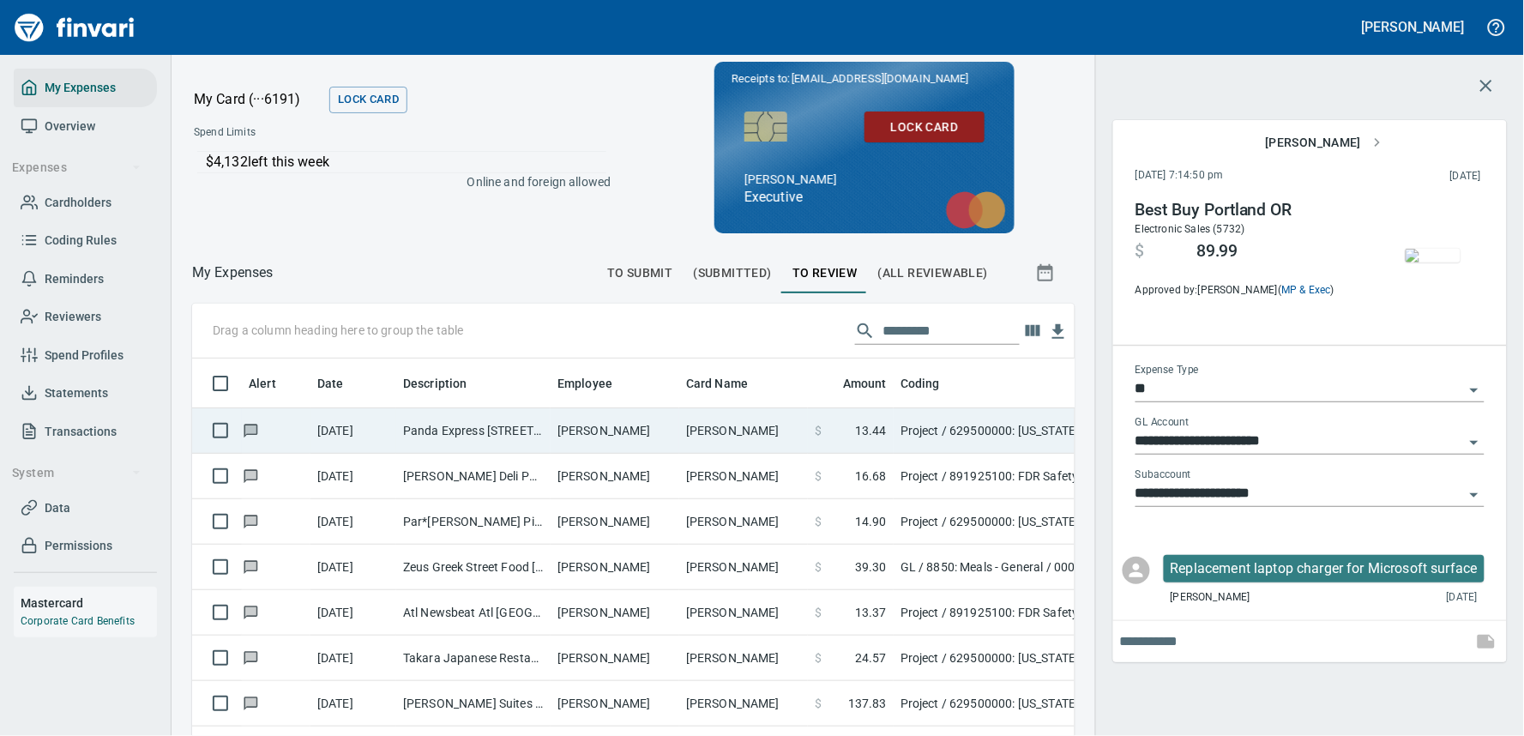
click at [624, 425] on td "[PERSON_NAME]" at bounding box center [615, 430] width 129 height 45
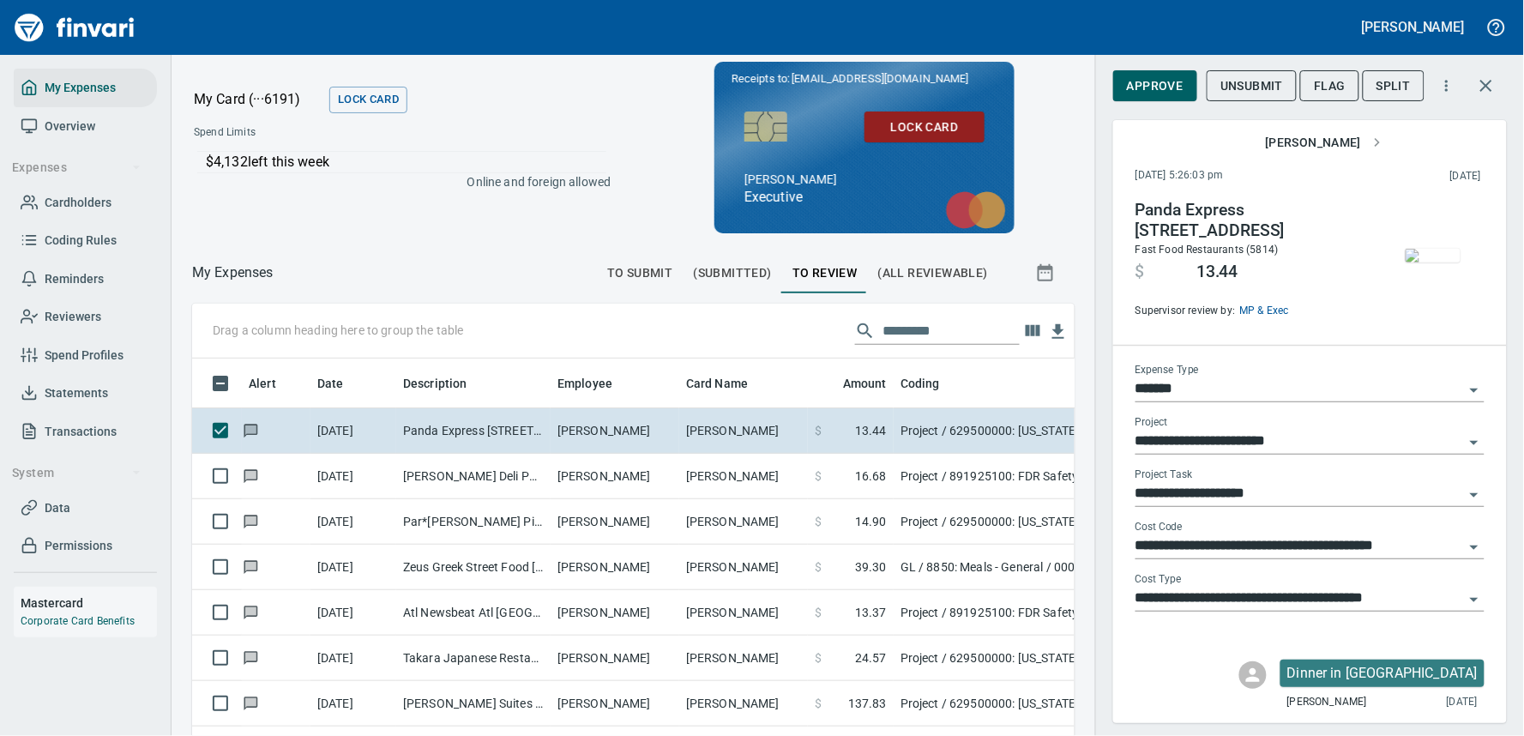
scroll to position [519, 854]
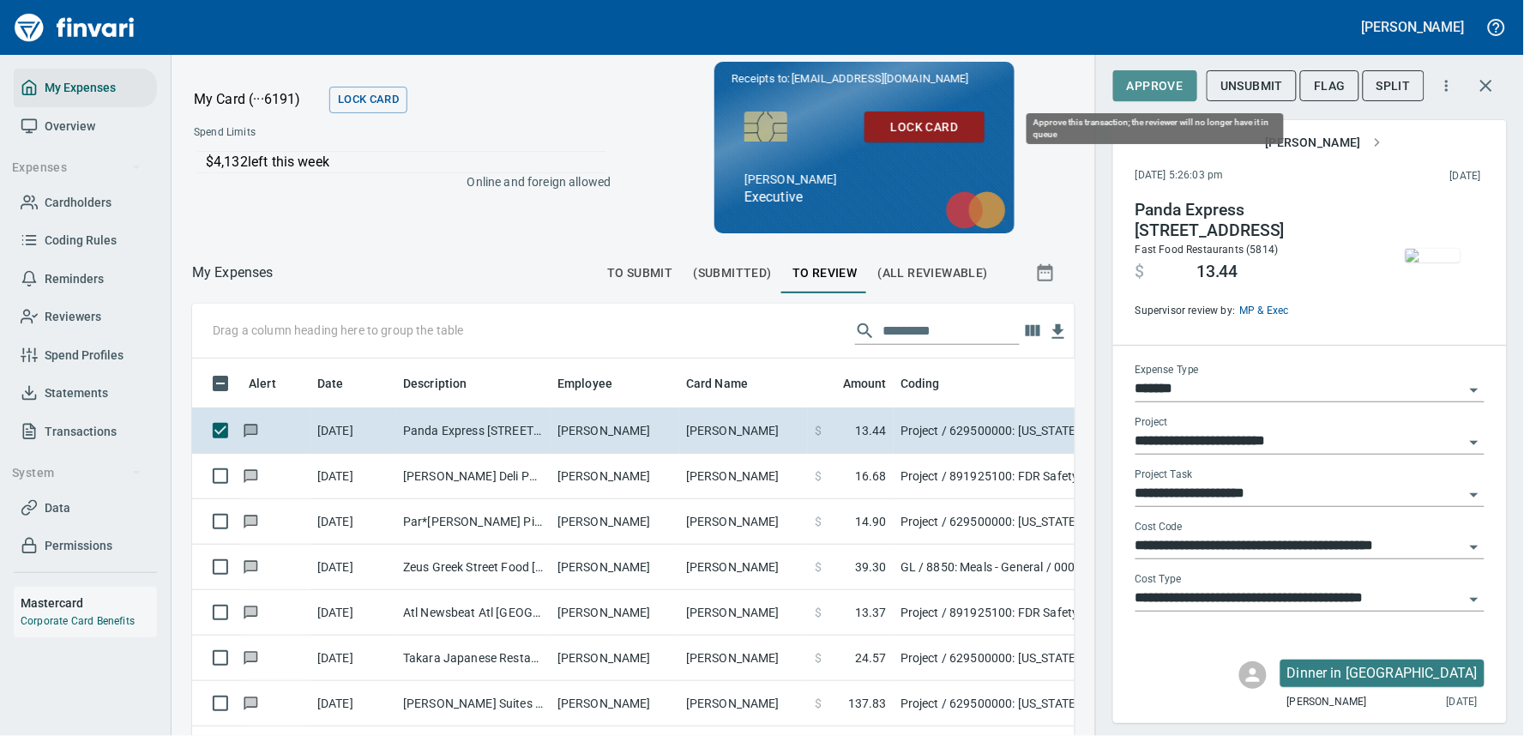
click at [1158, 86] on span "Approve" at bounding box center [1155, 85] width 57 height 21
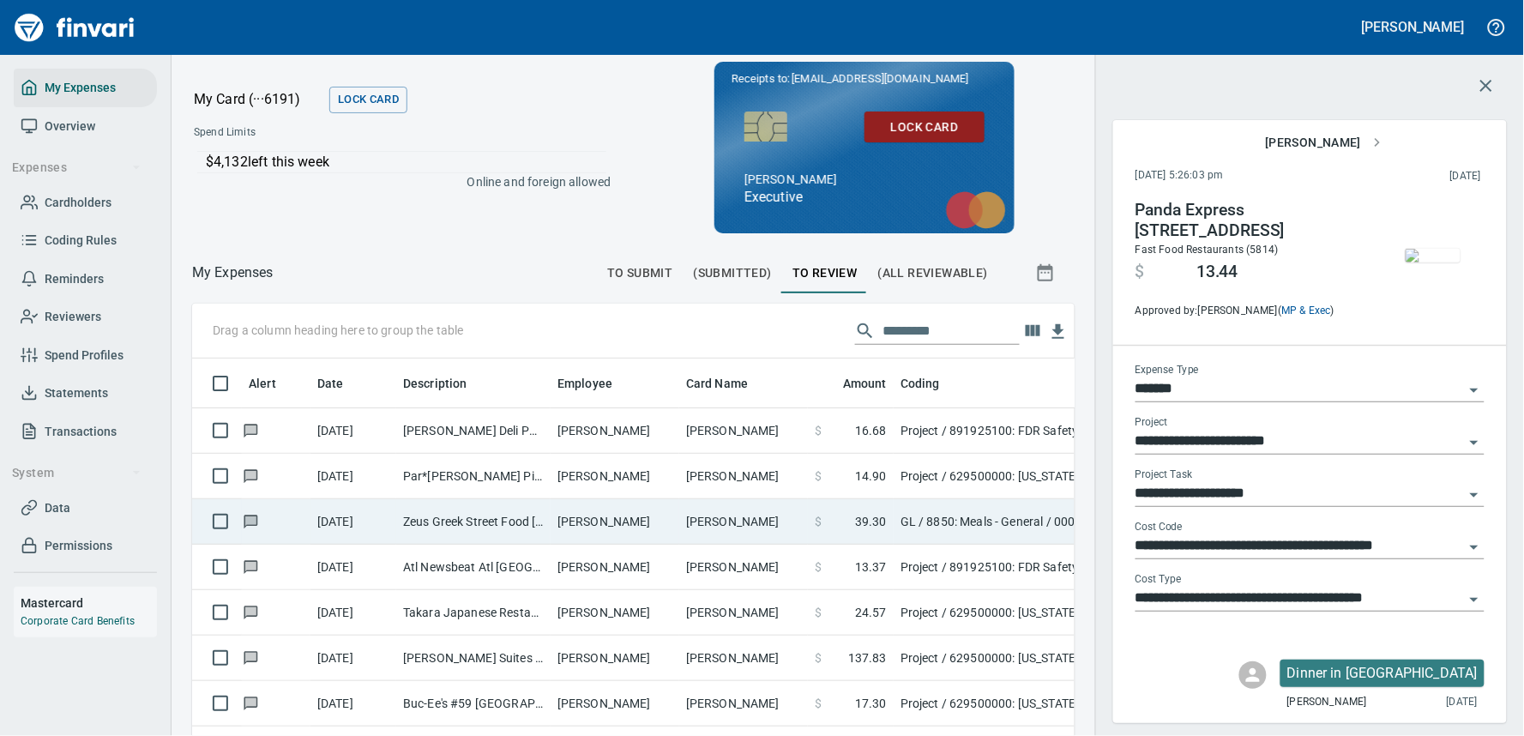
click at [586, 523] on td "[PERSON_NAME]" at bounding box center [615, 521] width 129 height 45
type input "**"
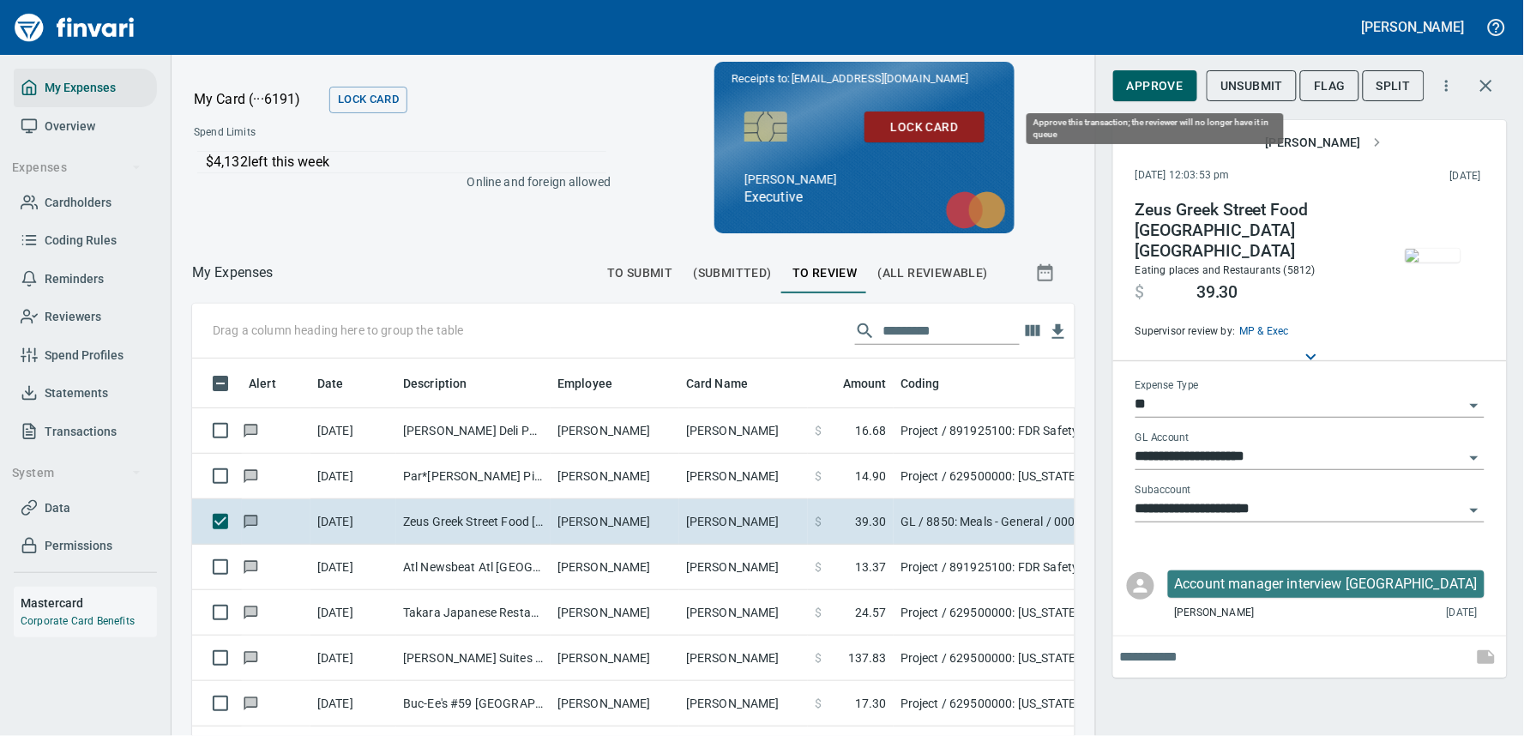
scroll to position [519, 854]
drag, startPoint x: 1155, startPoint y: 89, endPoint x: 1288, endPoint y: 433, distance: 368.8
click at [1288, 431] on div "**********" at bounding box center [1310, 369] width 394 height 618
click at [1214, 498] on input "**********" at bounding box center [1300, 510] width 329 height 24
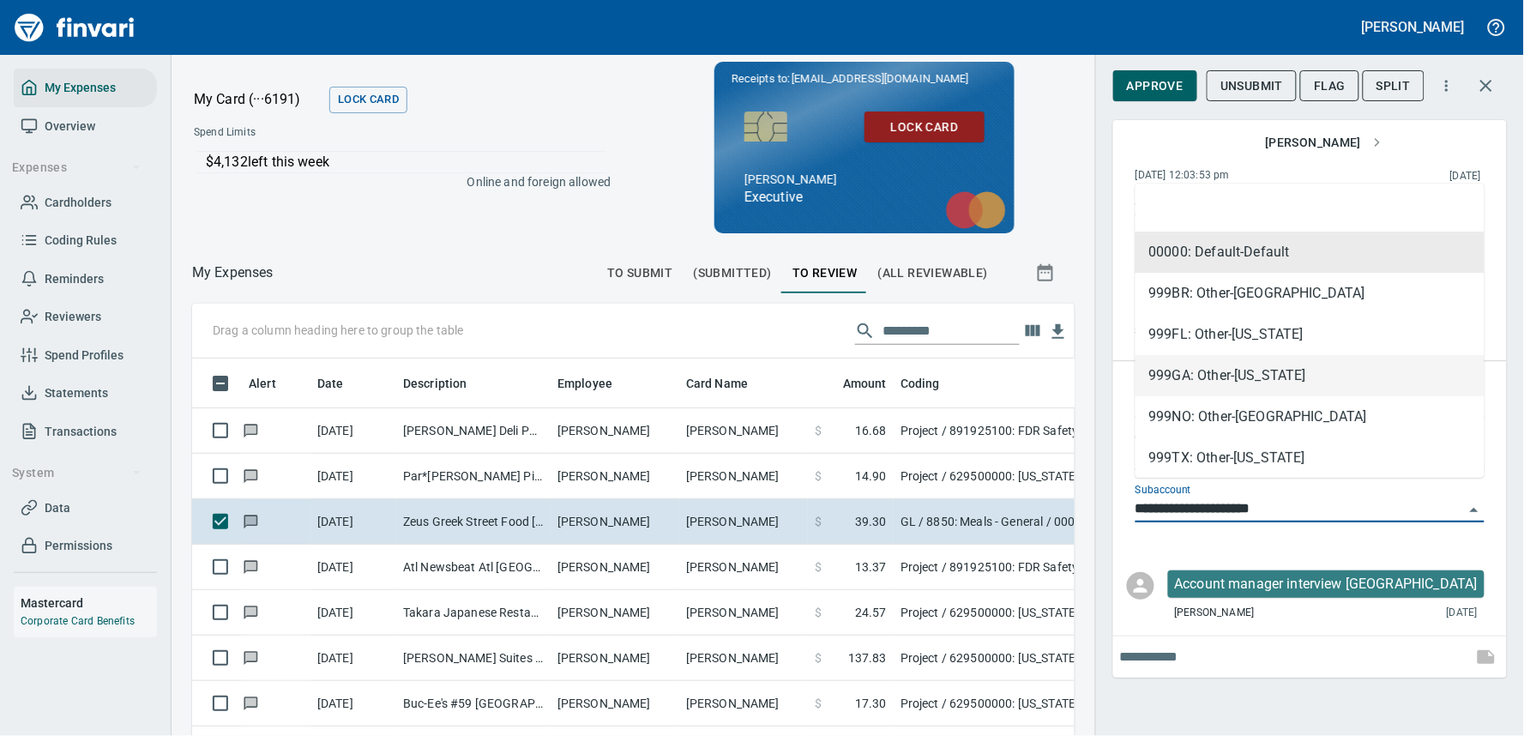
click at [1228, 372] on li "999GA: Other-[US_STATE]" at bounding box center [1310, 375] width 349 height 41
type input "**********"
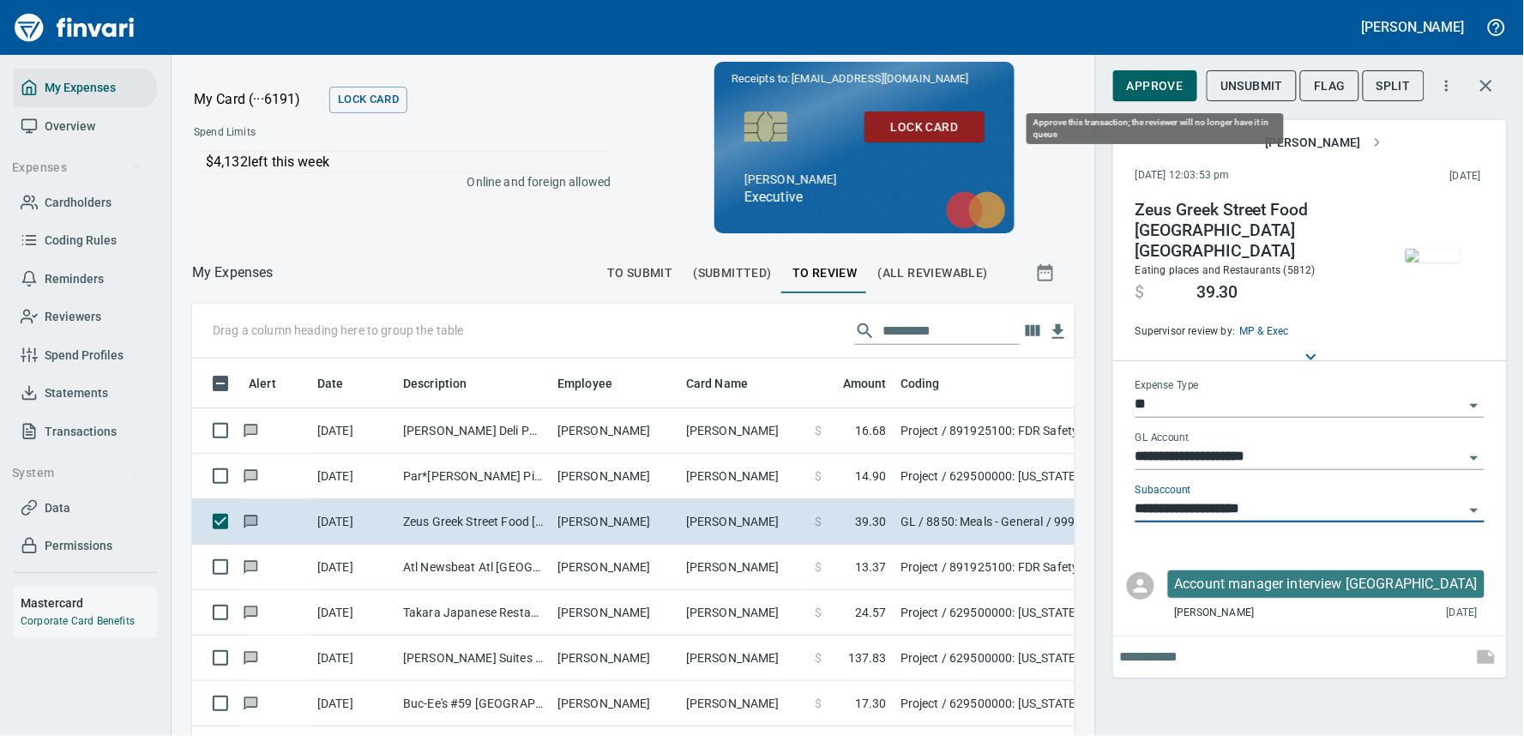
click at [1163, 92] on span "Approve" at bounding box center [1155, 85] width 57 height 21
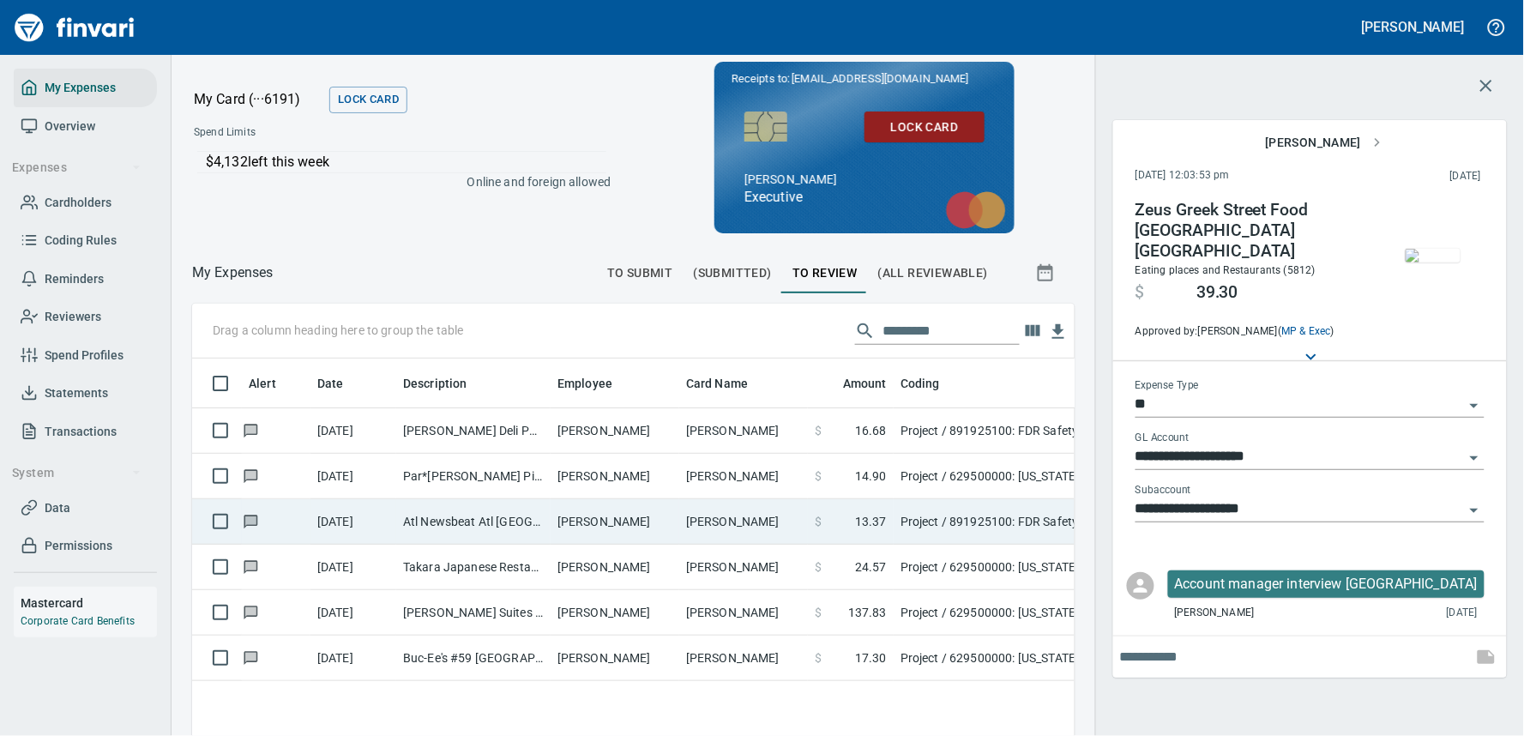
click at [628, 527] on td "[PERSON_NAME]" at bounding box center [615, 521] width 129 height 45
type input "*******"
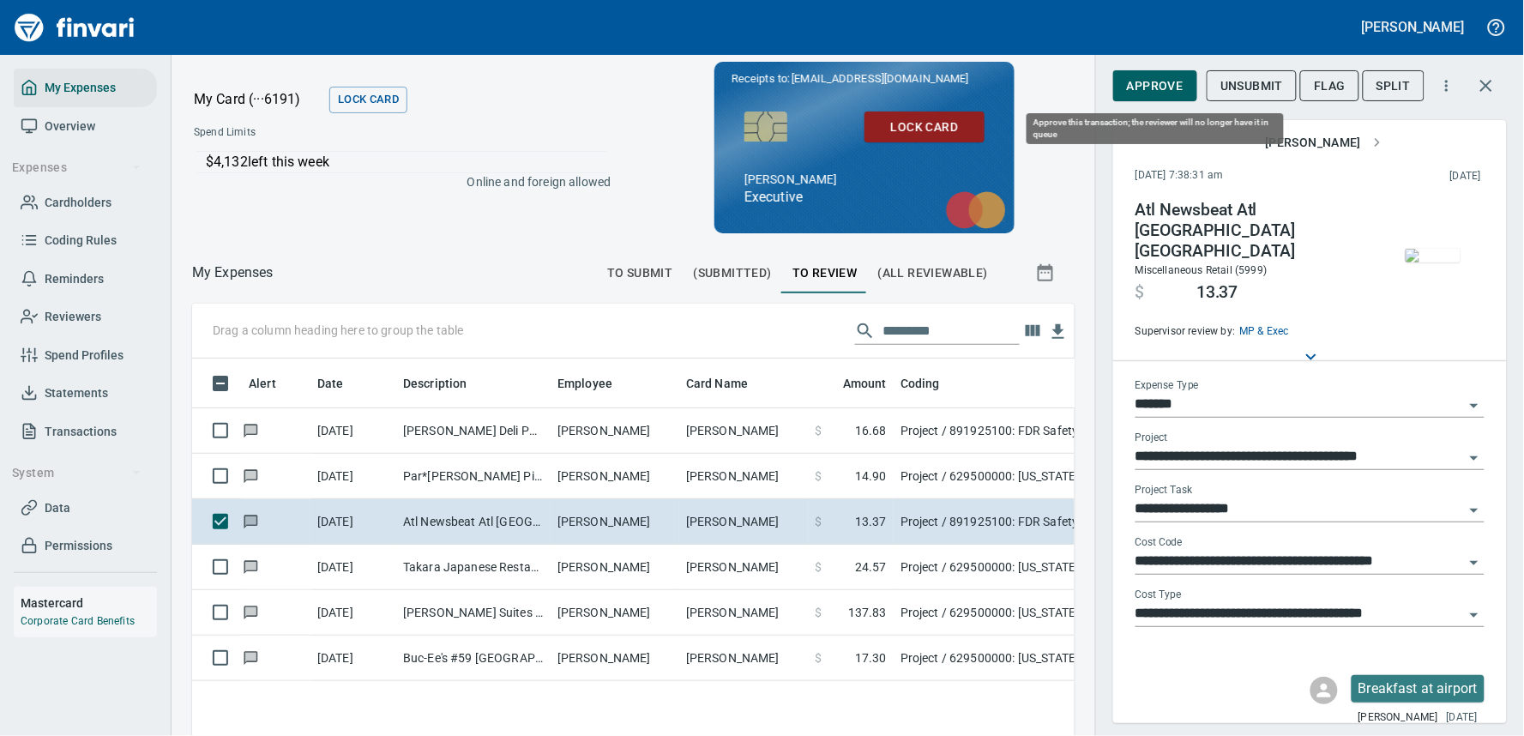
click at [1150, 81] on span "Approve" at bounding box center [1155, 85] width 57 height 21
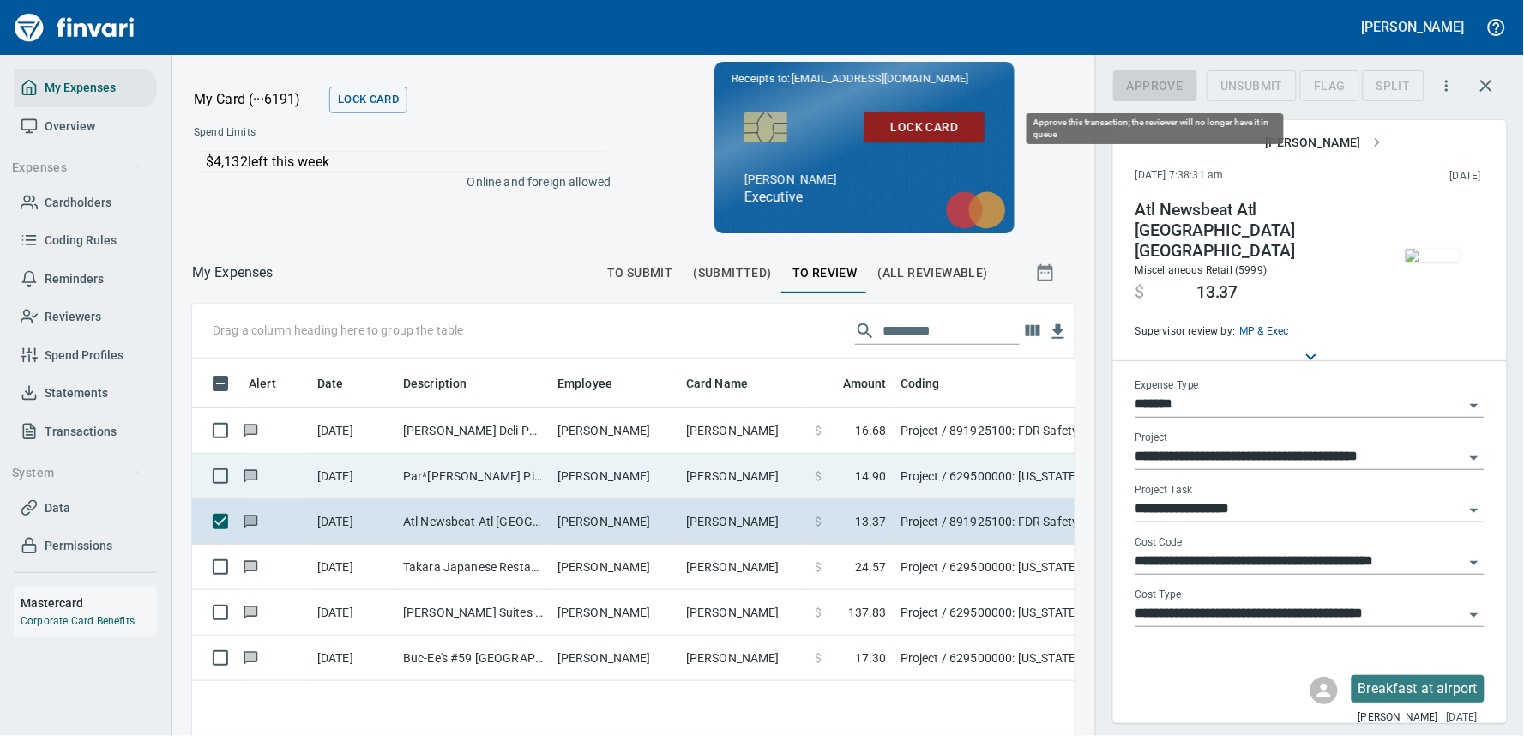
scroll to position [519, 854]
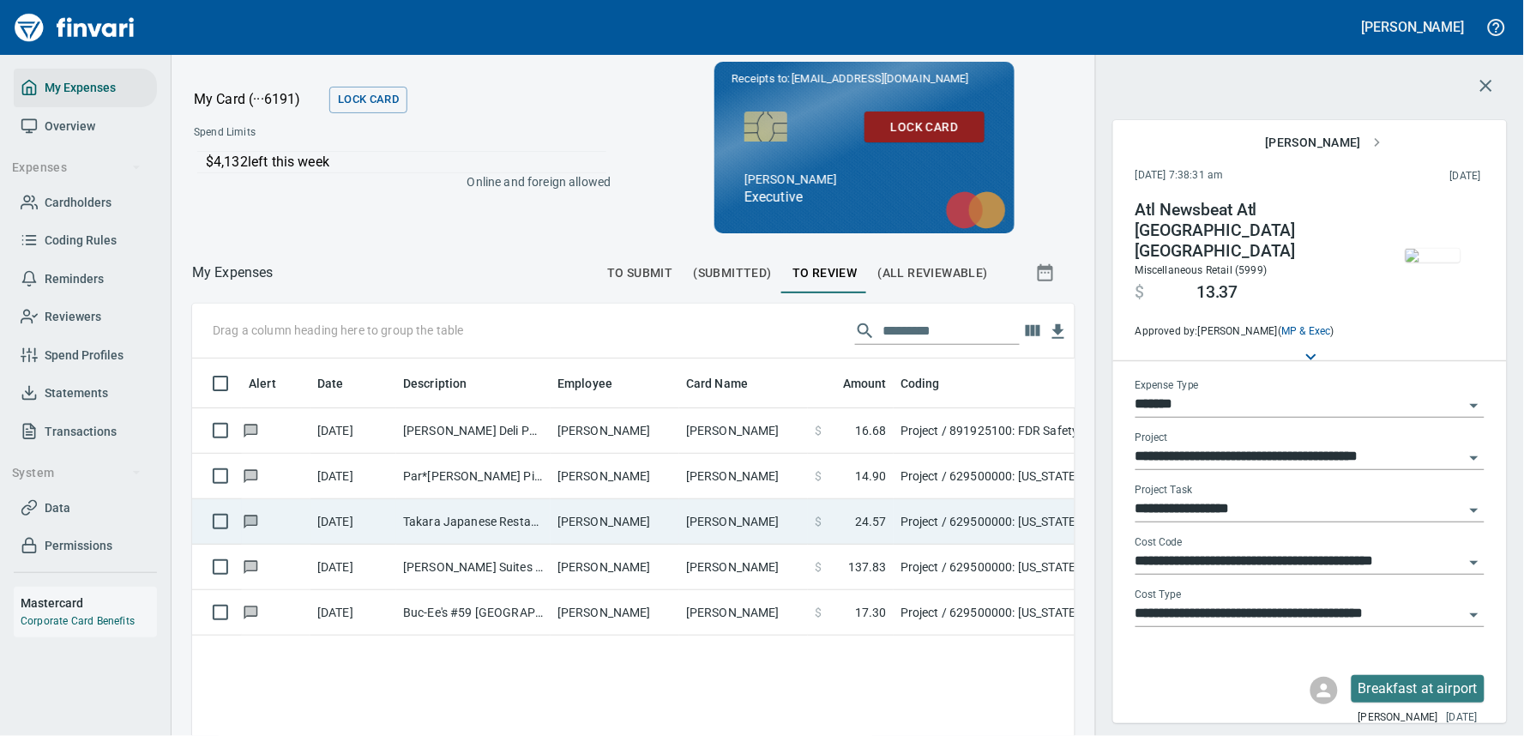
click at [657, 516] on td "[PERSON_NAME]" at bounding box center [615, 521] width 129 height 45
type input "**********"
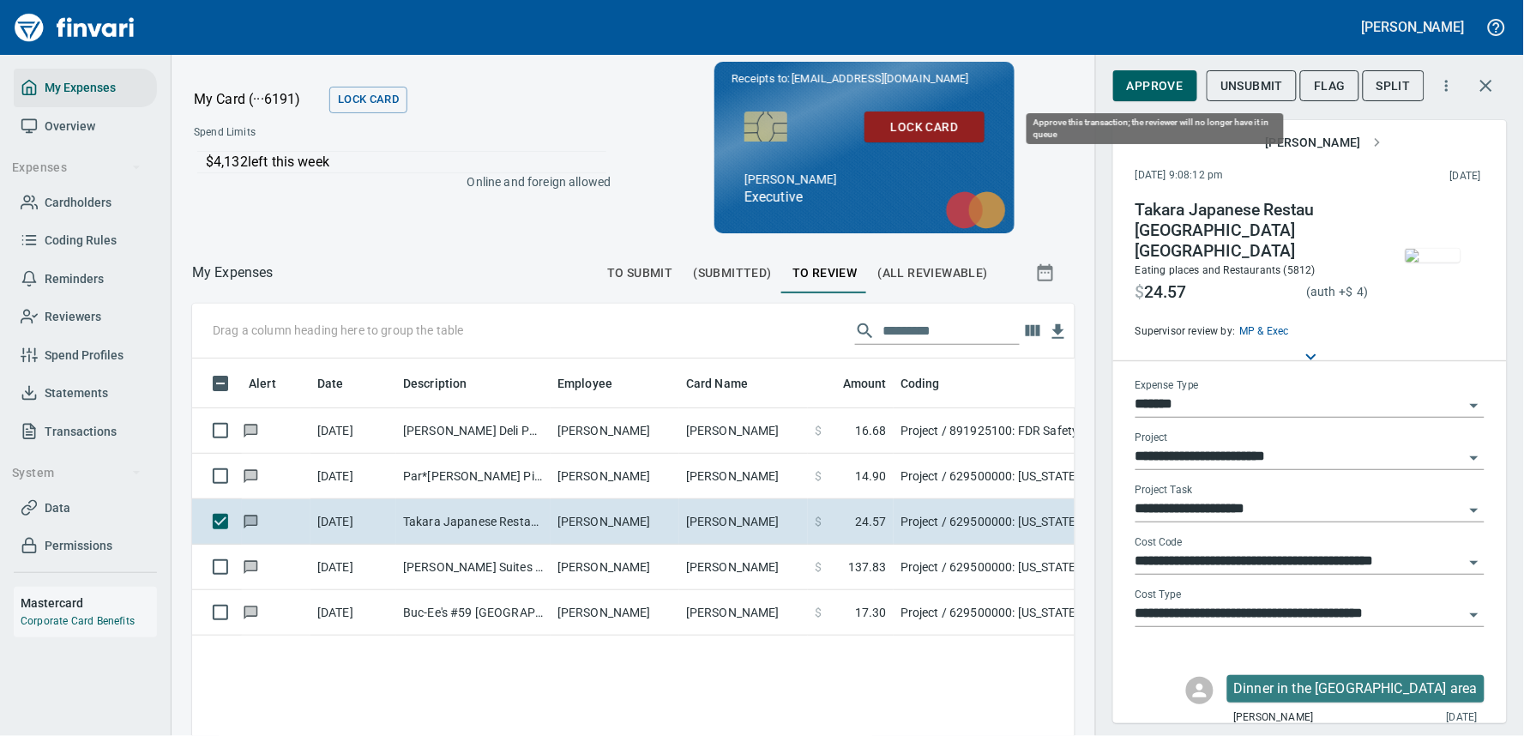
click at [1167, 93] on span "Approve" at bounding box center [1155, 85] width 57 height 21
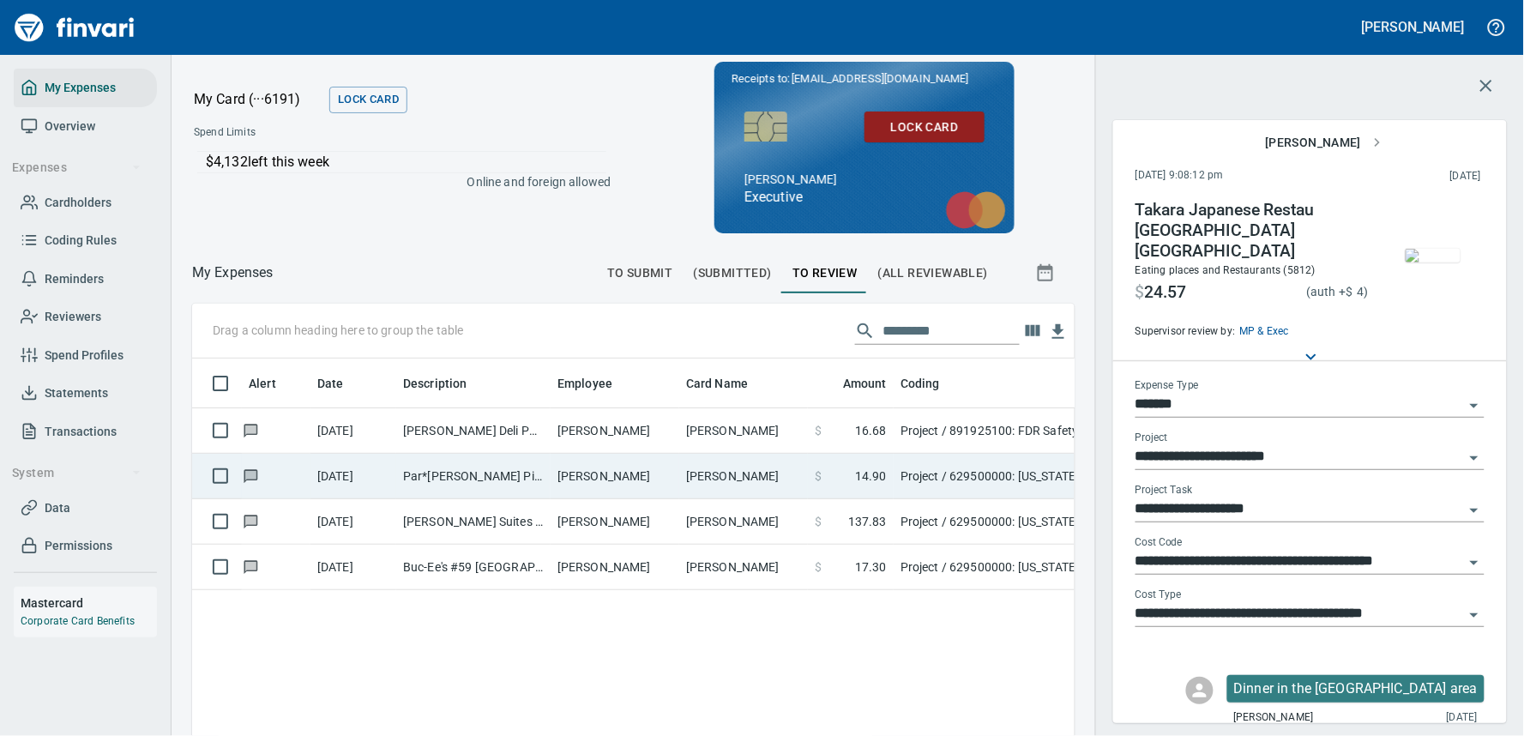
scroll to position [519, 854]
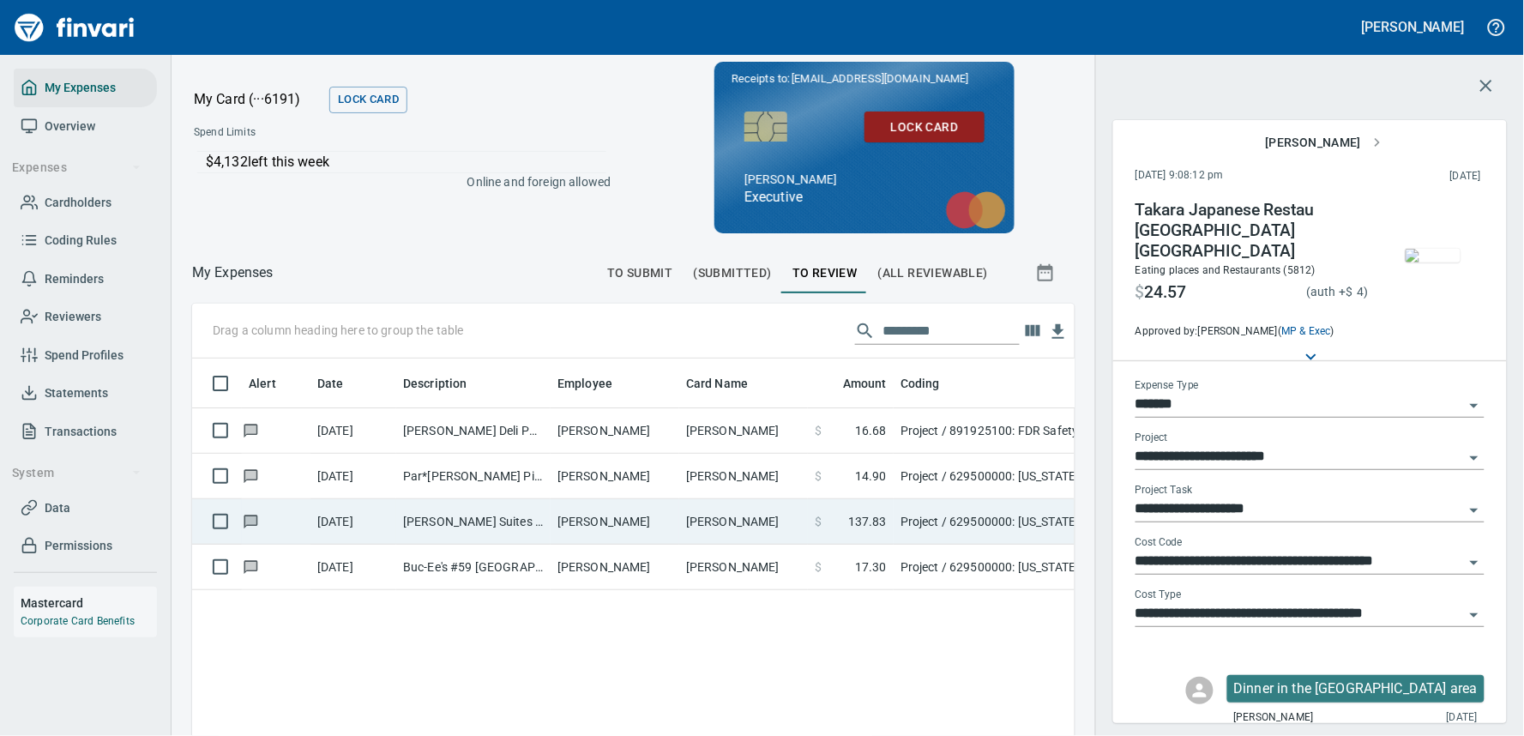
click at [722, 504] on td "[PERSON_NAME]" at bounding box center [743, 521] width 129 height 45
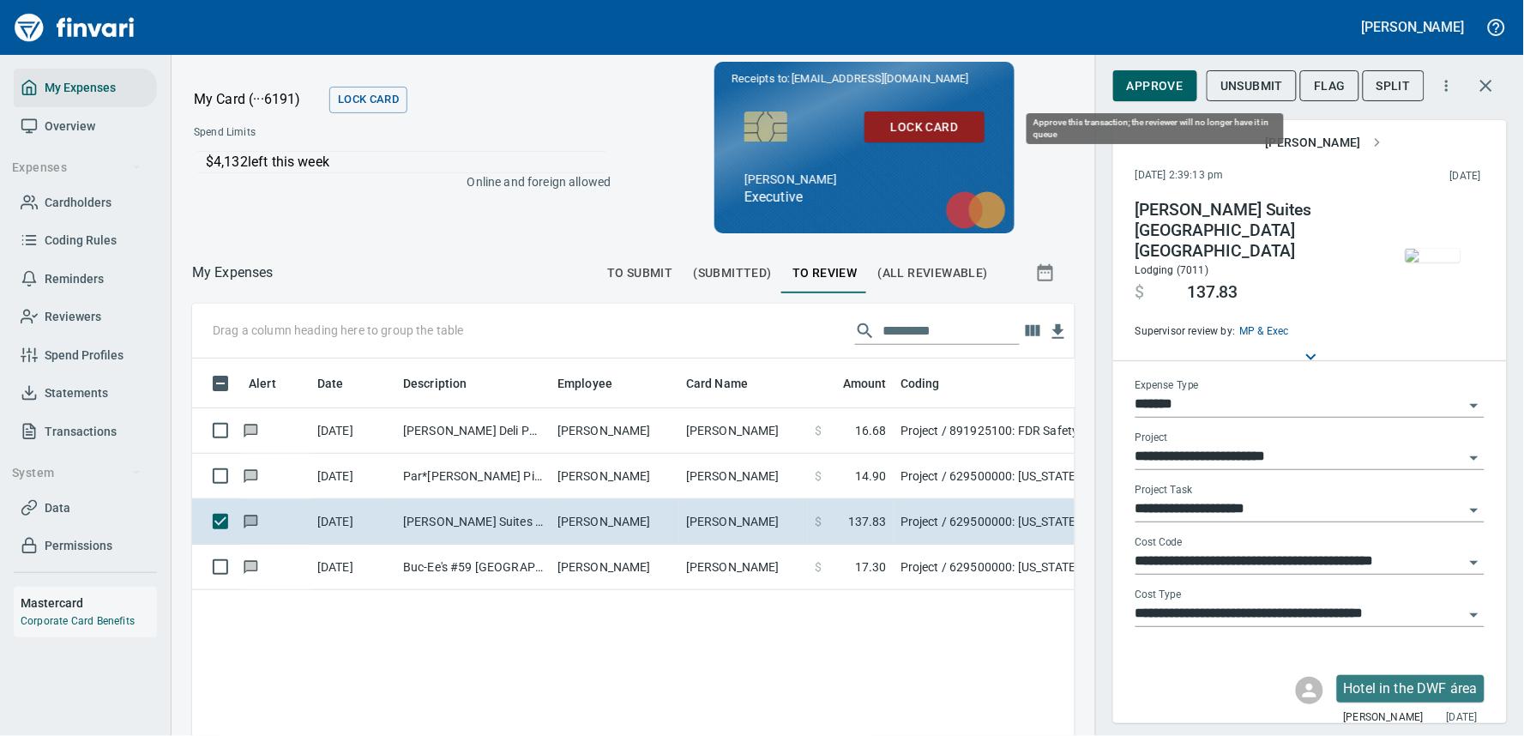
click at [1156, 92] on span "Approve" at bounding box center [1155, 85] width 57 height 21
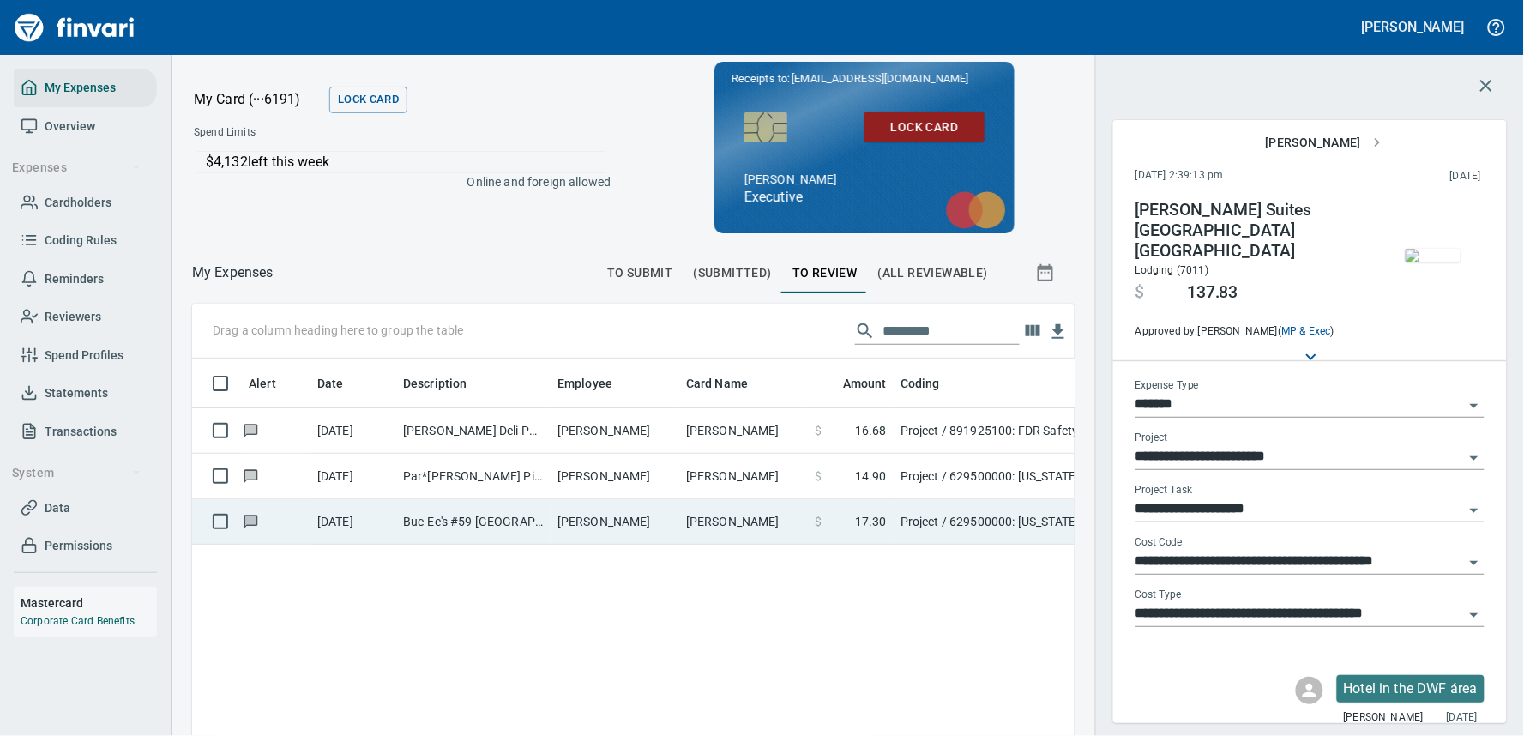
click at [746, 517] on td "[PERSON_NAME]" at bounding box center [743, 521] width 129 height 45
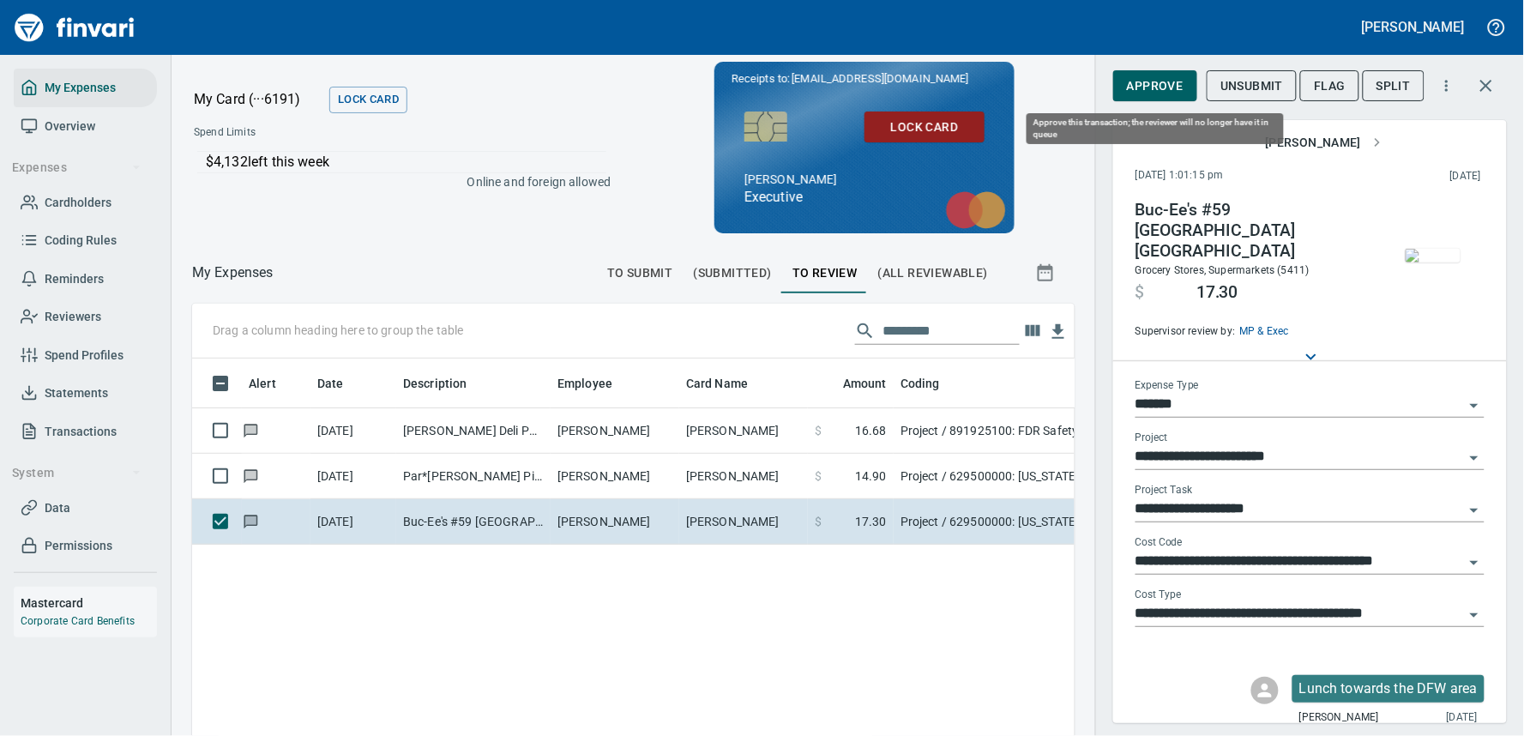
click at [1162, 87] on span "Approve" at bounding box center [1155, 85] width 57 height 21
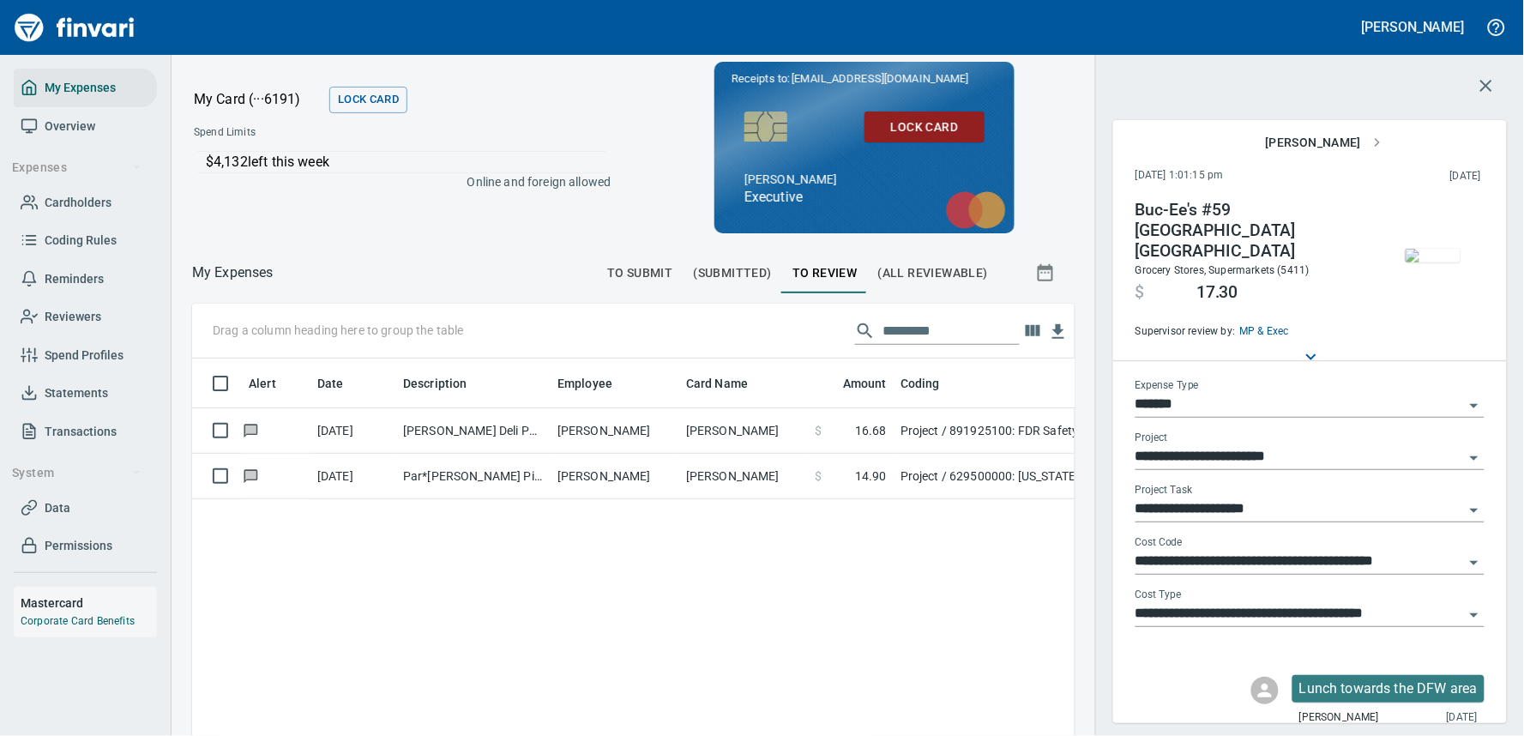
scroll to position [519, 854]
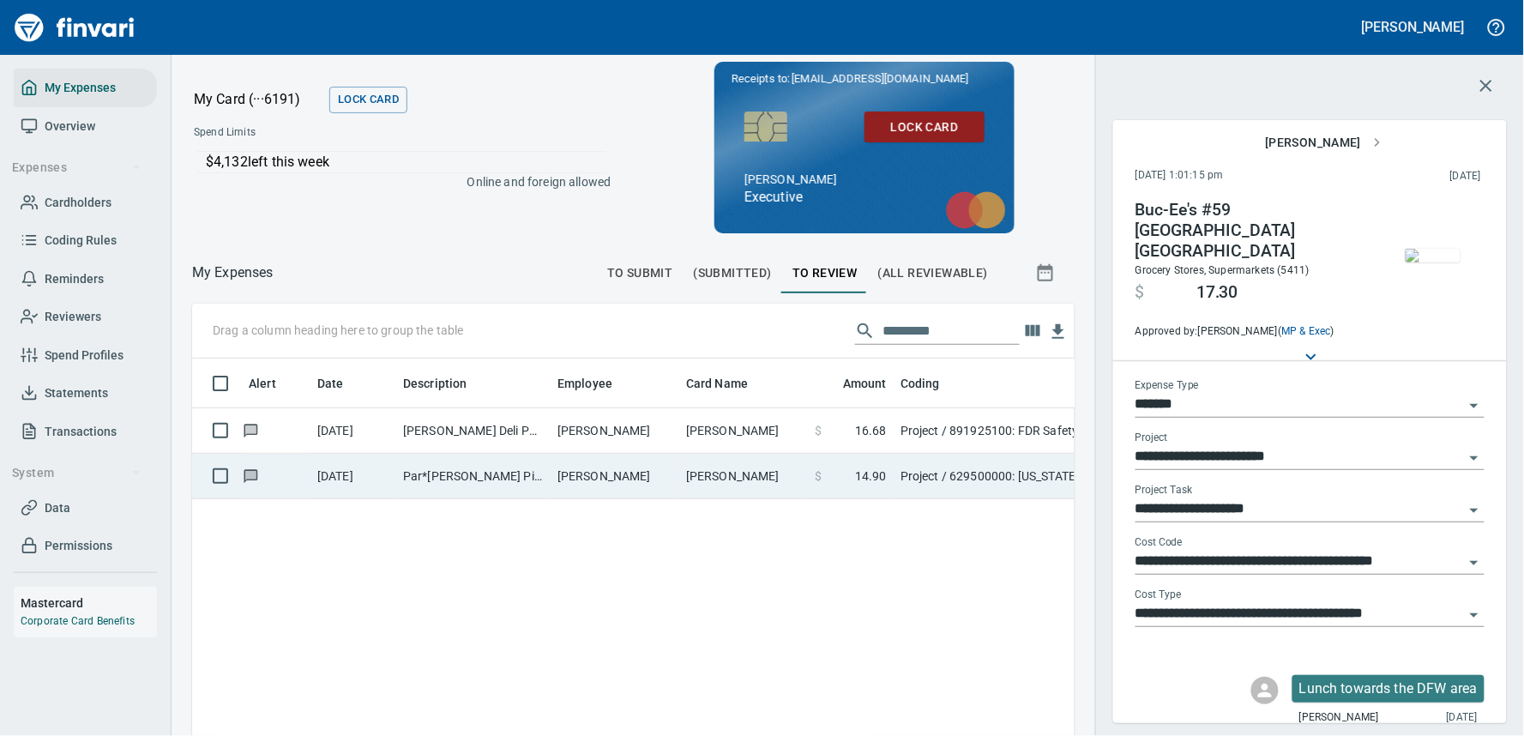
click at [748, 486] on td "[PERSON_NAME]" at bounding box center [743, 476] width 129 height 45
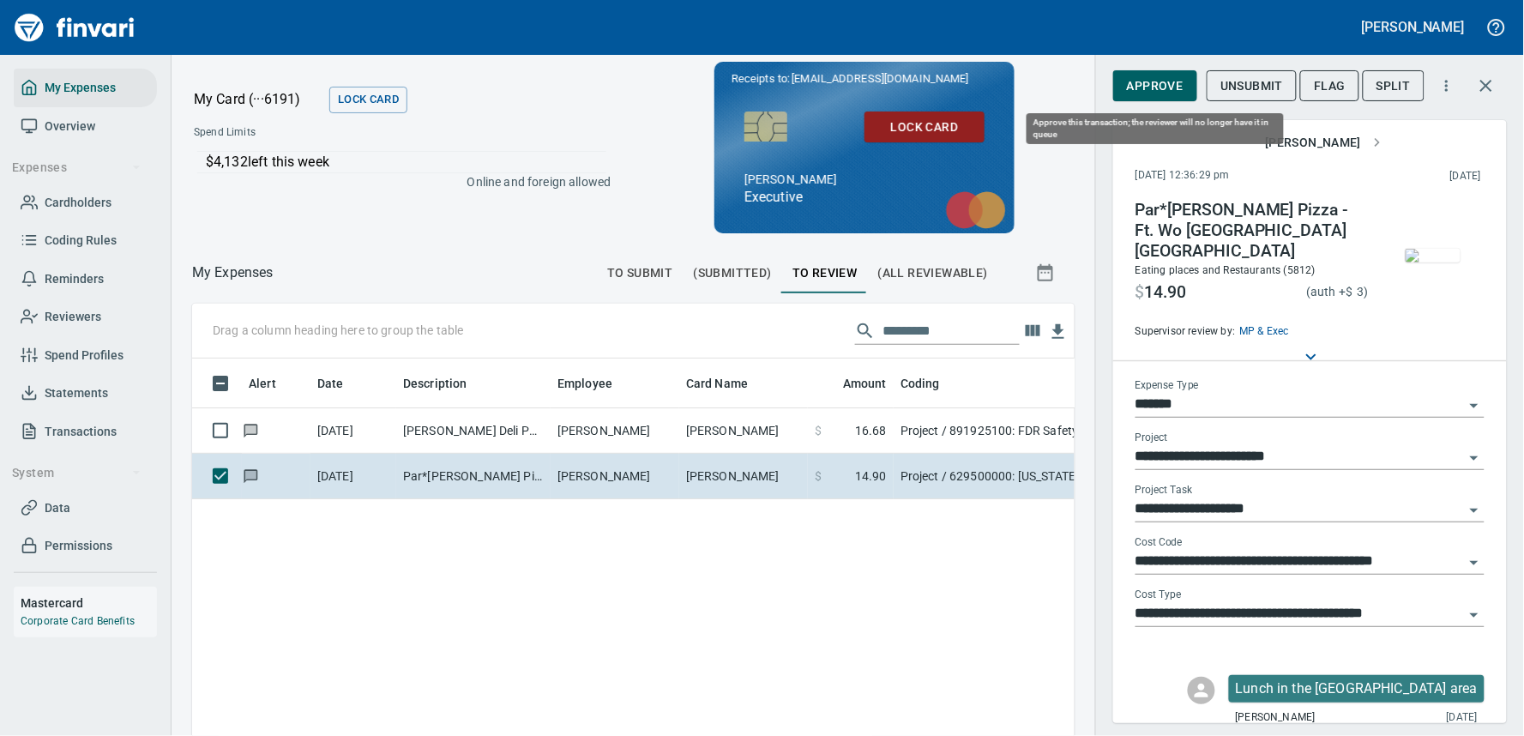
click at [1159, 84] on span "Approve" at bounding box center [1155, 85] width 57 height 21
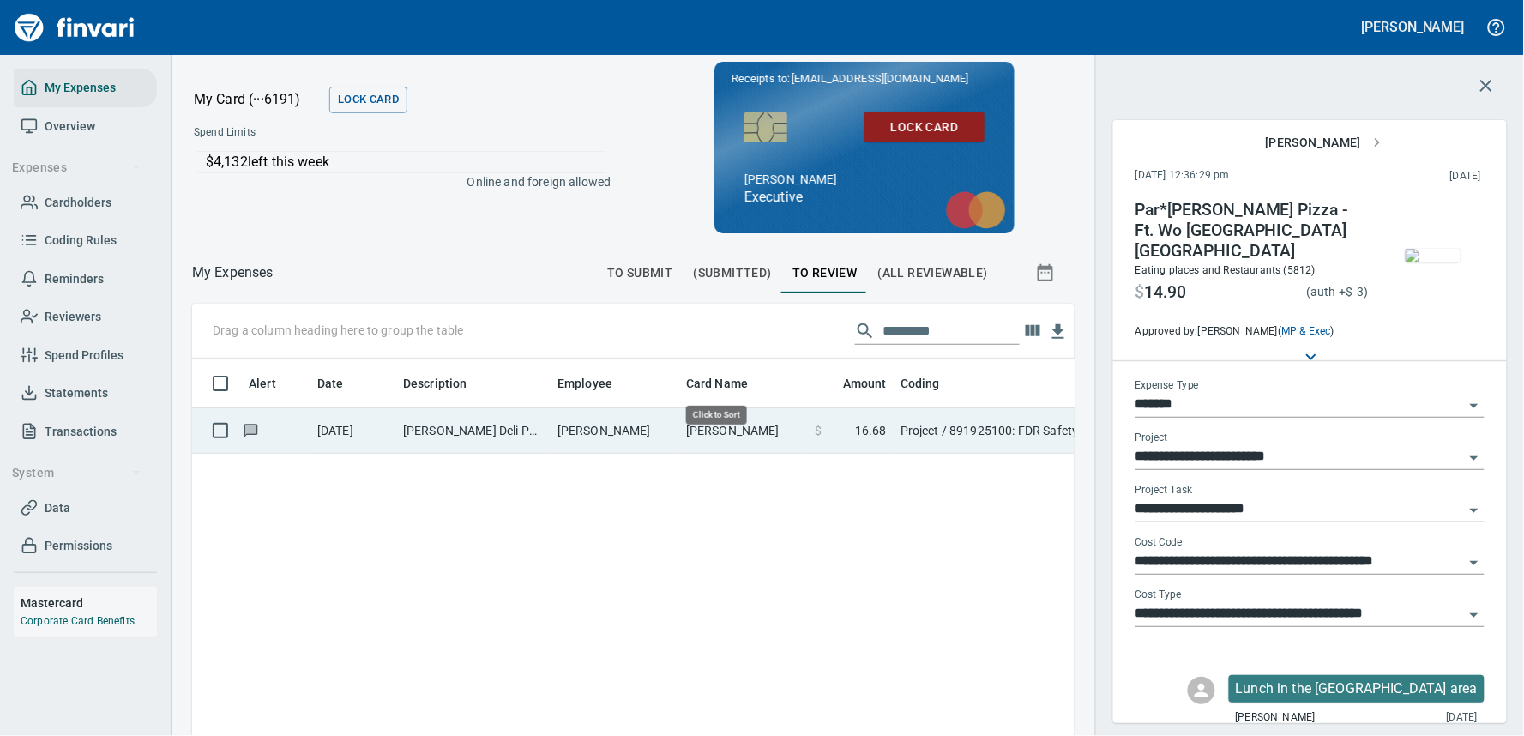
scroll to position [519, 854]
click at [670, 426] on td "[PERSON_NAME]" at bounding box center [615, 430] width 129 height 45
type input "**********"
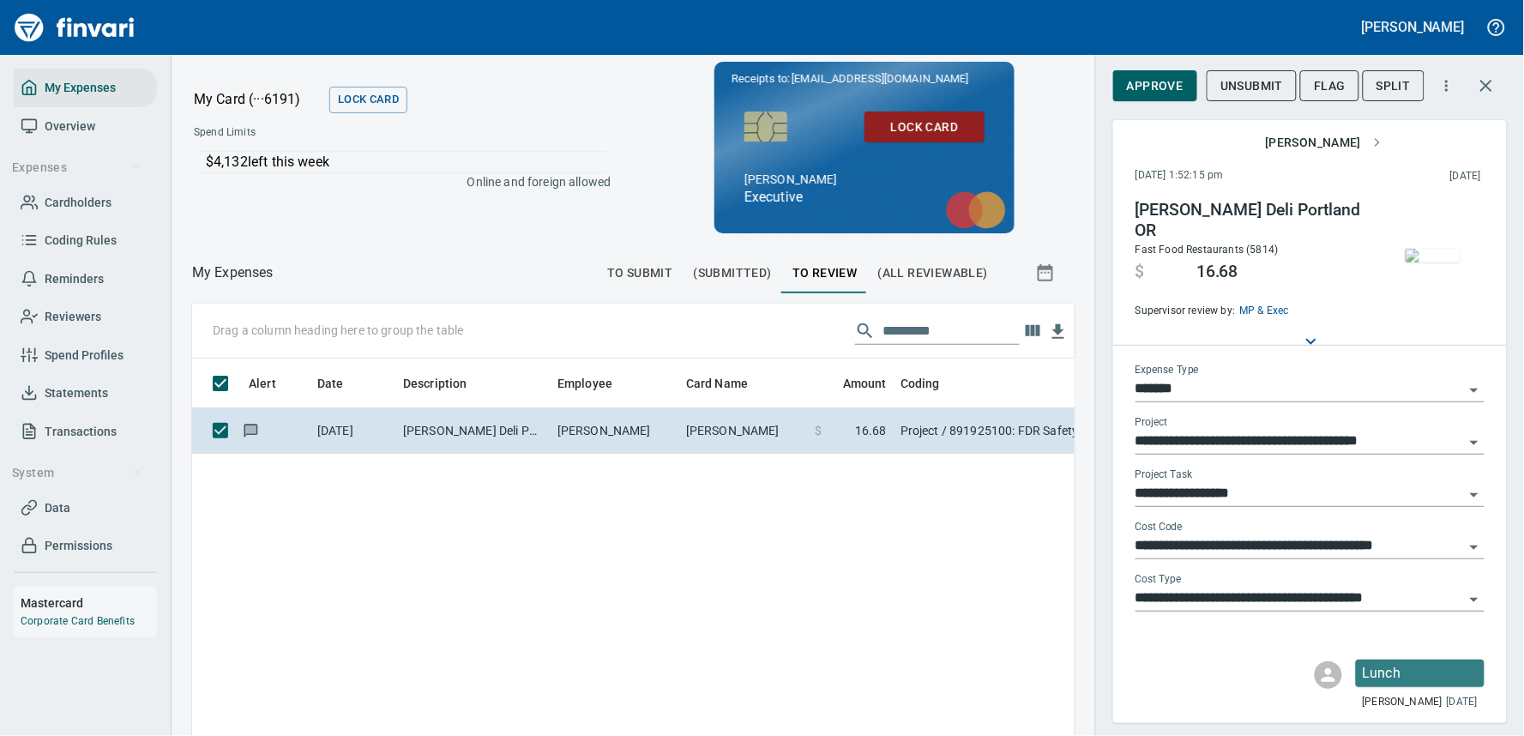
scroll to position [519, 854]
click at [1144, 81] on span "Approve" at bounding box center [1155, 85] width 57 height 21
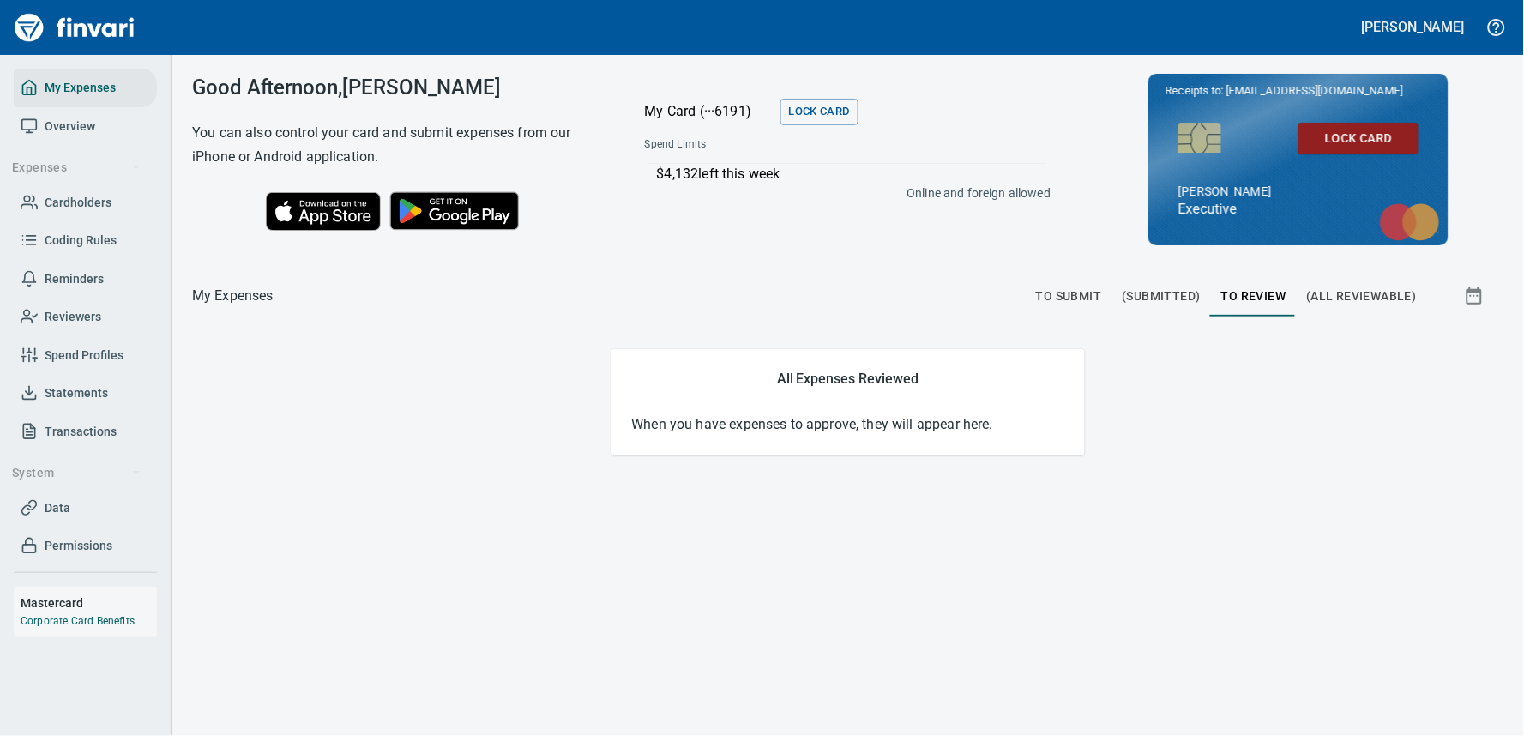
click at [78, 277] on span "Reminders" at bounding box center [74, 279] width 59 height 21
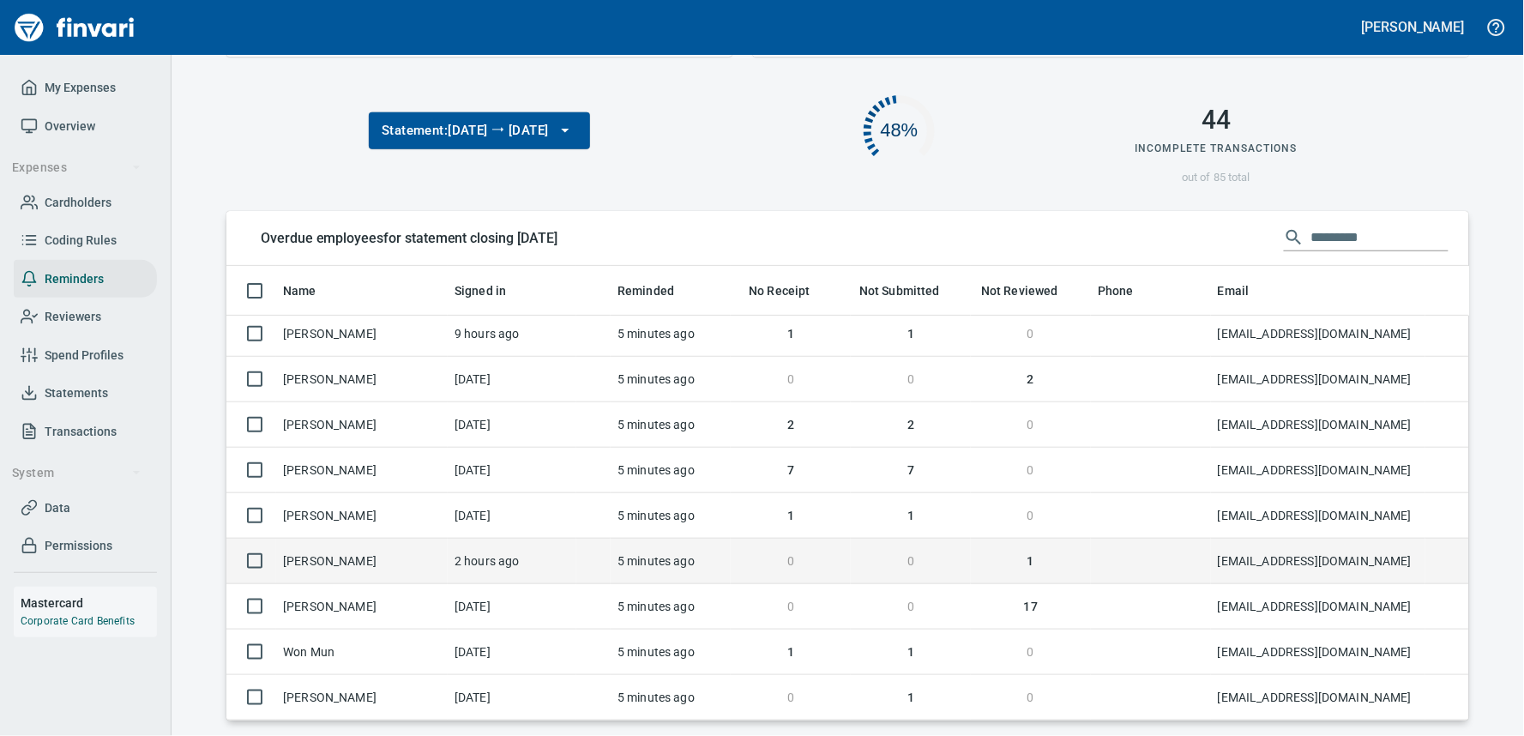
scroll to position [237, 0]
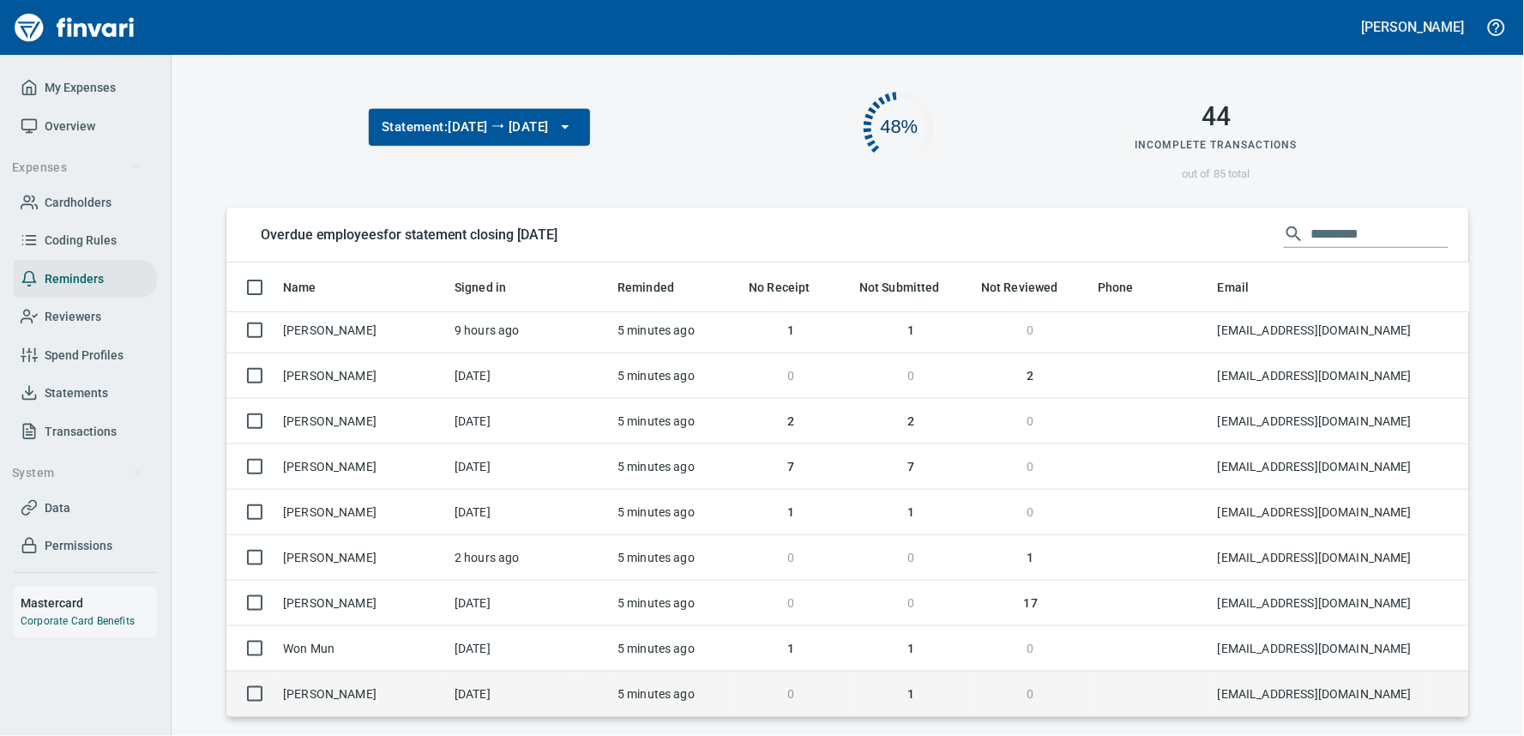
click at [503, 697] on td "[DATE]" at bounding box center [512, 694] width 129 height 45
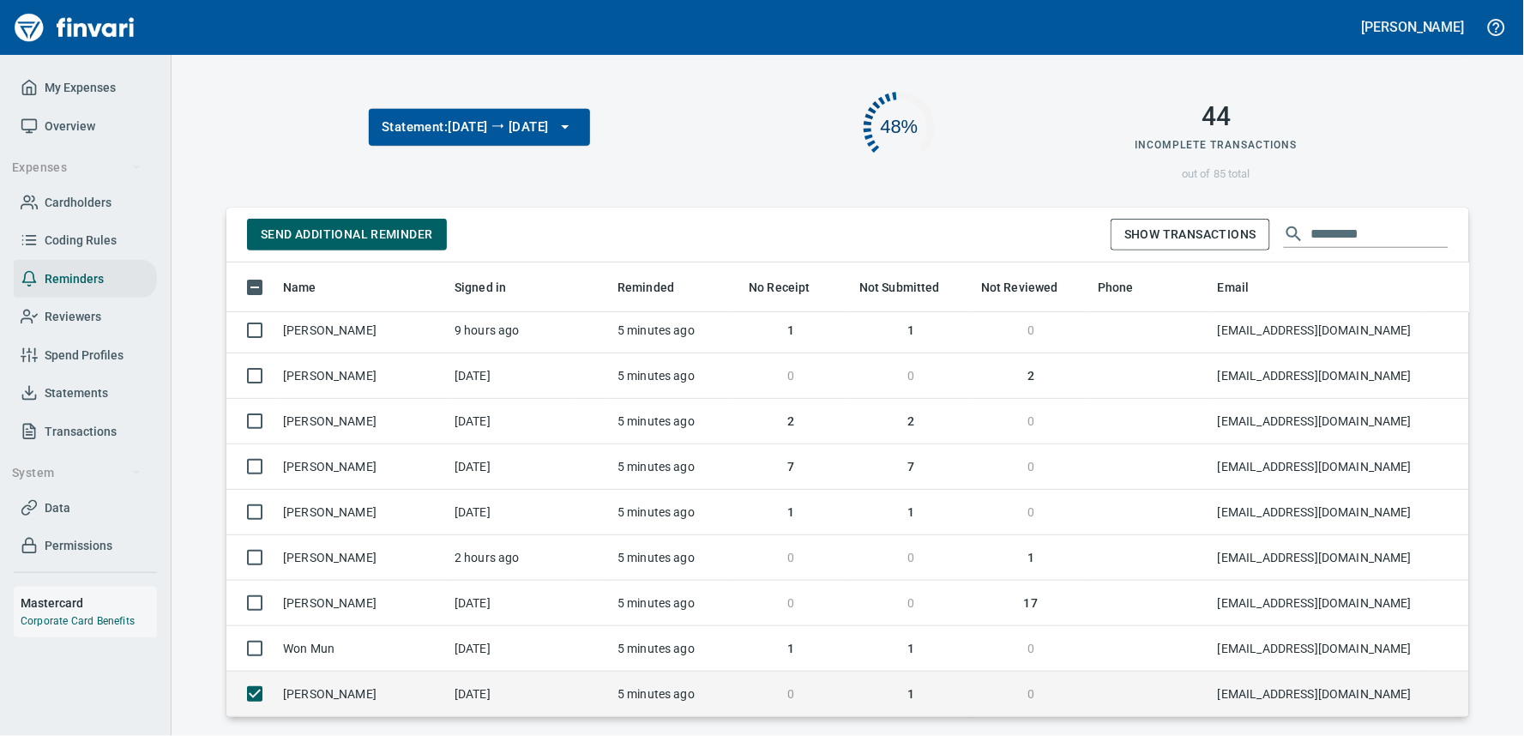
click at [498, 686] on td "[DATE]" at bounding box center [512, 694] width 129 height 45
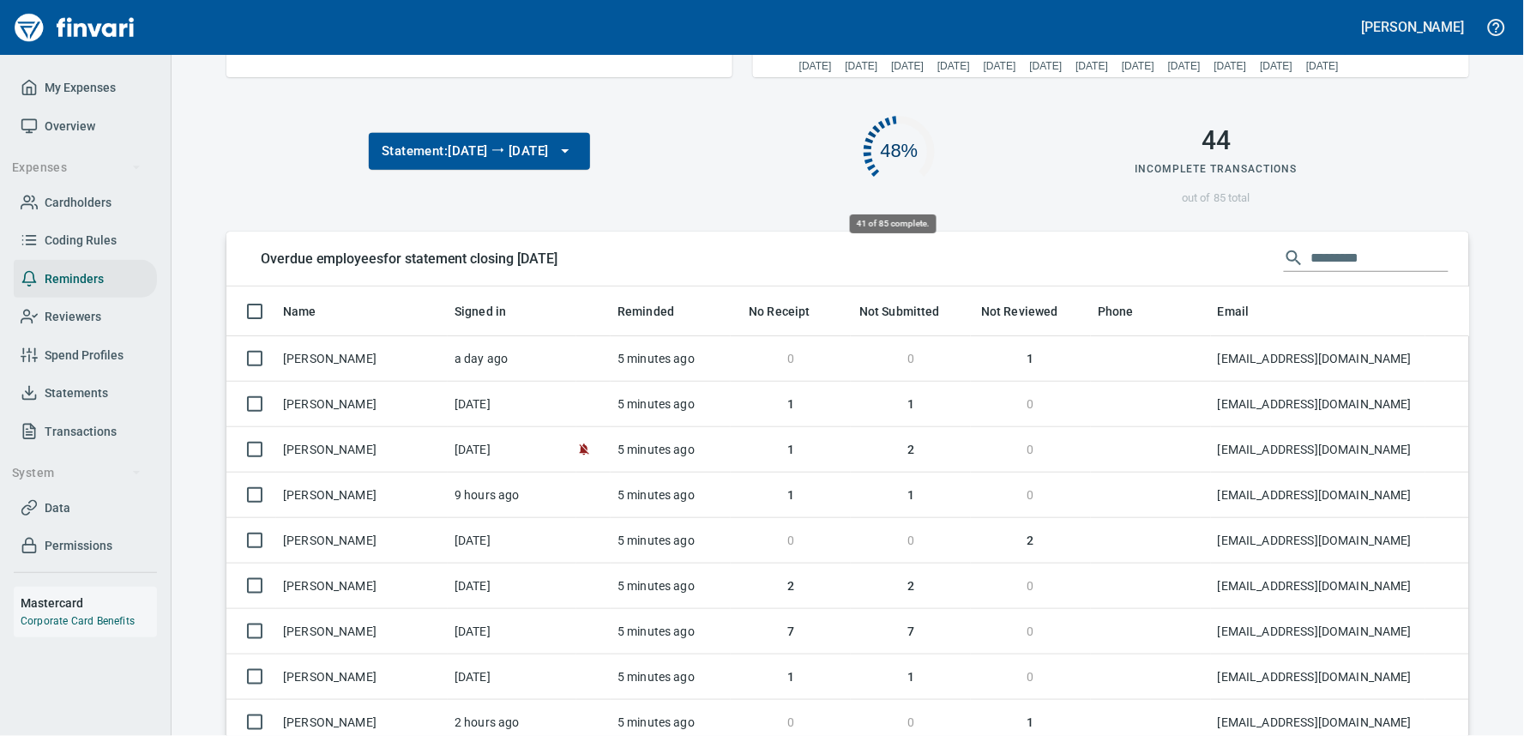
scroll to position [440, 1186]
